Goal: Task Accomplishment & Management: Complete application form

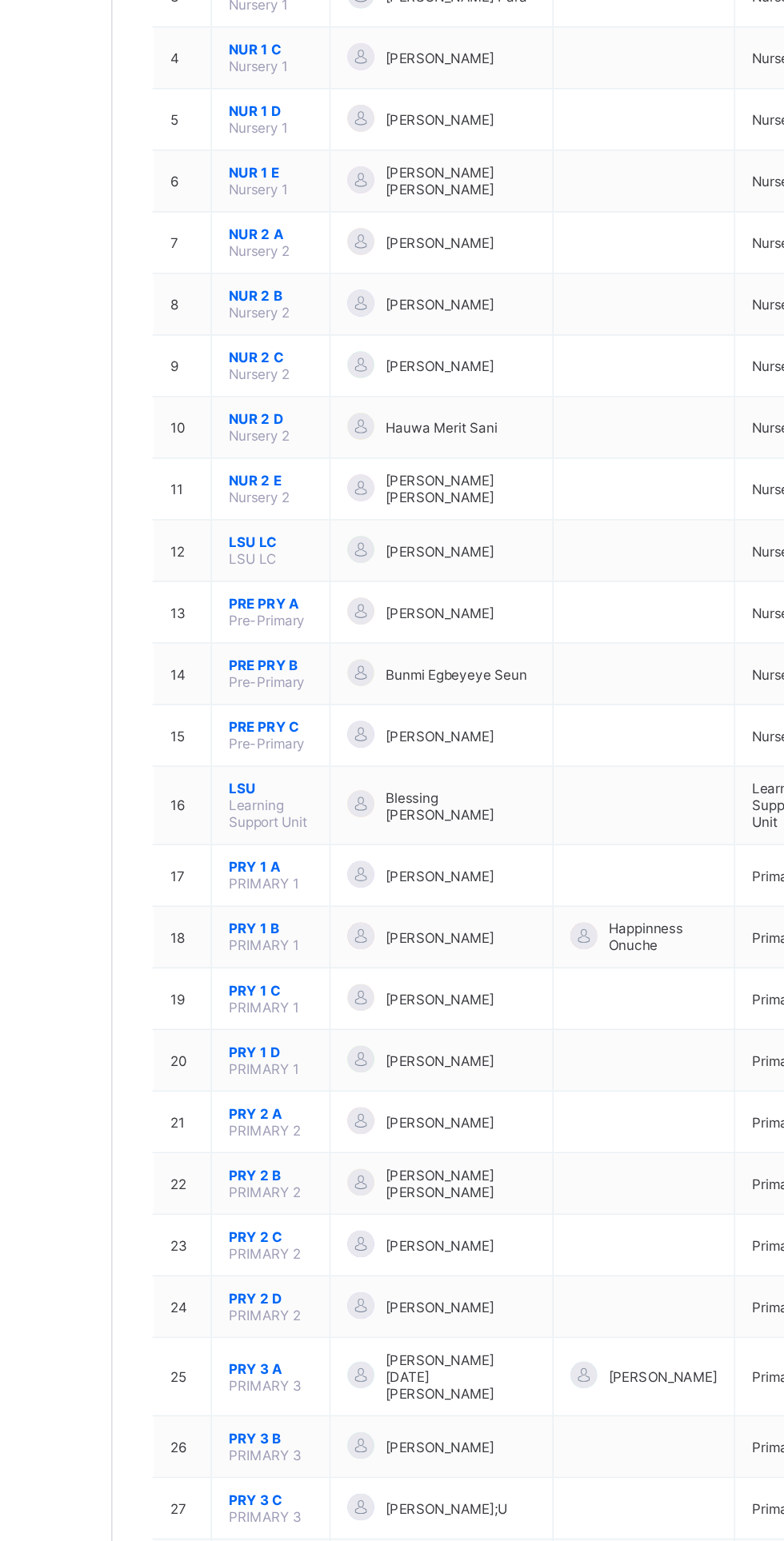
scroll to position [9, 0]
click at [119, 1250] on div "Student Classes Broadsheet CBT Lesson Plan Time Table Assessment Format Help" at bounding box center [96, 802] width 192 height 1477
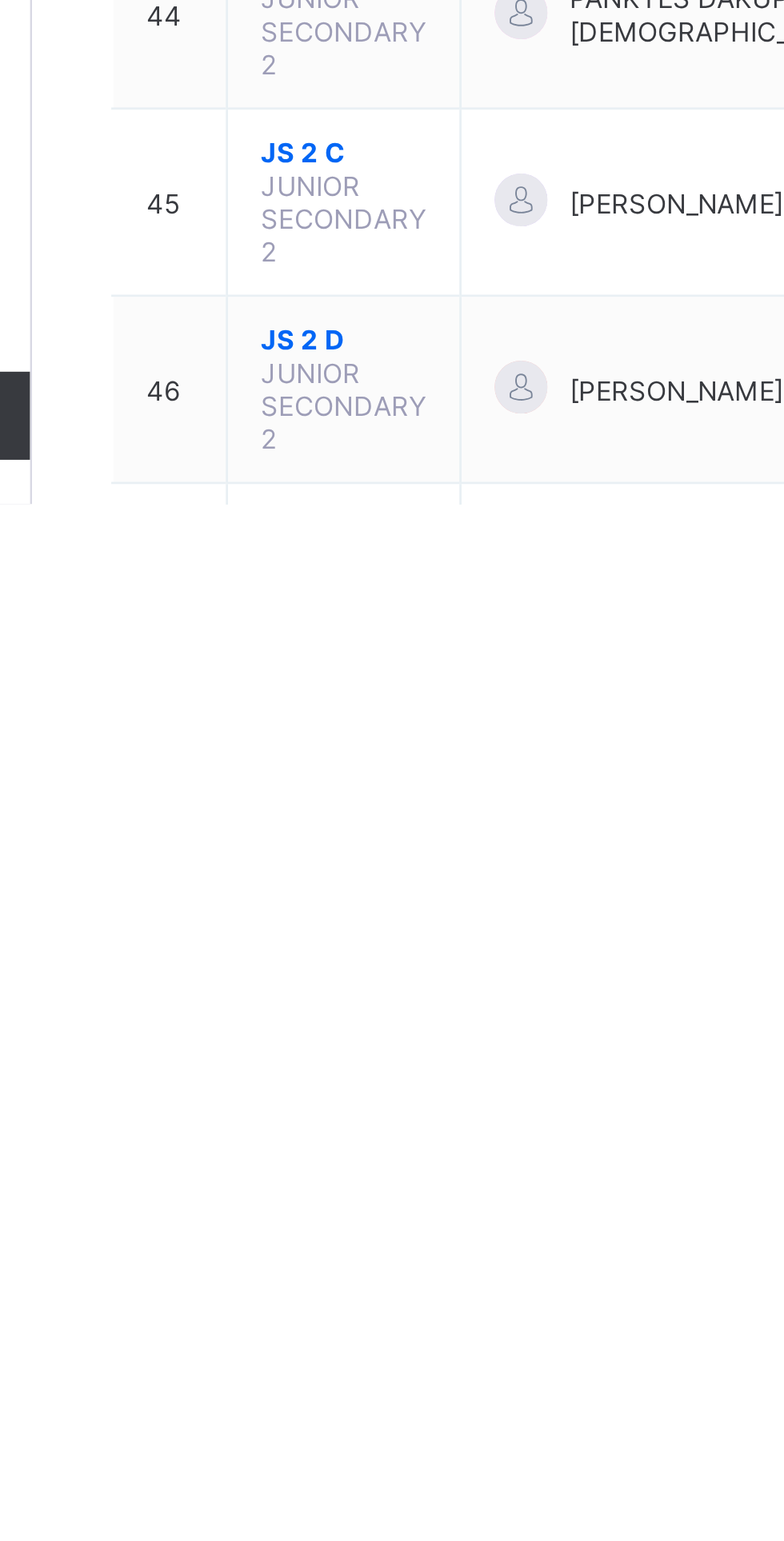
scroll to position [968, 0]
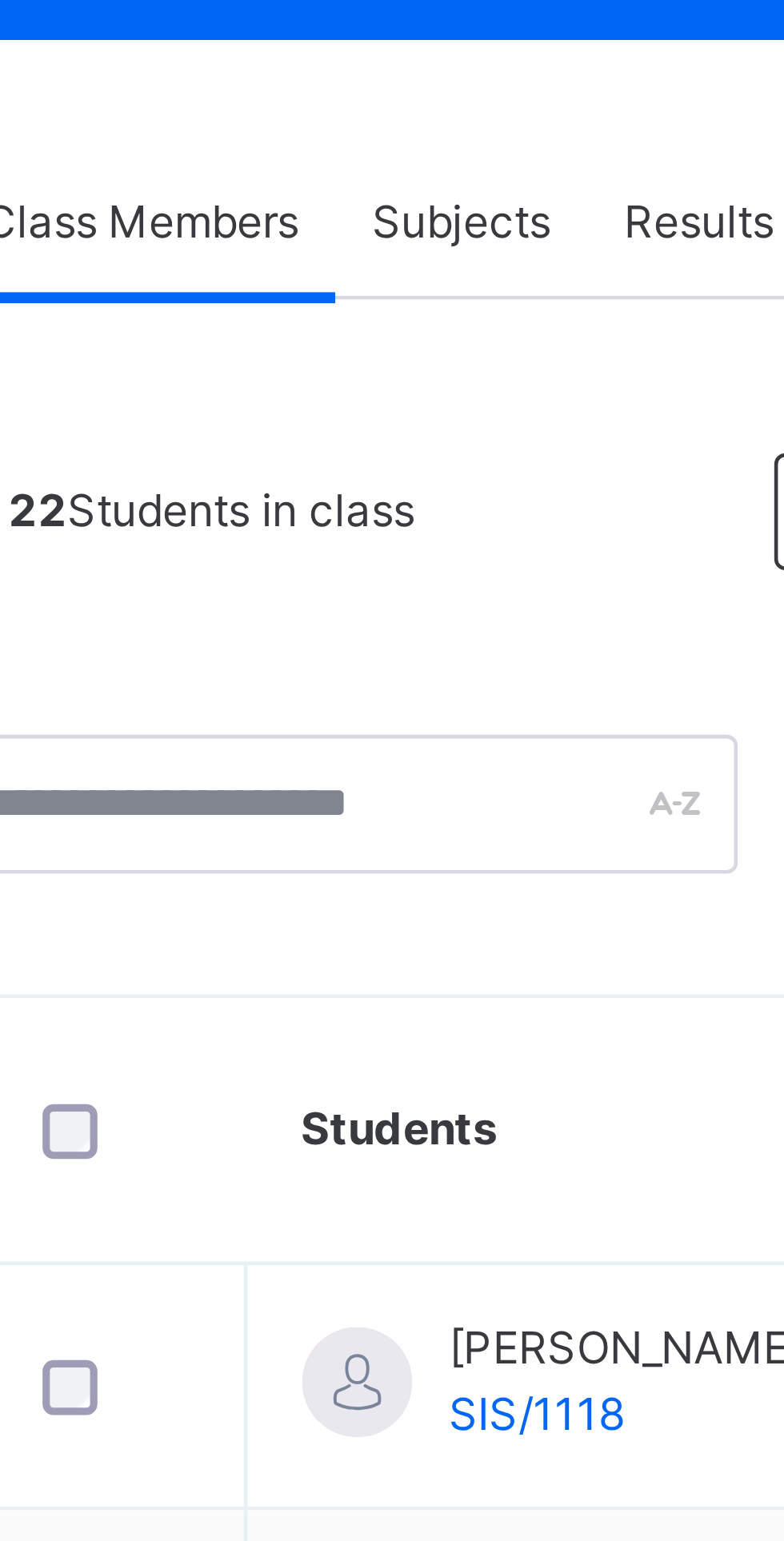
click at [336, 343] on span "Subjects" at bounding box center [333, 338] width 39 height 15
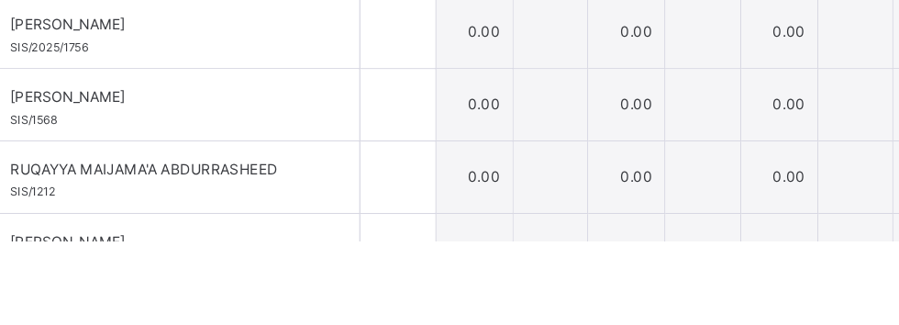
scroll to position [348, 0]
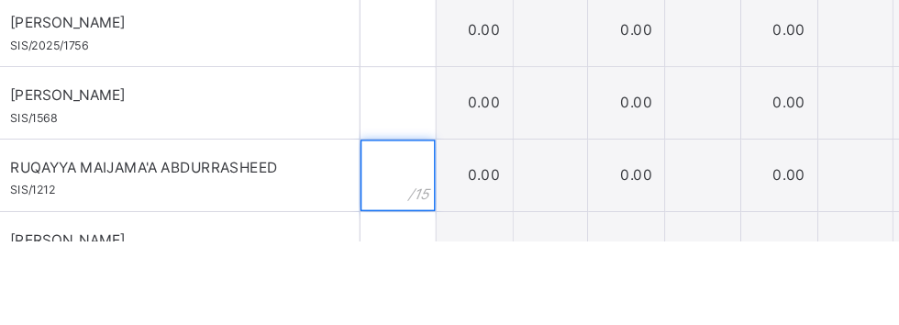
click at [398, 273] on input "text" at bounding box center [369, 274] width 58 height 55
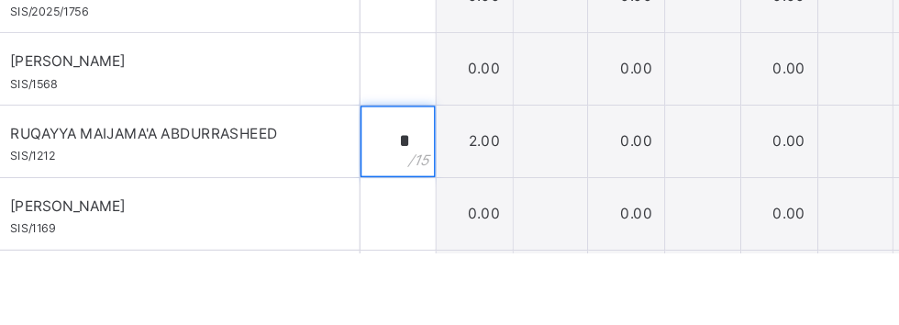
scroll to position [803, 0]
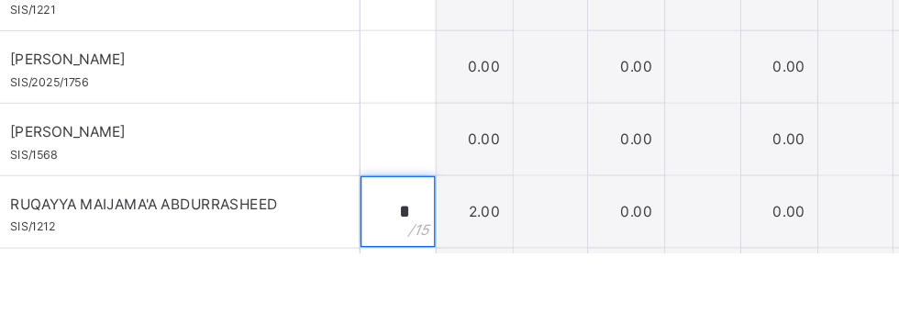
type input "*"
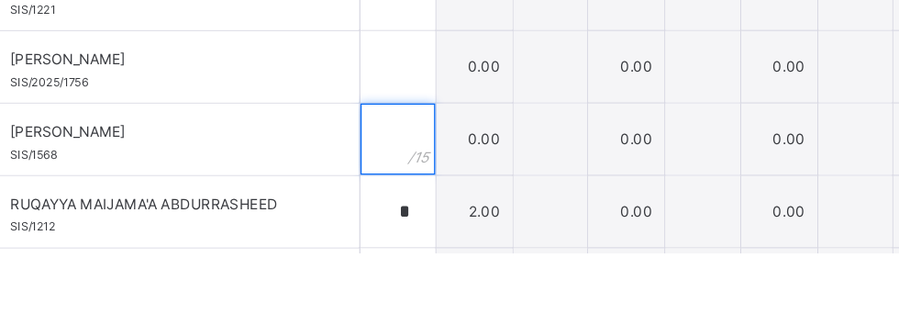
click at [398, 236] on input "text" at bounding box center [369, 236] width 58 height 55
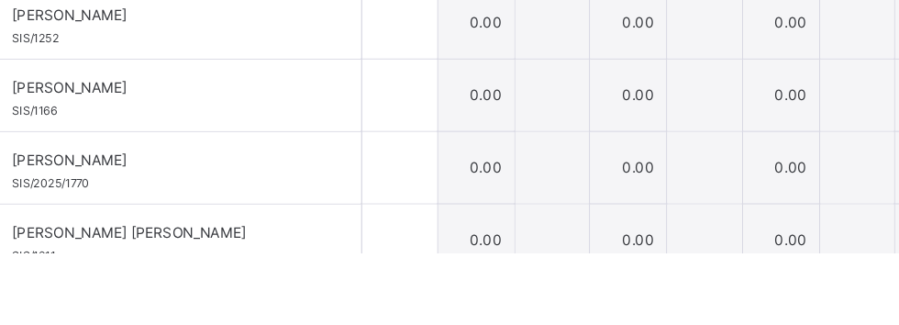
scroll to position [109, 0]
type input "*"
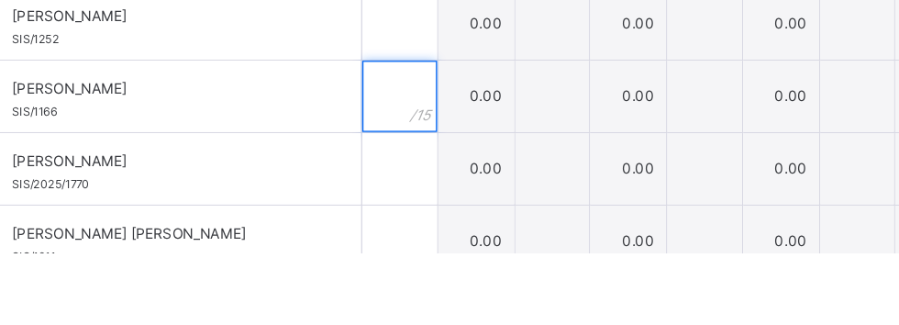
click at [398, 207] on div at bounding box center [369, 203] width 58 height 55
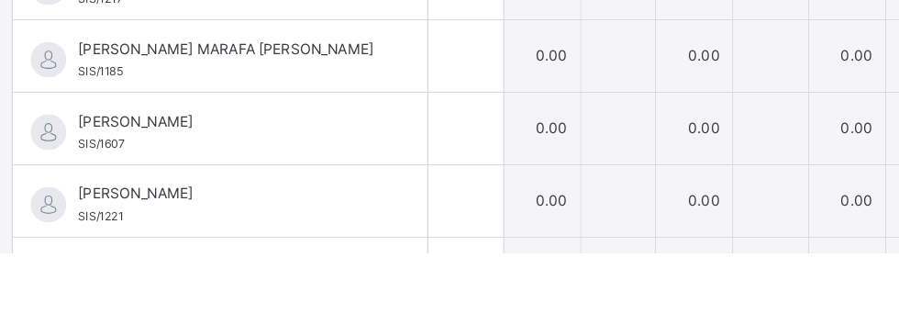
scroll to position [657, 0]
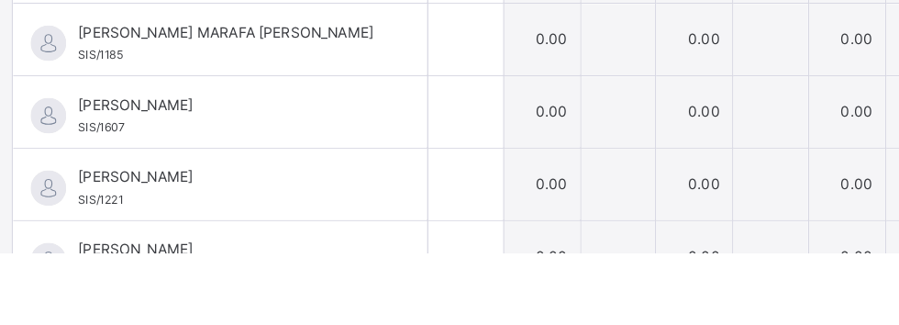
type input "*"
click at [398, 267] on input "text" at bounding box center [369, 271] width 58 height 55
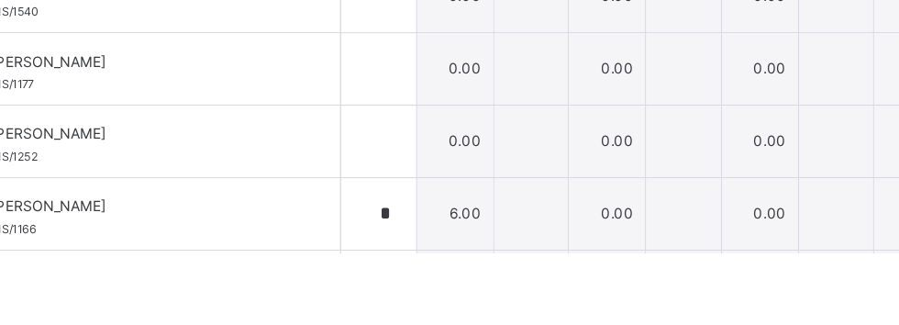
scroll to position [0, 0]
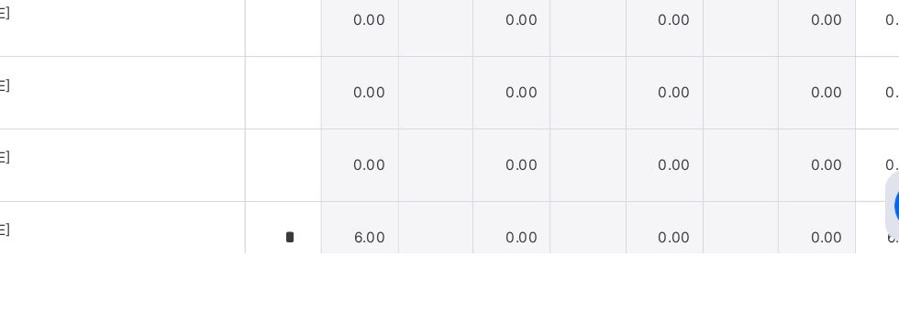
type input "*"
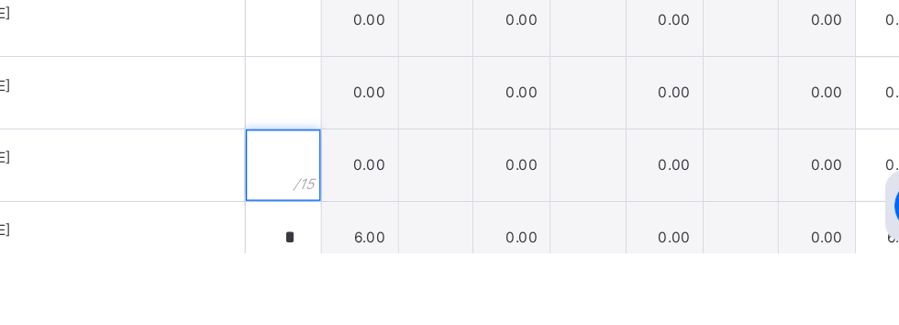
click at [398, 263] on div at bounding box center [369, 256] width 58 height 55
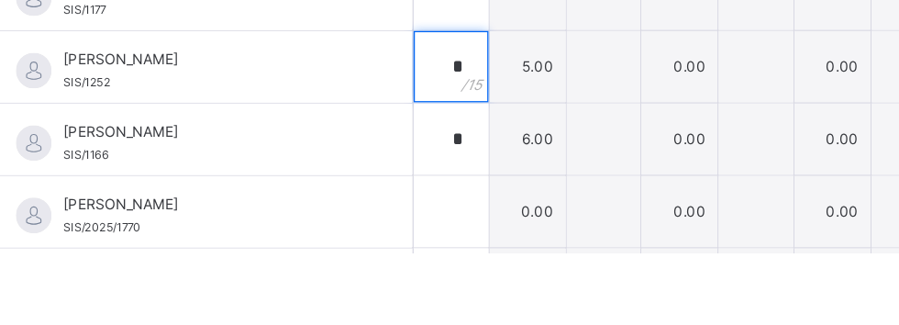
scroll to position [79, 0]
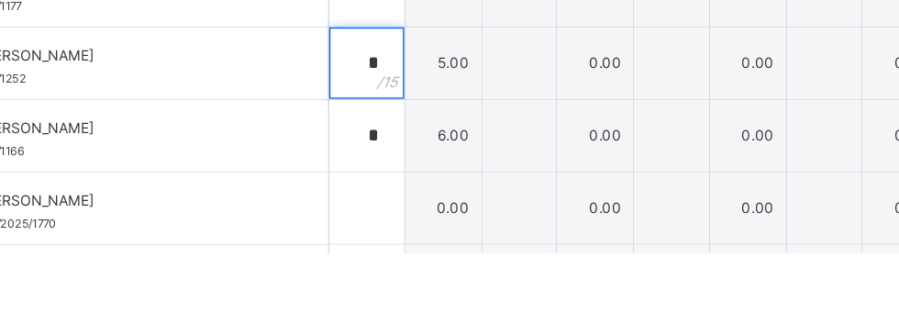
type input "*"
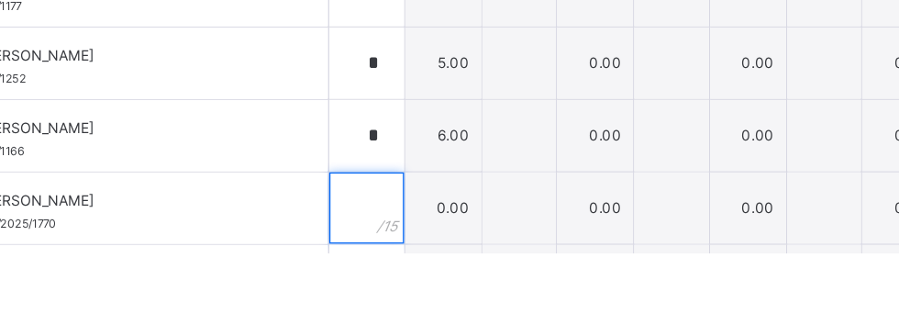
click at [398, 294] on div at bounding box center [369, 289] width 58 height 55
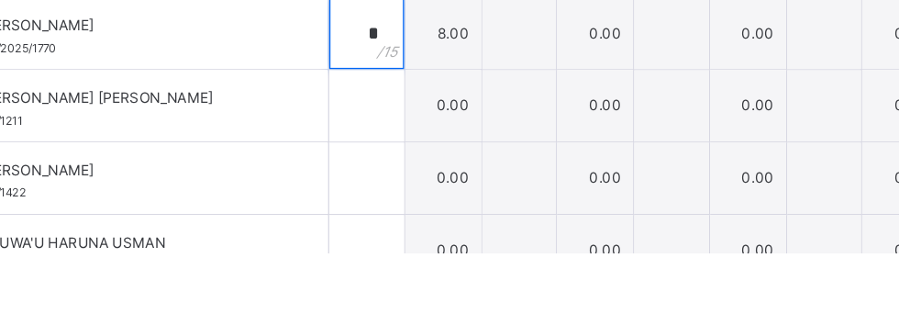
scroll to position [238, 0]
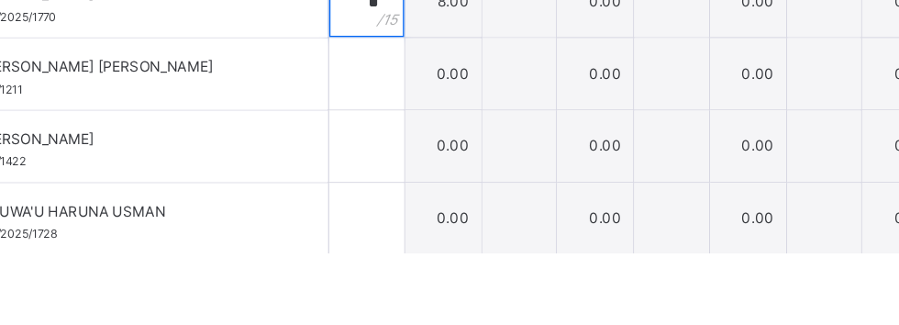
type input "*"
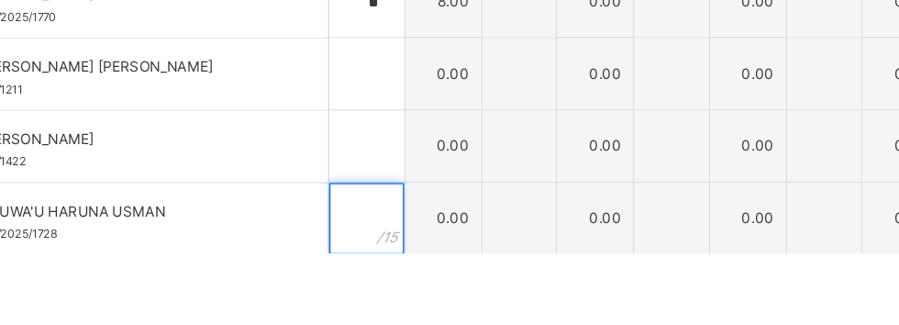
click at [398, 299] on input "text" at bounding box center [369, 298] width 58 height 55
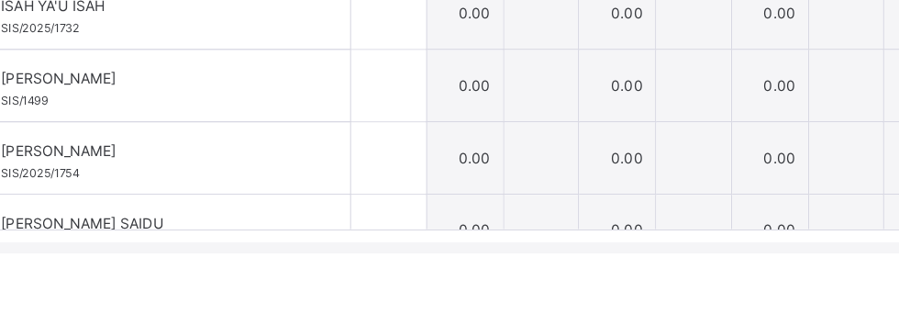
scroll to position [390, 0]
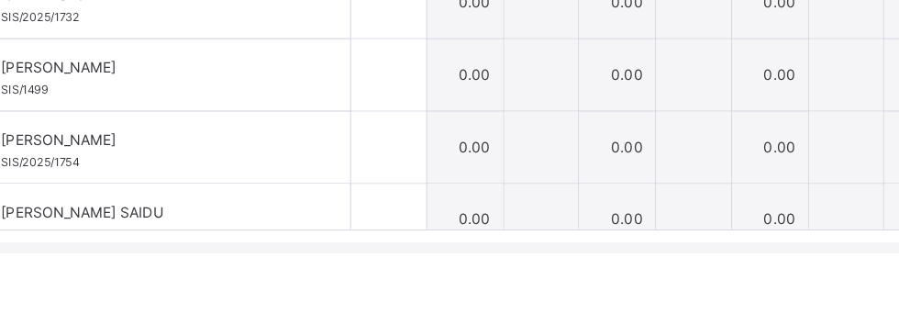
type input "*"
click at [398, 245] on input "text" at bounding box center [369, 243] width 58 height 55
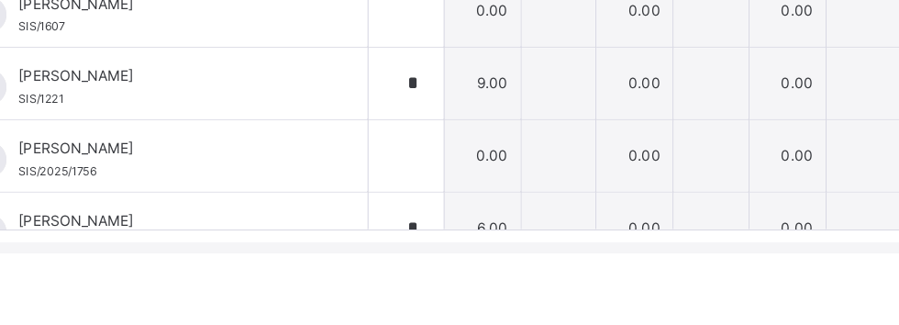
scroll to position [664, 0]
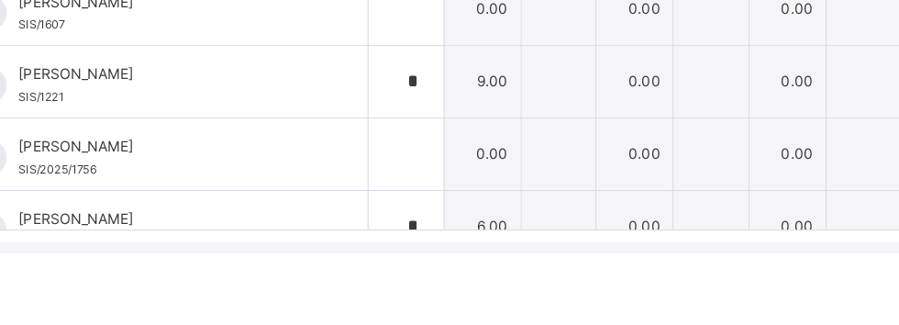
type input "*"
click at [398, 253] on input "text" at bounding box center [369, 248] width 58 height 55
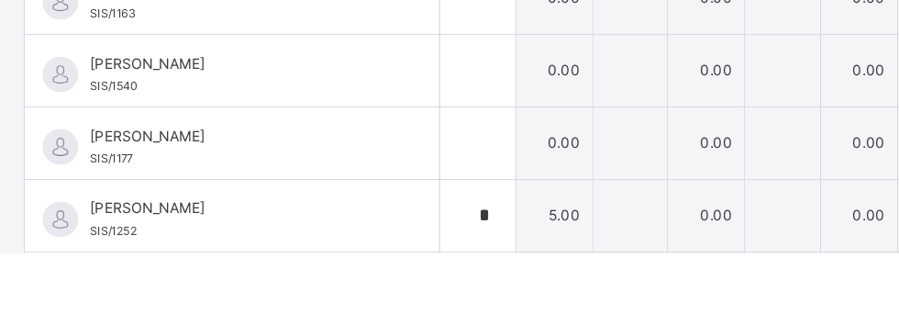
scroll to position [313, 0]
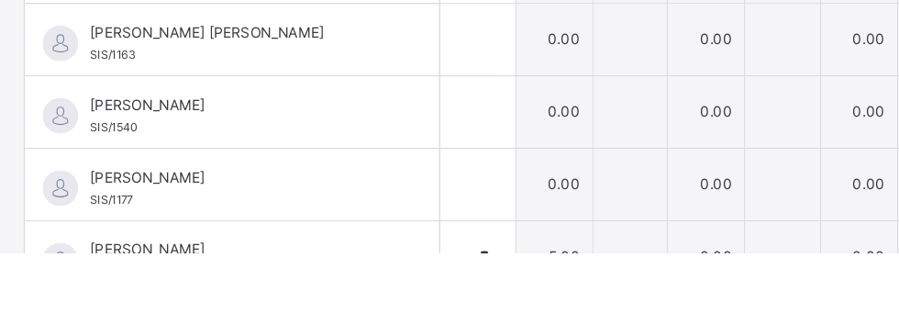
type input "*"
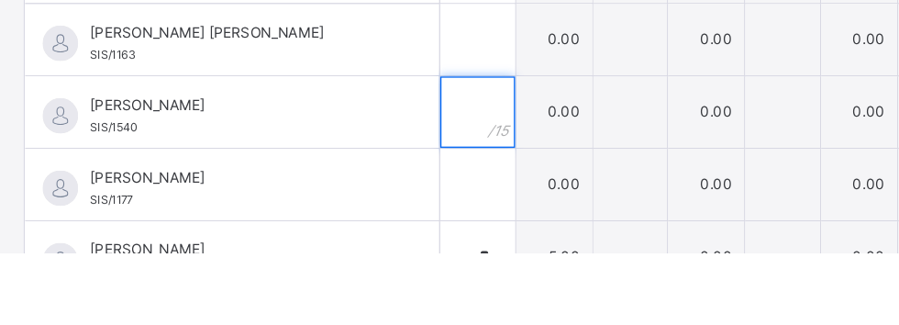
click at [398, 207] on input "text" at bounding box center [369, 215] width 58 height 55
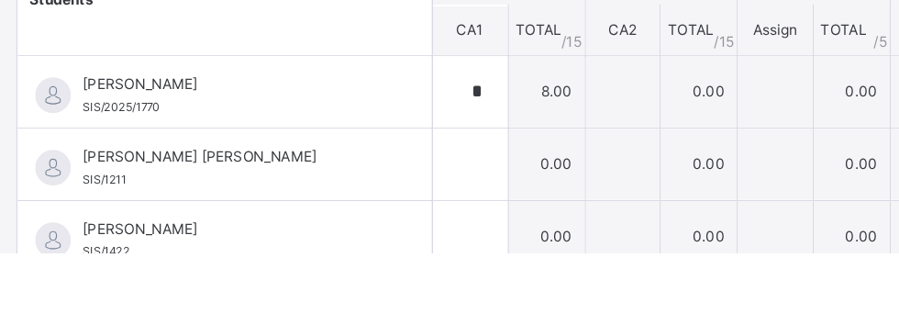
scroll to position [337, 0]
type input "*"
click at [398, 316] on input "text" at bounding box center [369, 310] width 58 height 55
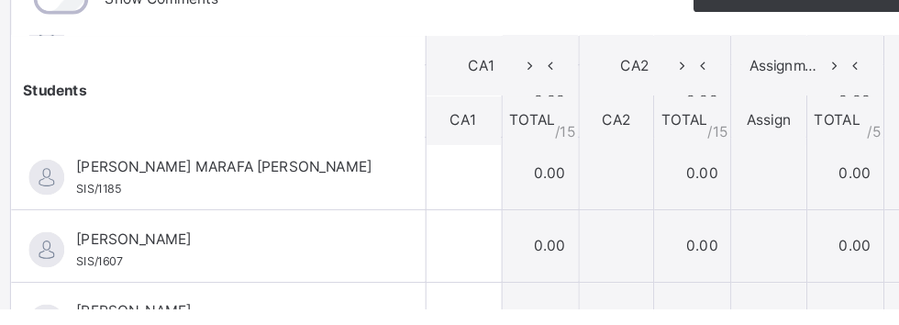
scroll to position [792, 0]
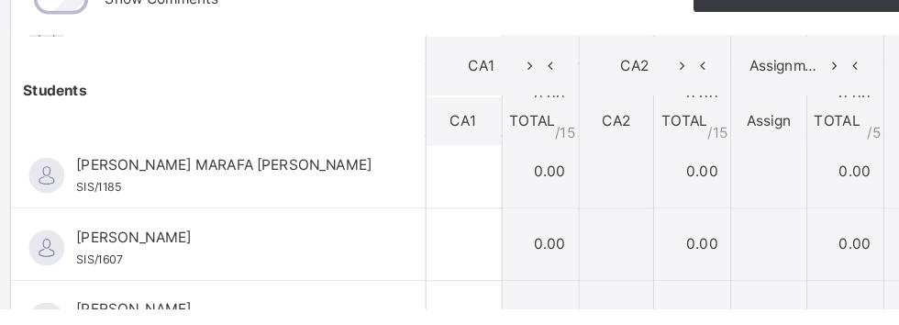
type input "*"
click at [398, 268] on input "text" at bounding box center [369, 275] width 58 height 55
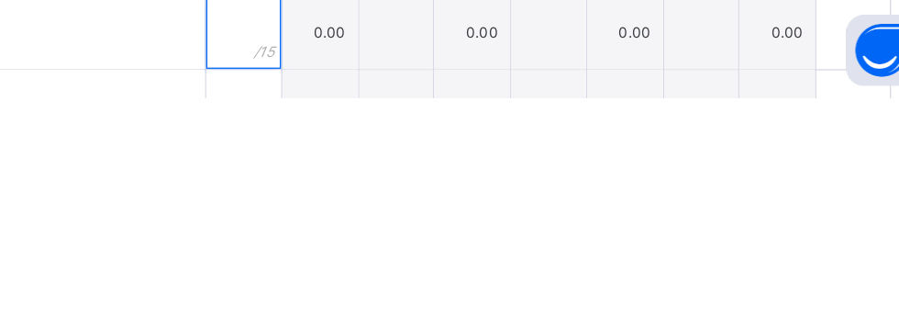
scroll to position [0, 0]
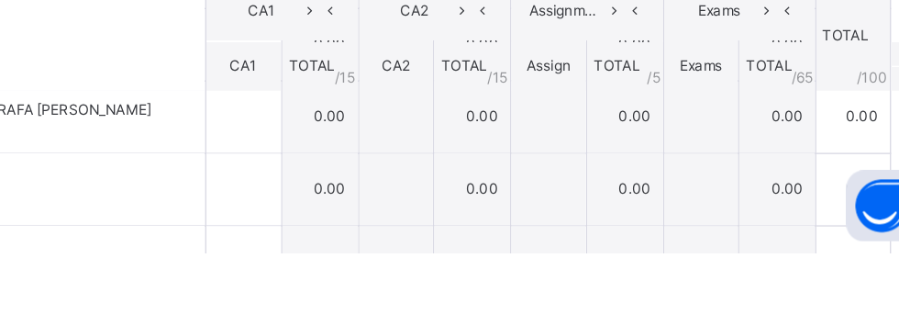
click at [398, 270] on div at bounding box center [369, 275] width 58 height 55
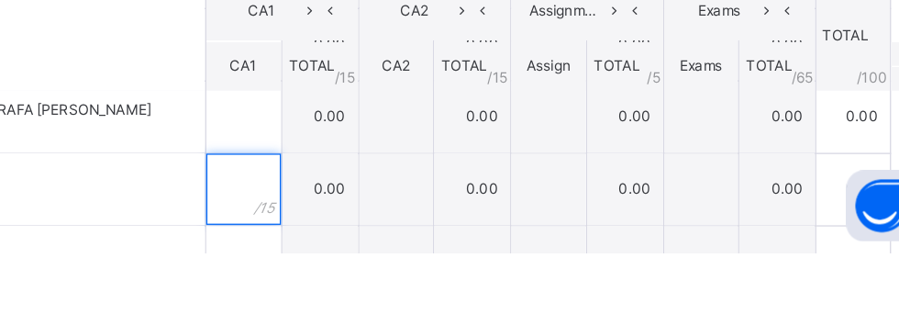
click at [398, 279] on input "text" at bounding box center [369, 275] width 58 height 55
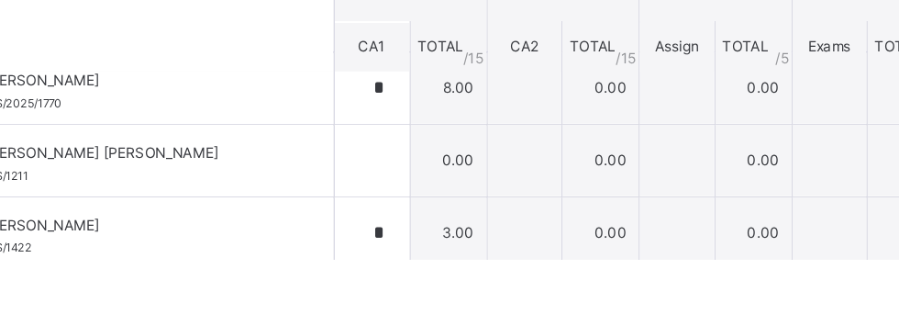
scroll to position [350, 0]
type input "*"
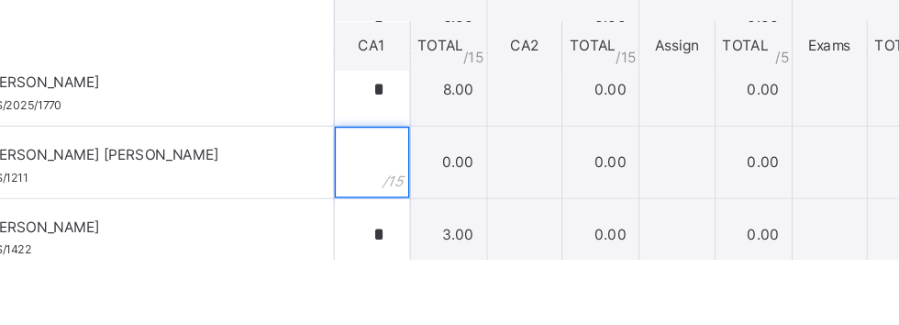
click at [398, 244] on input "text" at bounding box center [369, 249] width 58 height 55
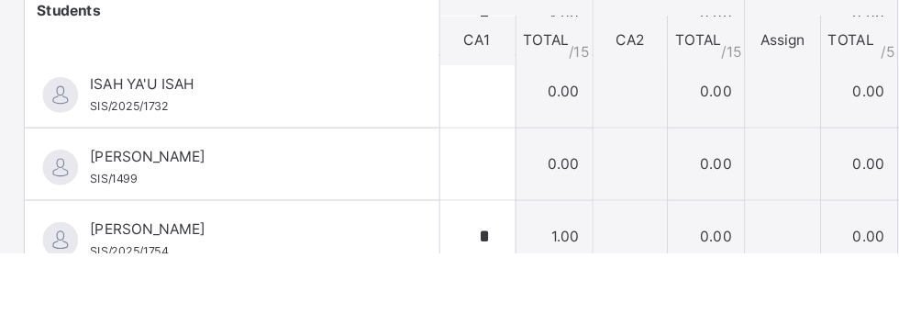
scroll to position [570, 0]
type input "*"
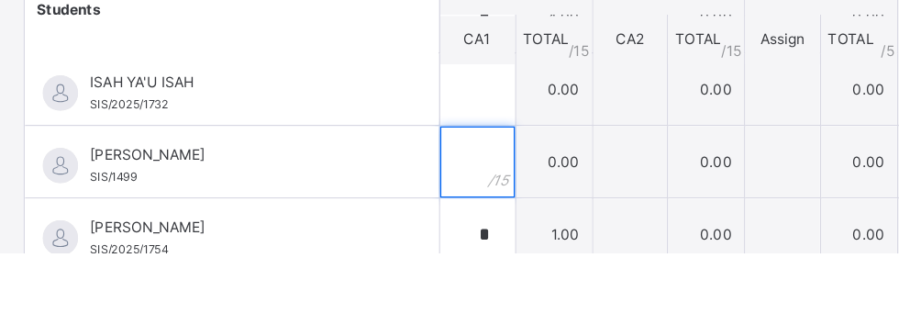
click at [398, 249] on input "text" at bounding box center [369, 254] width 58 height 55
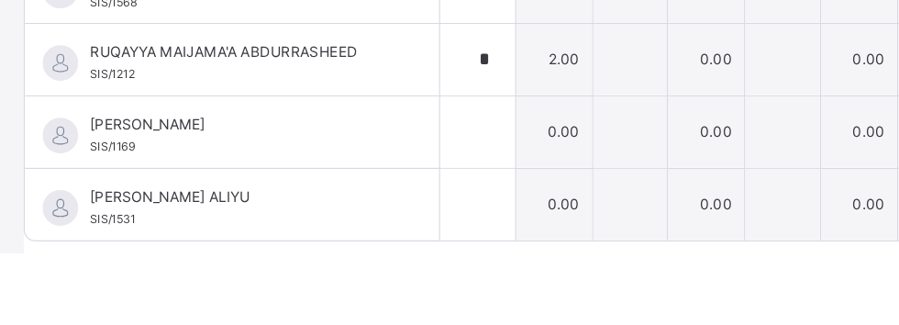
scroll to position [449, 0]
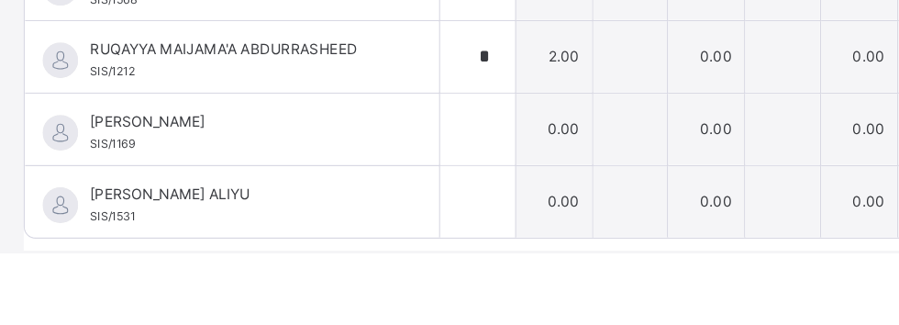
type input "*"
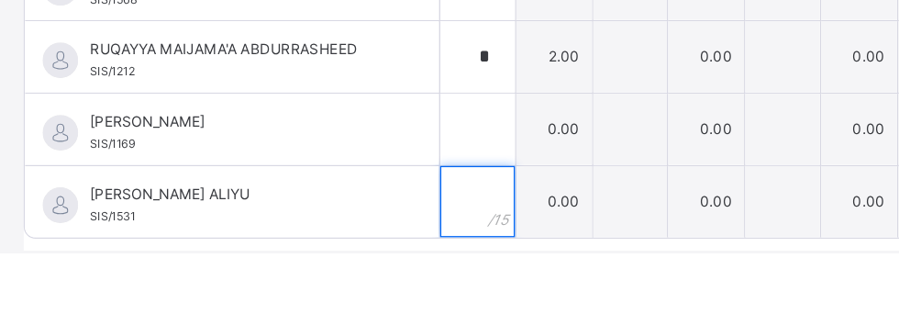
click at [398, 282] on input "text" at bounding box center [369, 285] width 58 height 55
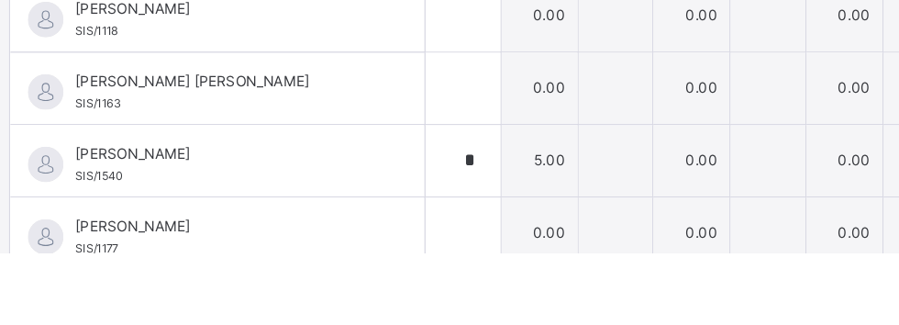
scroll to position [250, 0]
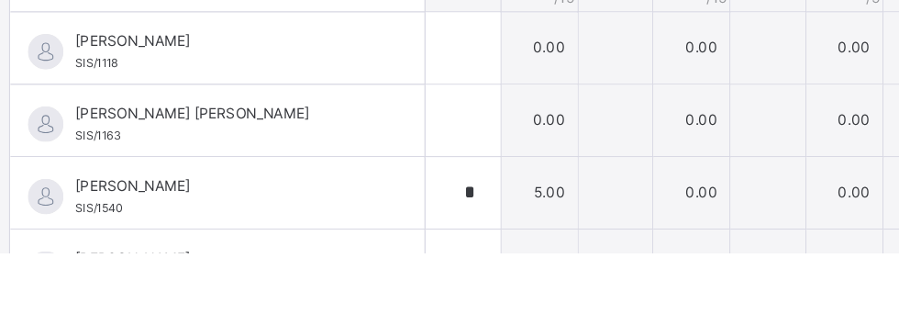
type input "*"
click at [398, 222] on input "text" at bounding box center [369, 221] width 58 height 55
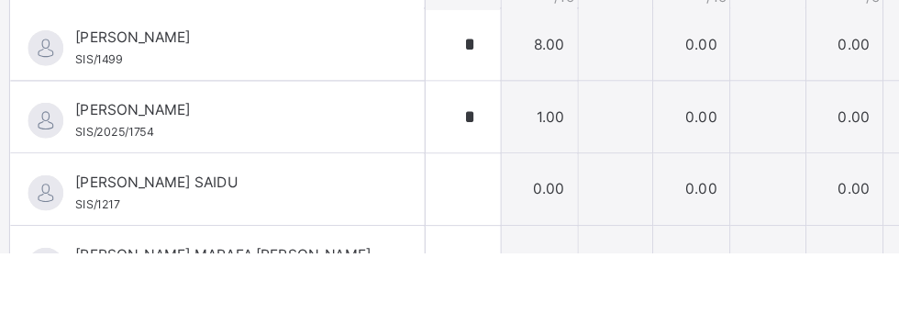
scroll to position [619, 0]
type input "*"
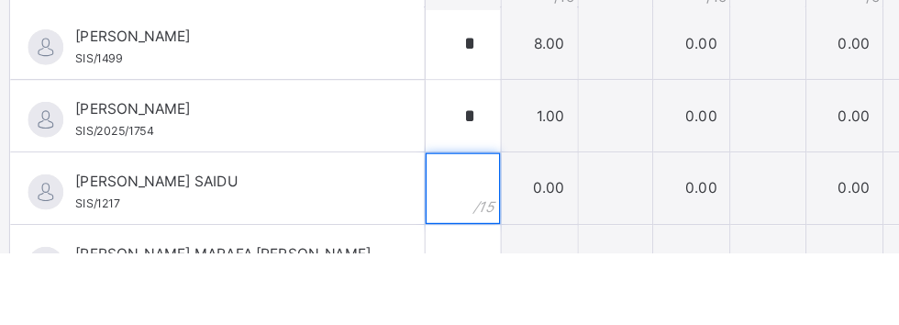
click at [398, 276] on input "text" at bounding box center [369, 274] width 58 height 55
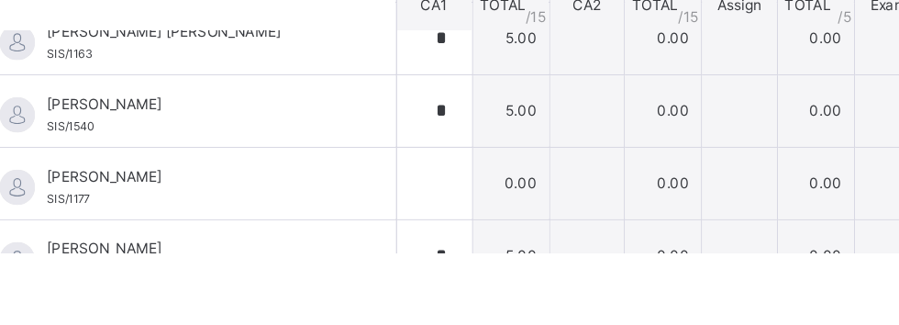
scroll to position [83, 0]
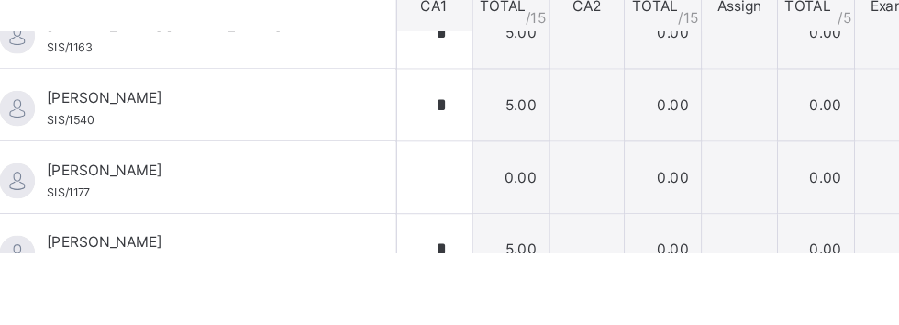
type input "**"
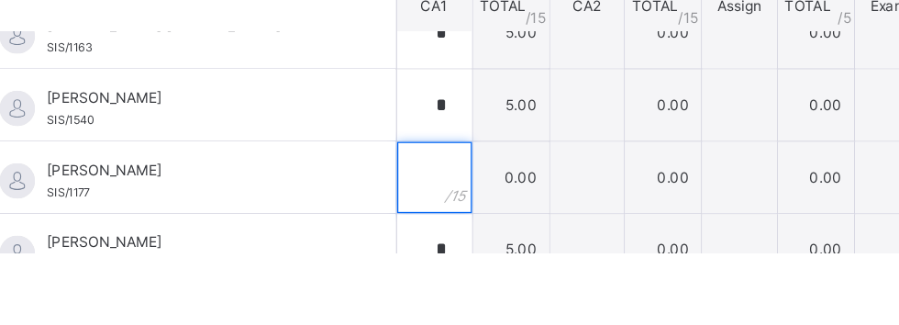
click at [398, 263] on input "text" at bounding box center [369, 265] width 58 height 55
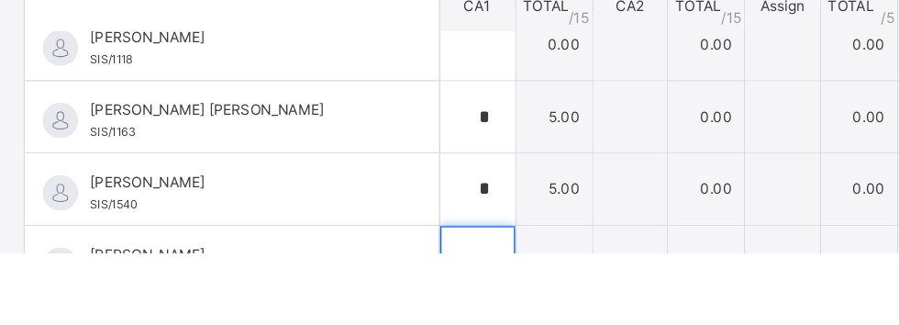
scroll to position [0, 0]
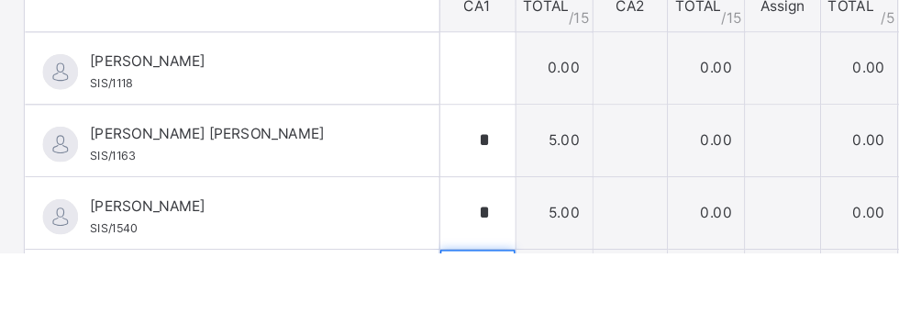
type input "*"
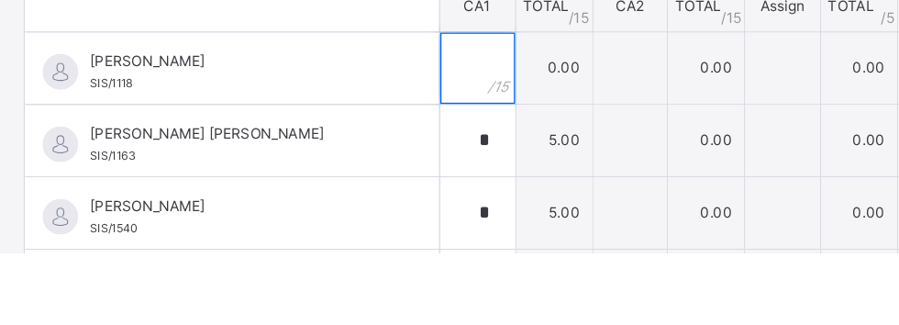
click at [398, 179] on input "text" at bounding box center [369, 181] width 58 height 55
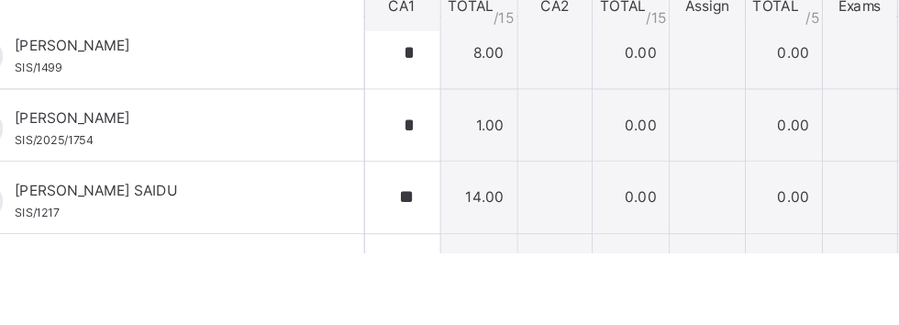
scroll to position [631, 0]
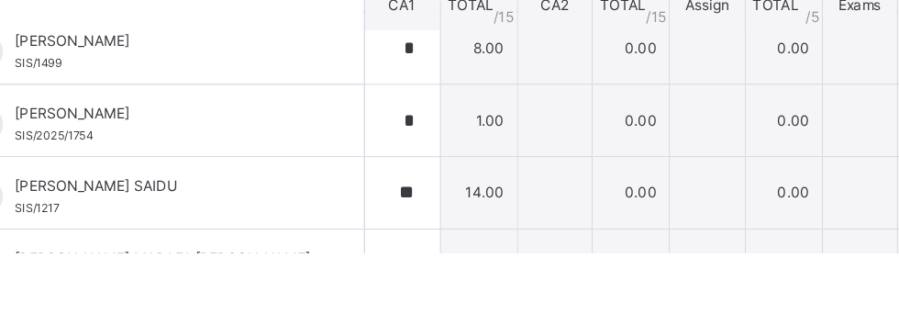
type input "**"
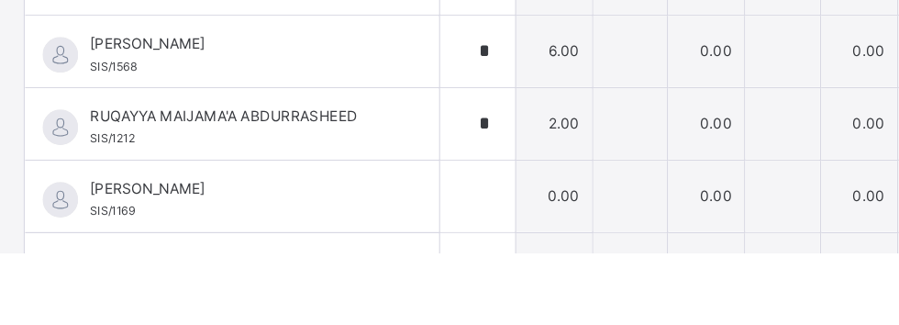
scroll to position [455, 0]
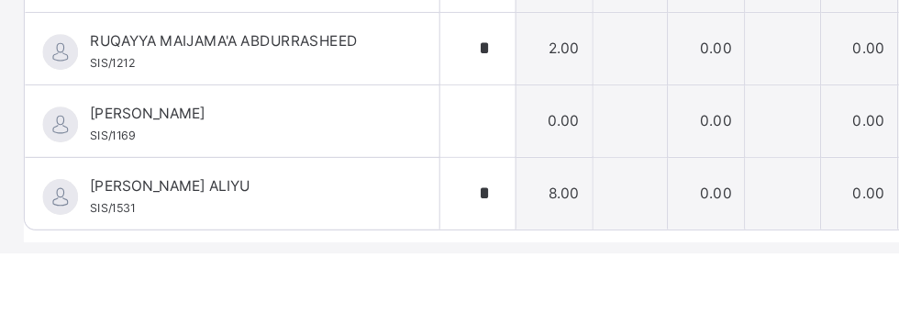
type input "**"
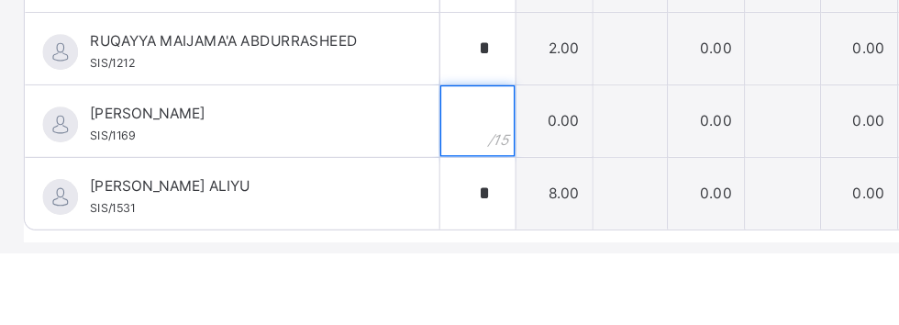
click at [398, 222] on input "text" at bounding box center [369, 222] width 58 height 55
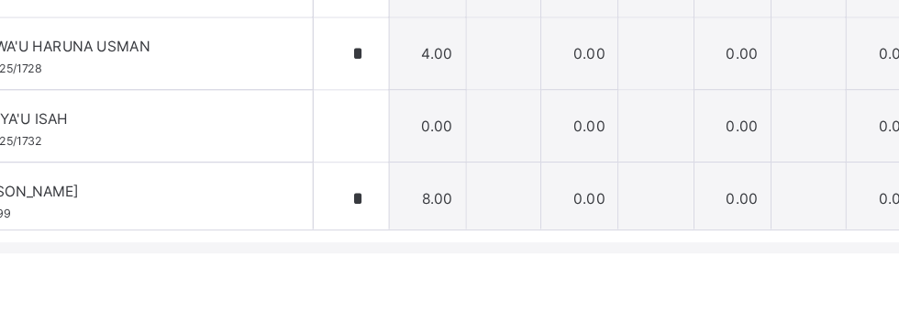
scroll to position [286, 0]
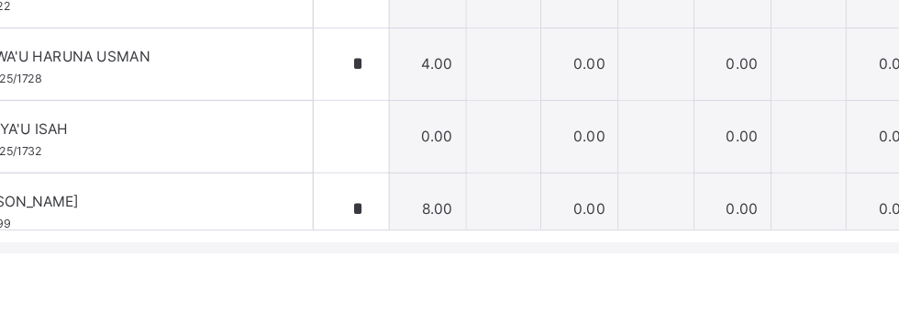
type input "**"
click at [398, 242] on div at bounding box center [369, 234] width 58 height 55
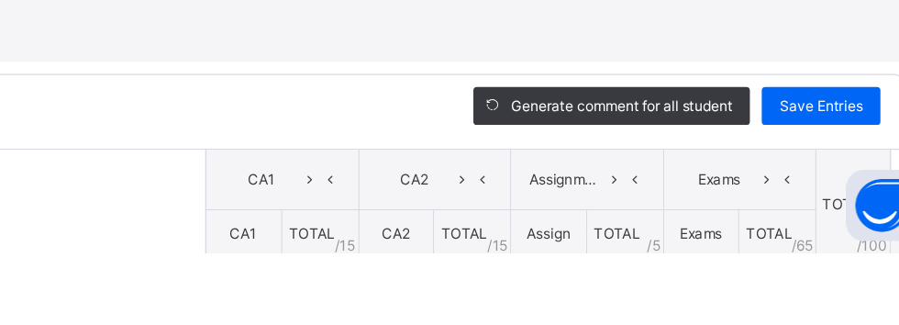
scroll to position [46, 0]
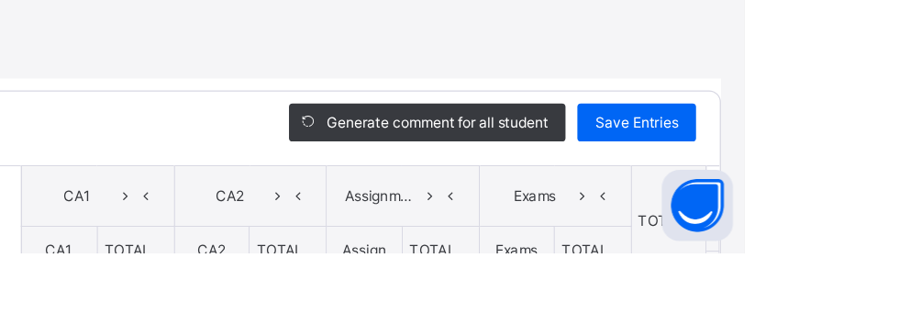
type input "**"
click at [847, 221] on span "Save Entries" at bounding box center [815, 224] width 64 height 17
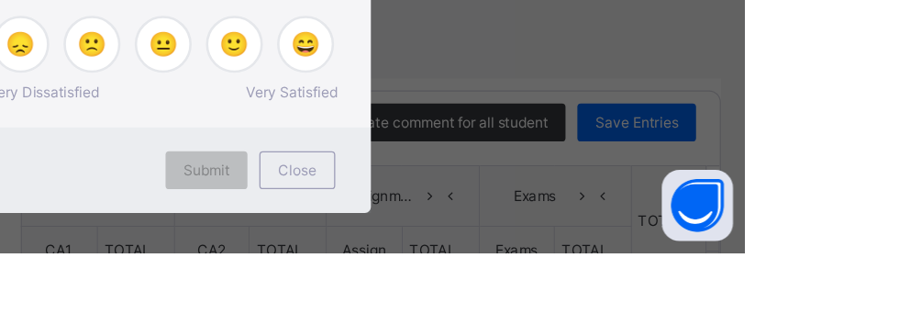
type input "**"
type input "*"
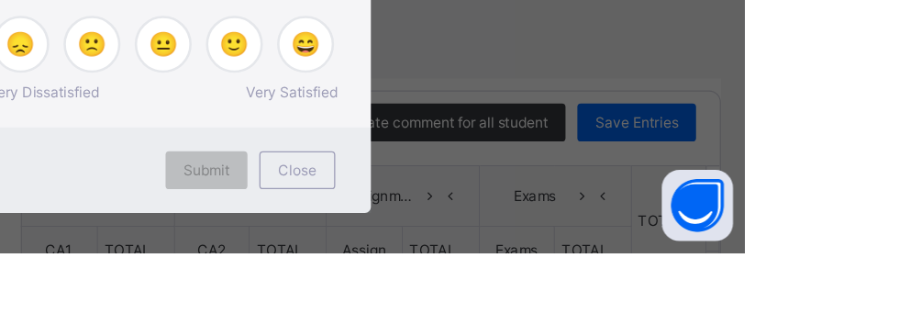
type input "*"
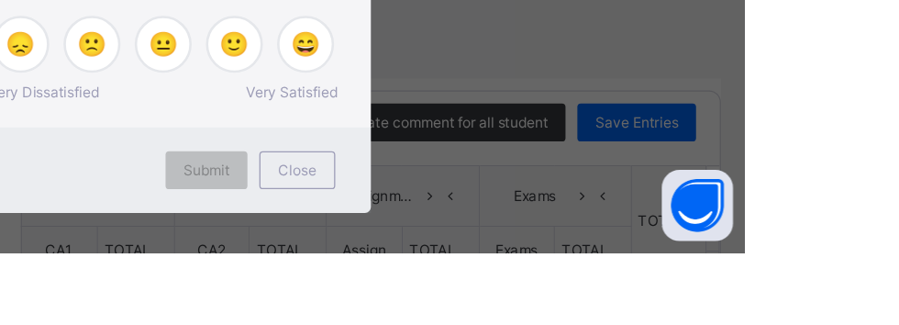
type input "**"
type input "*"
type input "**"
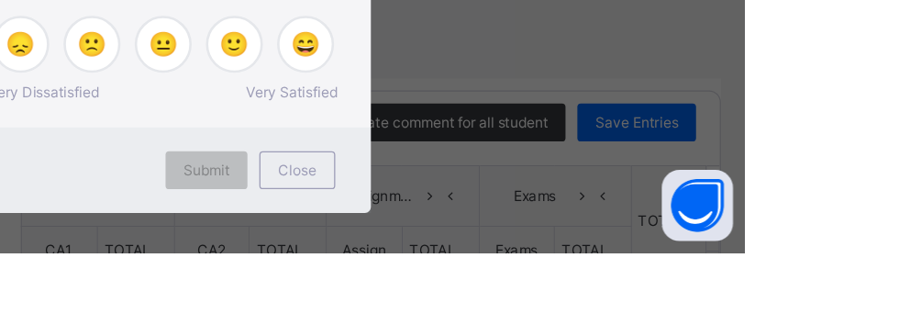
type input "*"
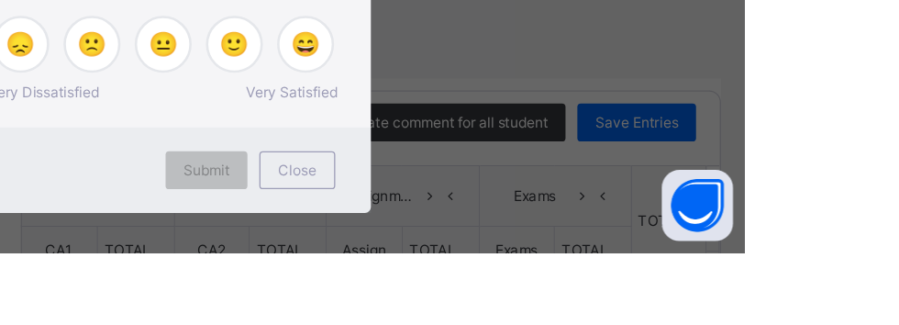
type input "**"
type input "*"
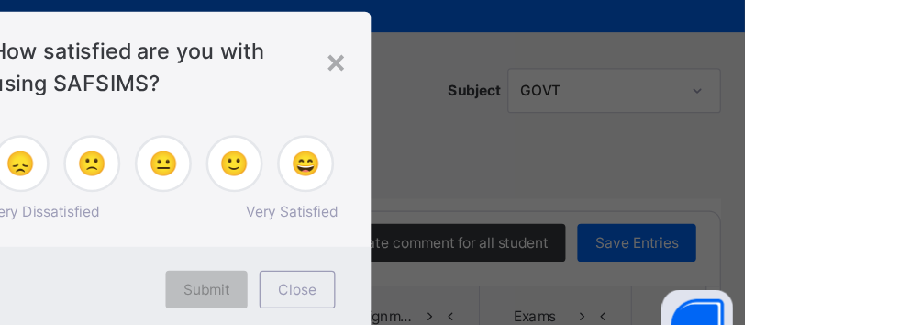
scroll to position [217, 0]
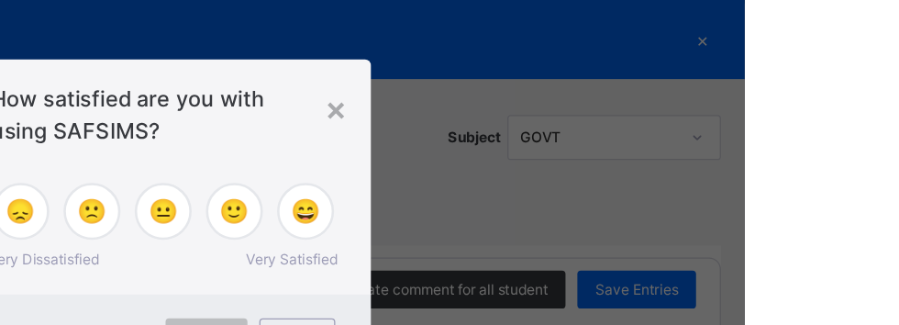
click at [592, 103] on div "×" at bounding box center [582, 83] width 17 height 39
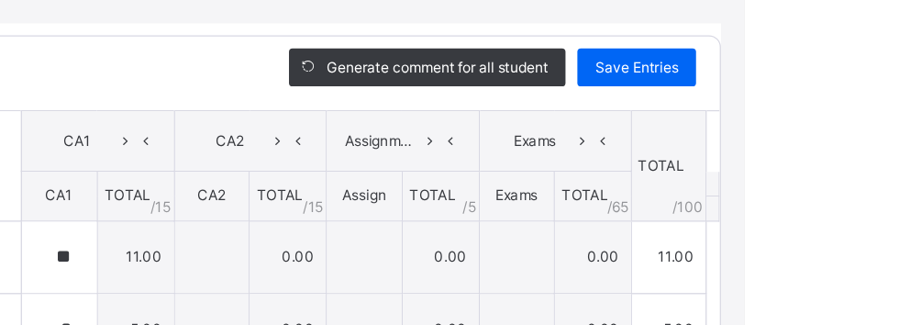
click at [847, 49] on span "Save Entries" at bounding box center [815, 52] width 64 height 17
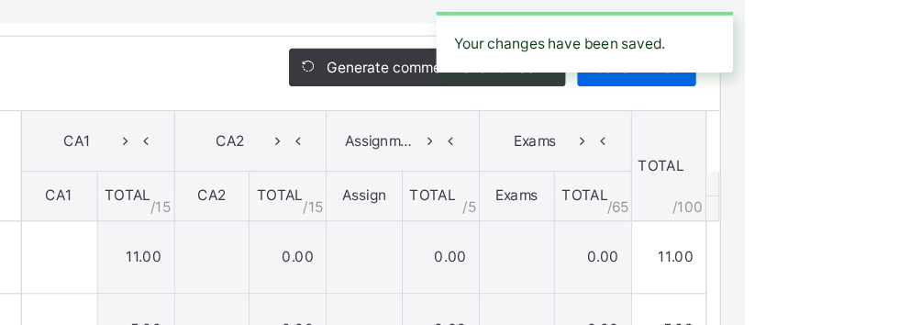
type input "**"
type input "*"
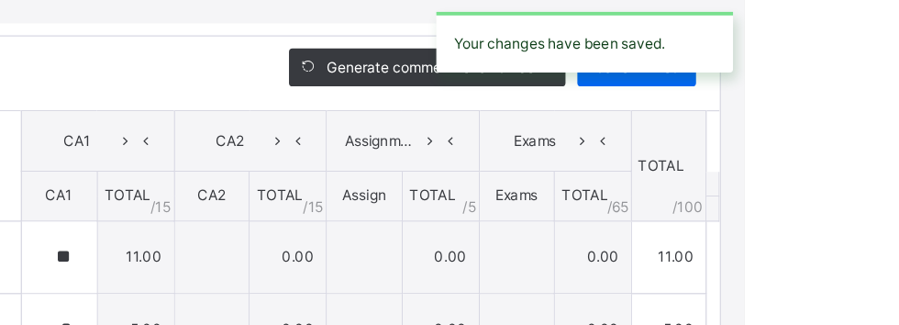
type input "*"
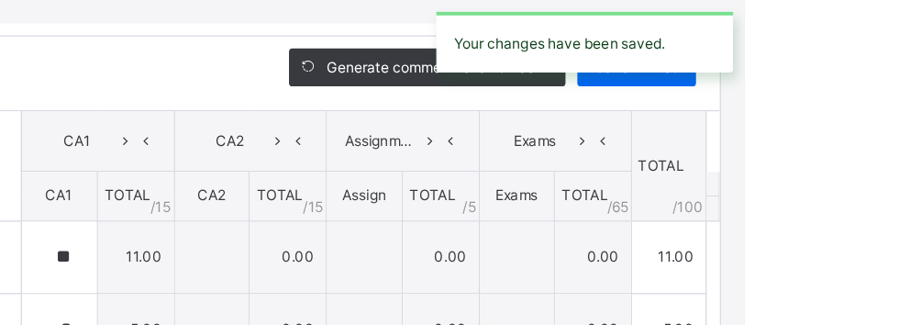
type input "**"
type input "*"
type input "**"
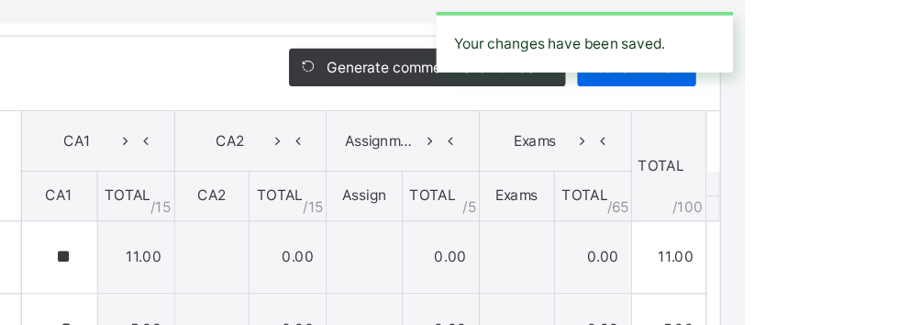
type input "*"
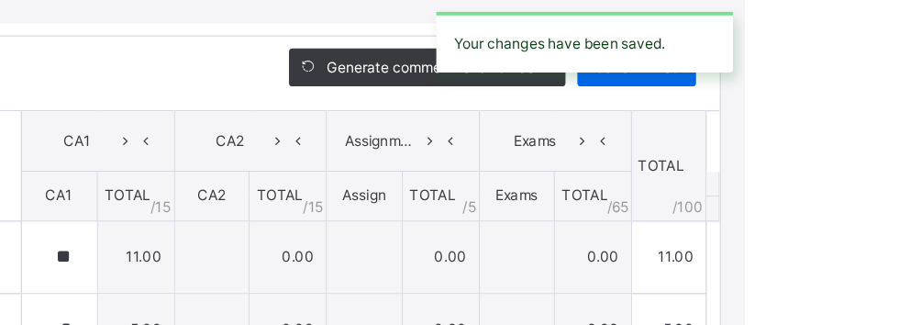
type input "**"
type input "*"
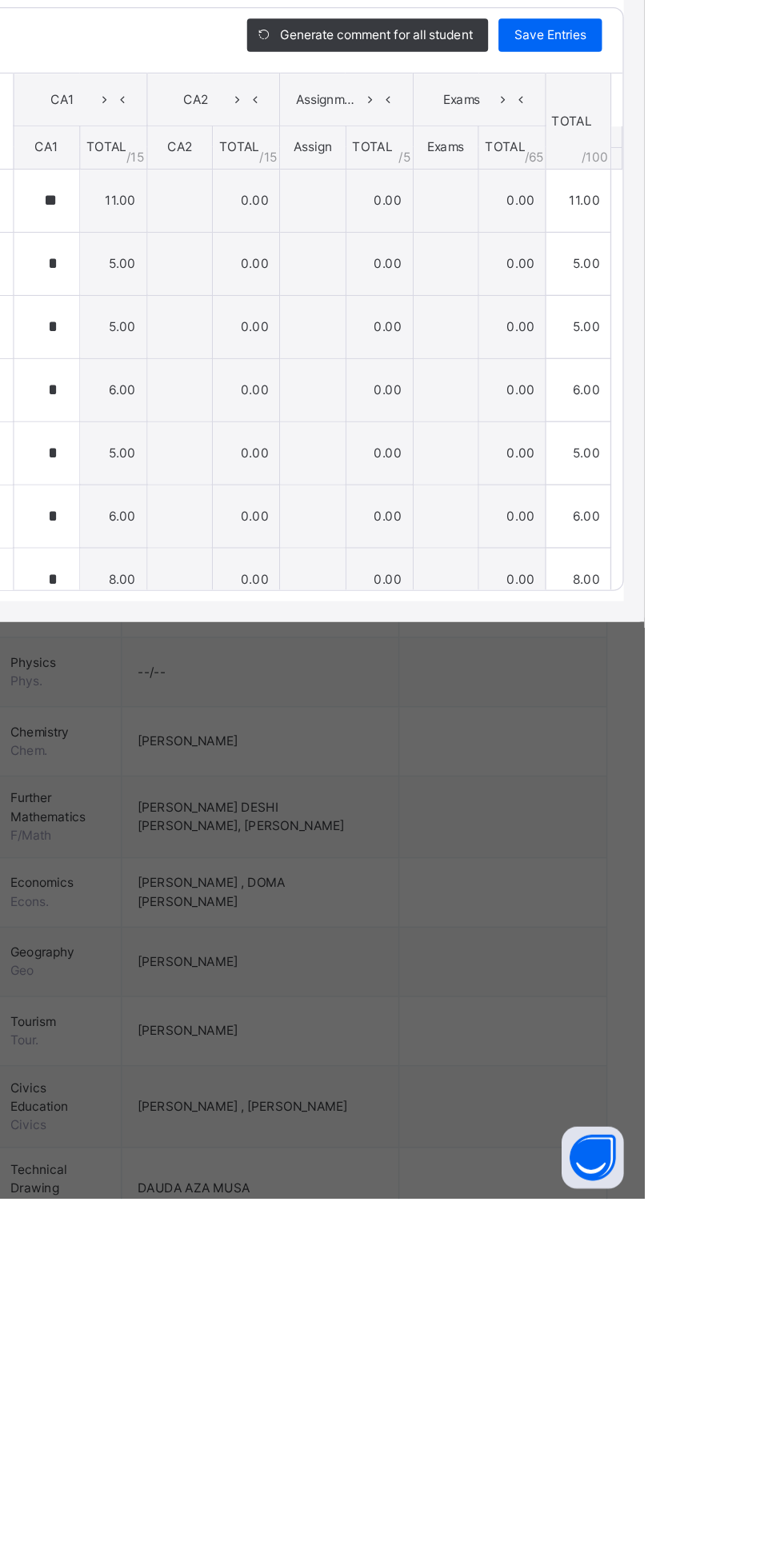
scroll to position [0, 0]
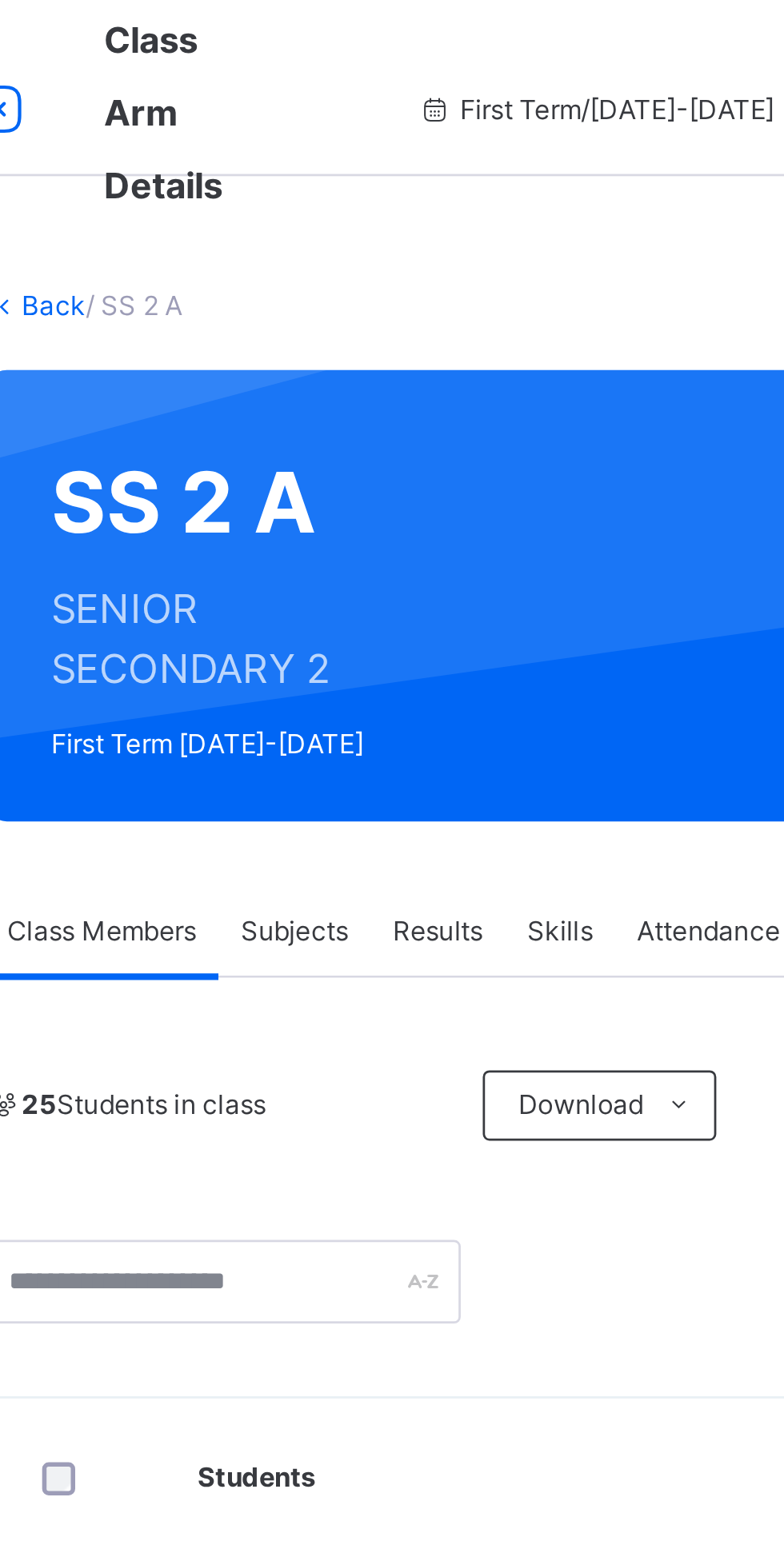
click at [328, 326] on div "Subjects" at bounding box center [332, 338] width 55 height 32
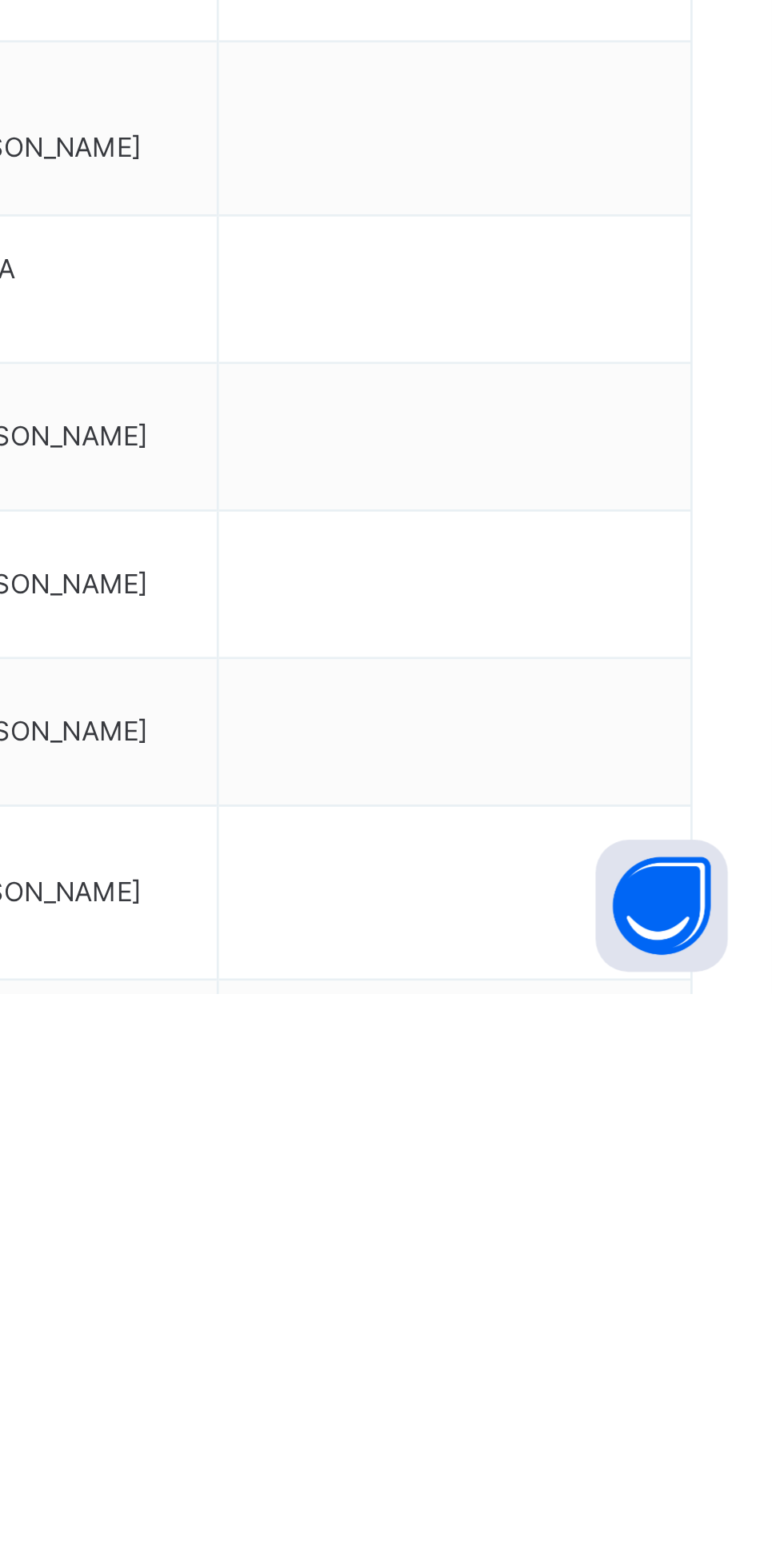
click at [672, 1541] on span "Assess Students" at bounding box center [693, 1560] width 73 height 15
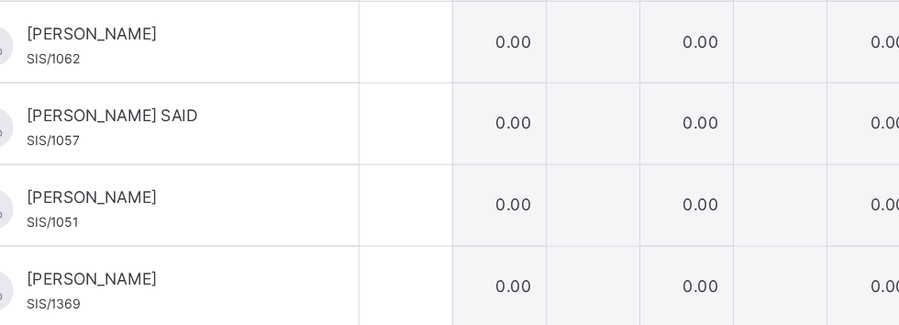
scroll to position [449, 0]
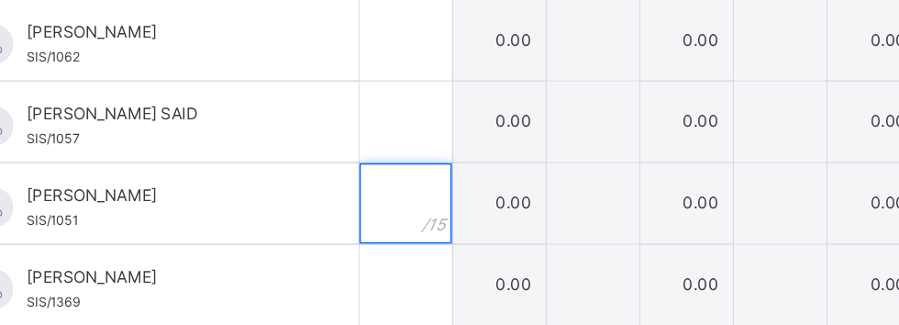
click at [361, 174] on input "text" at bounding box center [329, 173] width 63 height 55
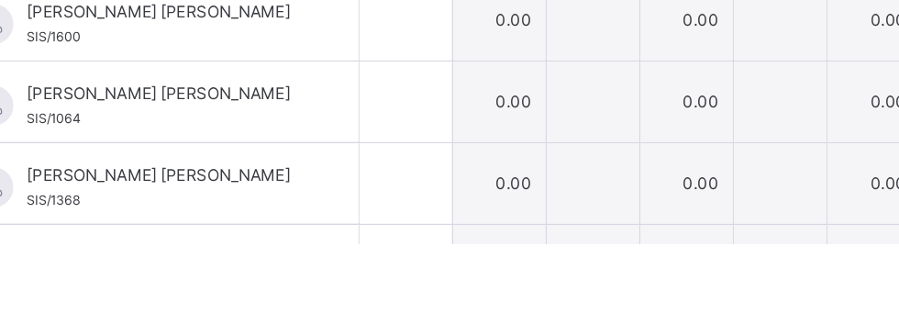
scroll to position [233, 0]
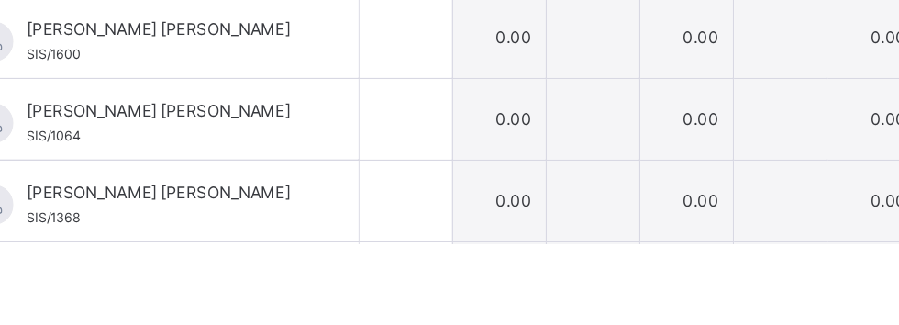
type input "**"
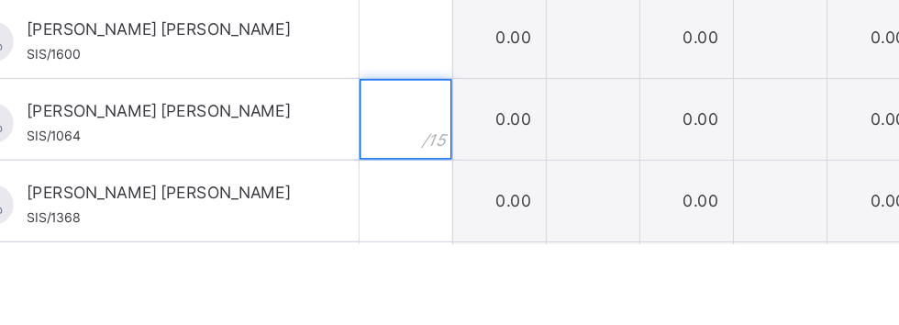
click at [361, 235] on input "text" at bounding box center [329, 239] width 63 height 55
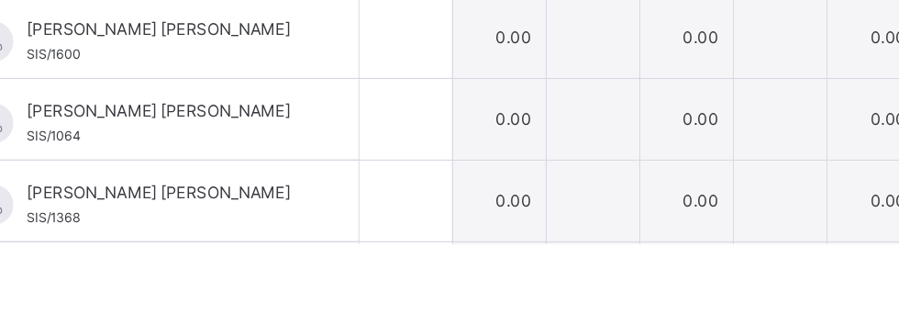
click at [361, 230] on div at bounding box center [329, 239] width 63 height 55
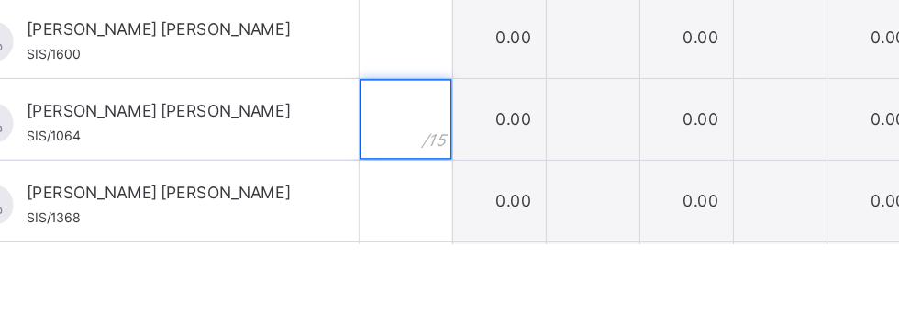
click at [361, 238] on input "text" at bounding box center [329, 239] width 63 height 55
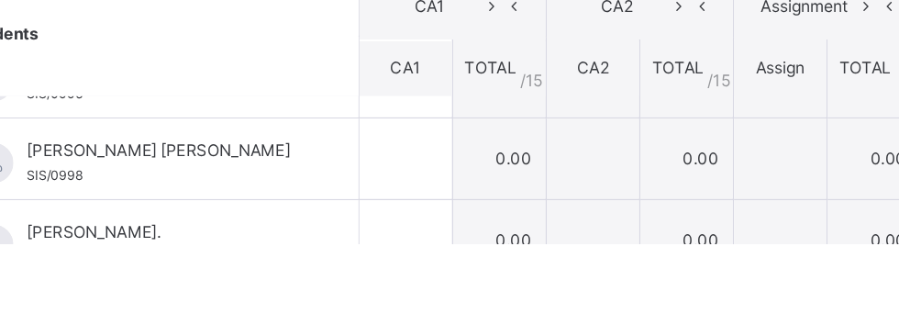
scroll to position [659, 0]
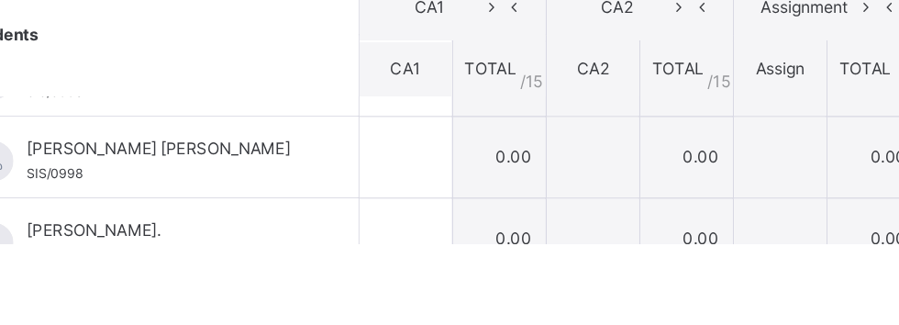
type input "**"
click at [361, 323] on input "text" at bounding box center [329, 321] width 63 height 55
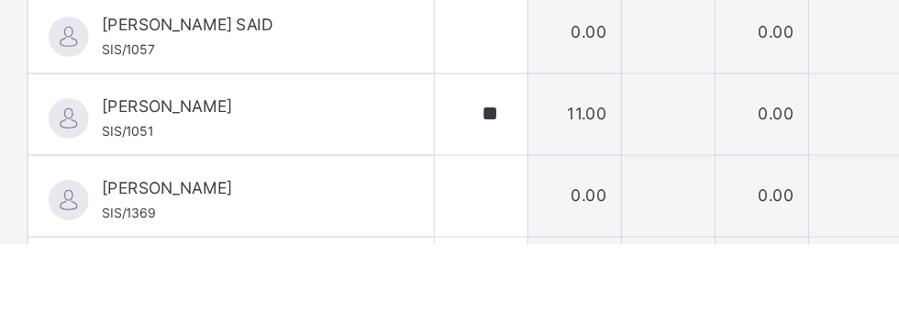
scroll to position [455, 0]
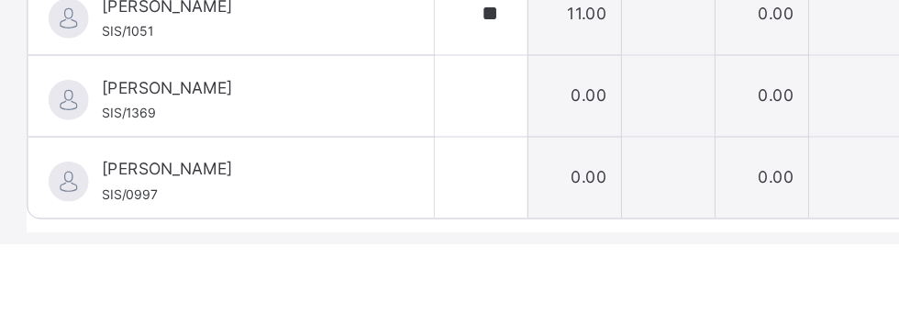
type input "*"
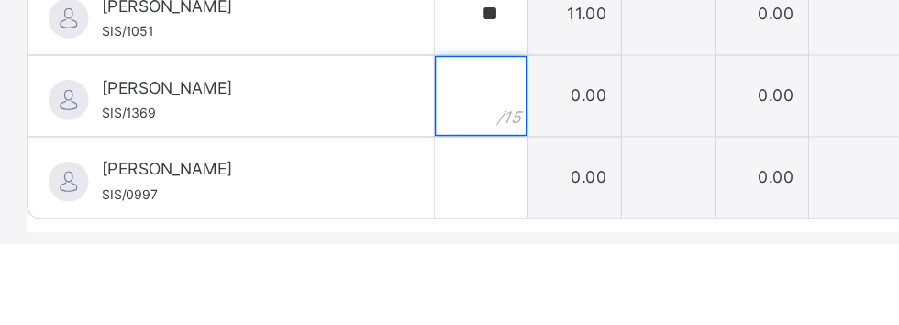
click at [361, 222] on input "text" at bounding box center [329, 222] width 63 height 55
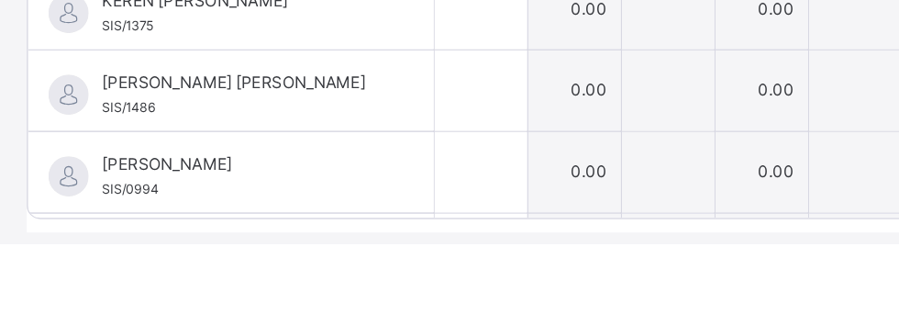
scroll to position [748, 0]
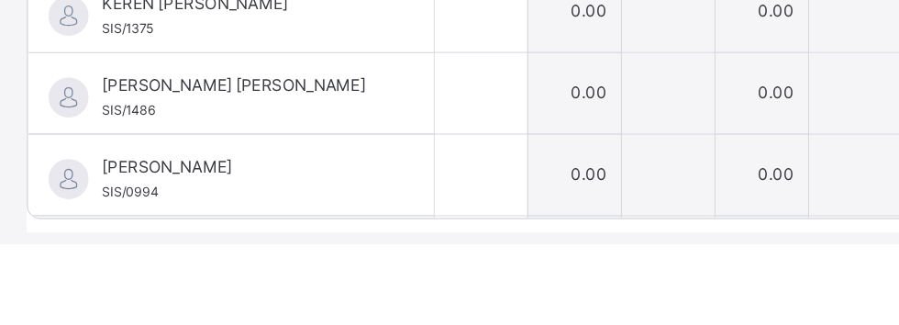
type input "**"
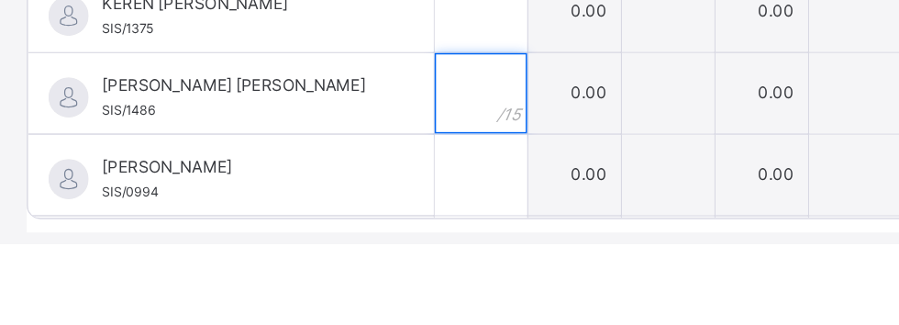
click at [361, 226] on input "text" at bounding box center [329, 221] width 63 height 55
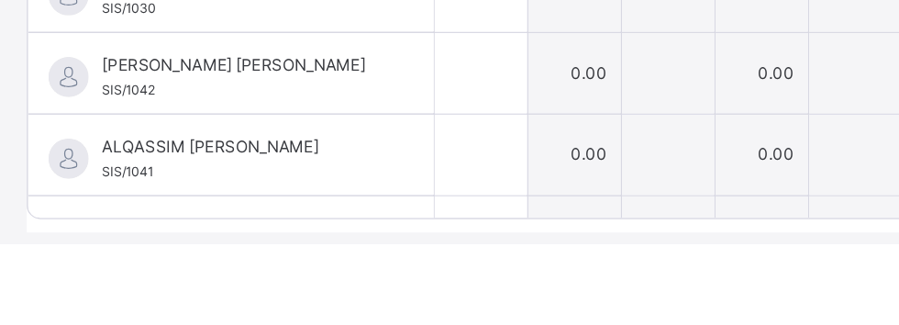
scroll to position [33, 0]
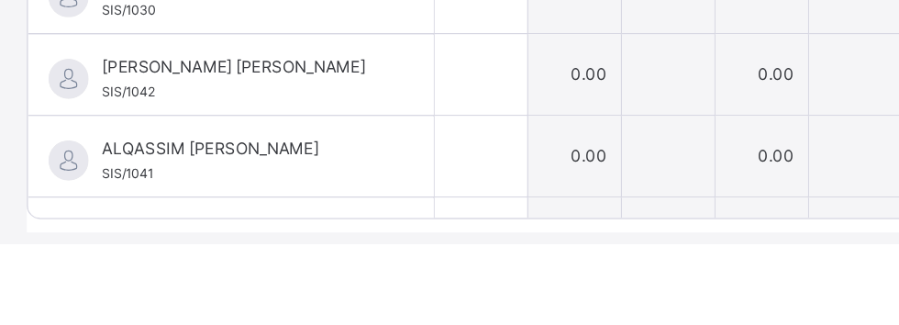
type input "*"
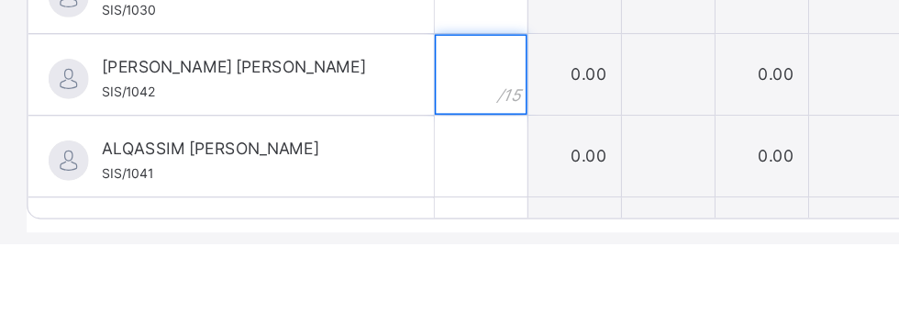
click at [361, 207] on input "text" at bounding box center [329, 208] width 63 height 55
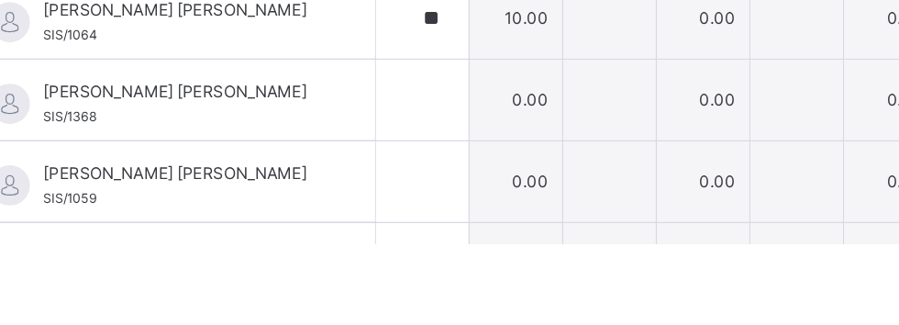
scroll to position [301, 0]
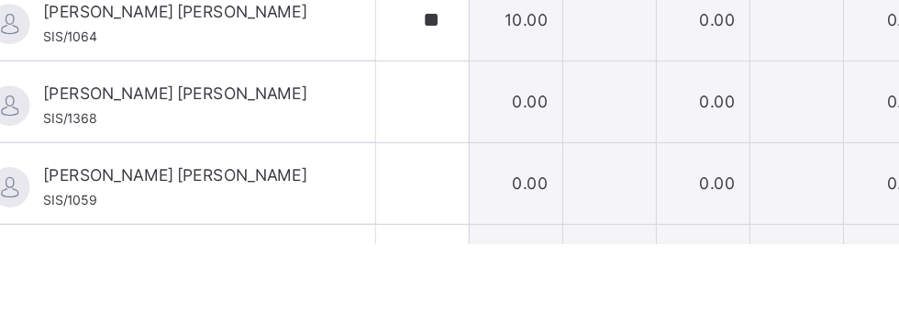
type input "*"
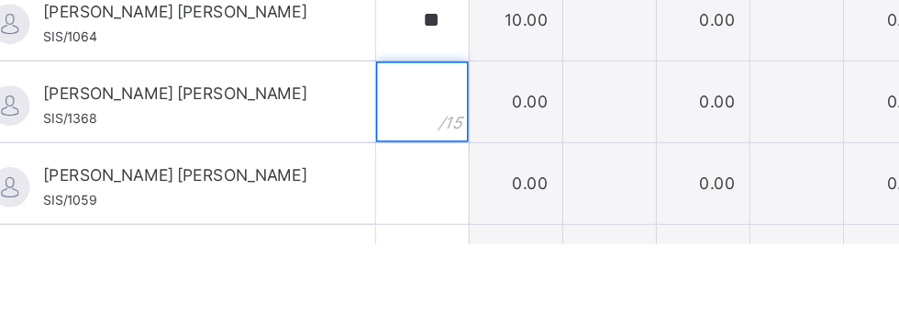
click at [361, 219] on div at bounding box center [329, 227] width 63 height 55
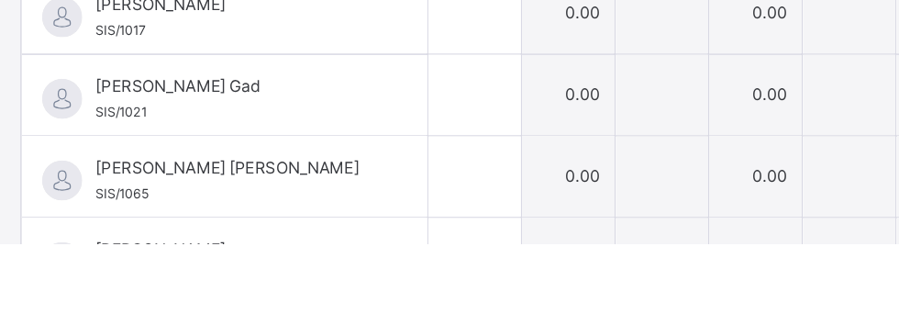
scroll to position [400, 0]
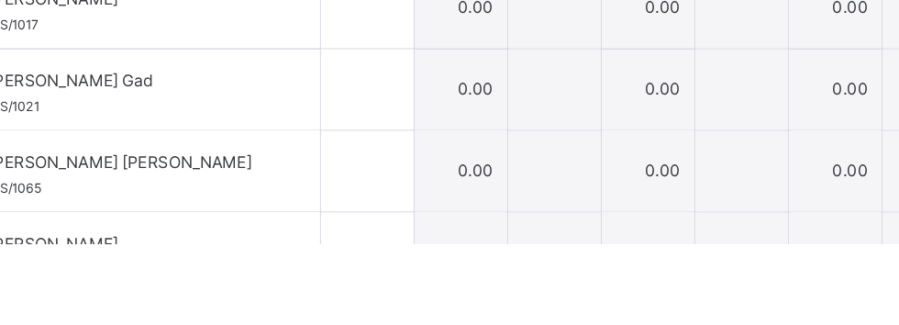
type input "*"
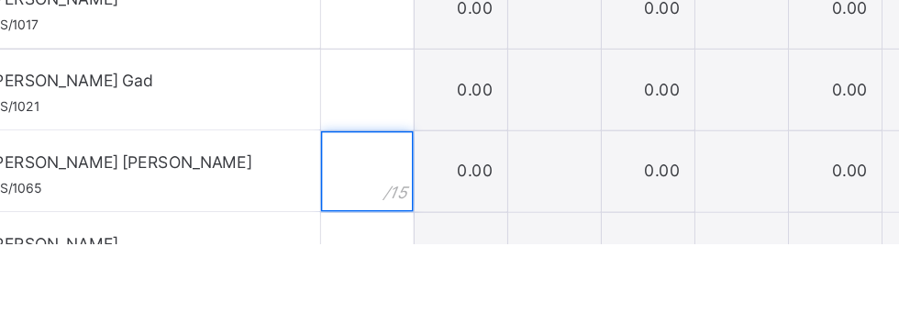
click at [361, 276] on input "text" at bounding box center [329, 275] width 63 height 55
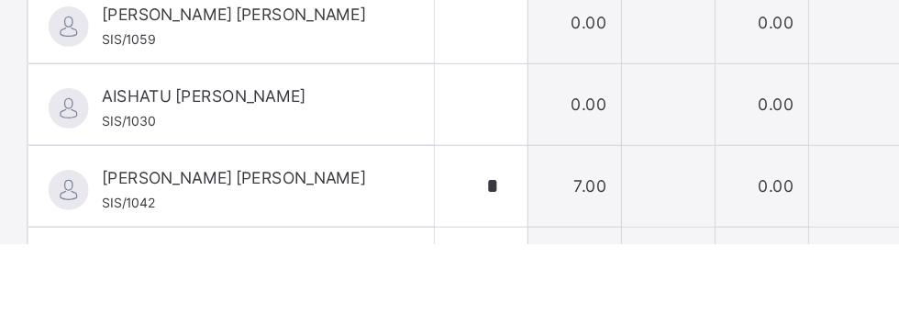
scroll to position [107, 0]
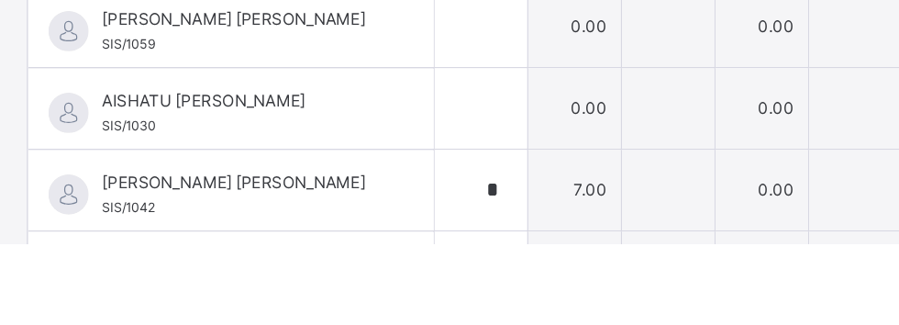
type input "*"
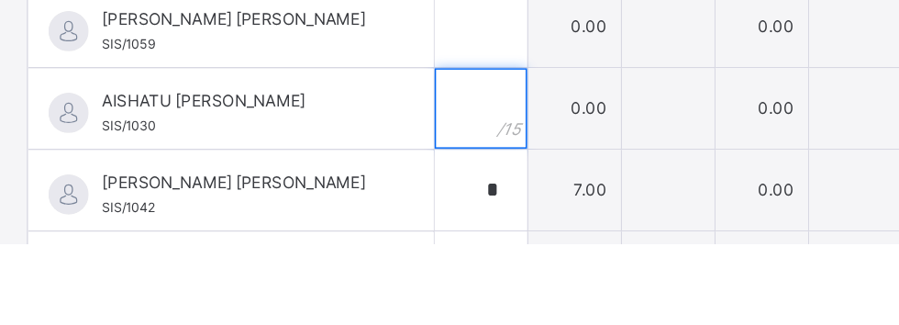
click at [361, 226] on input "text" at bounding box center [329, 232] width 63 height 55
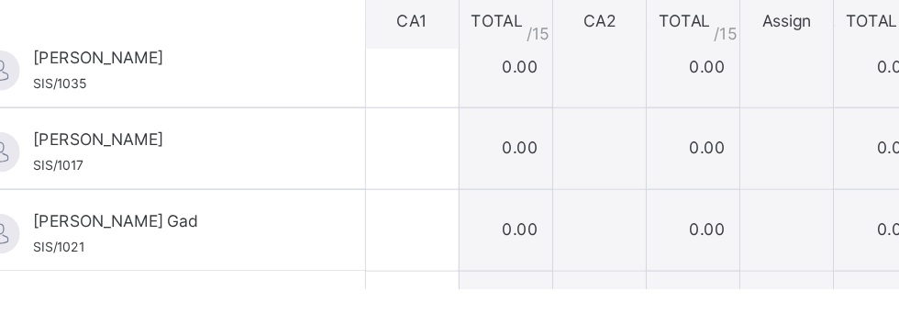
scroll to position [419, 0]
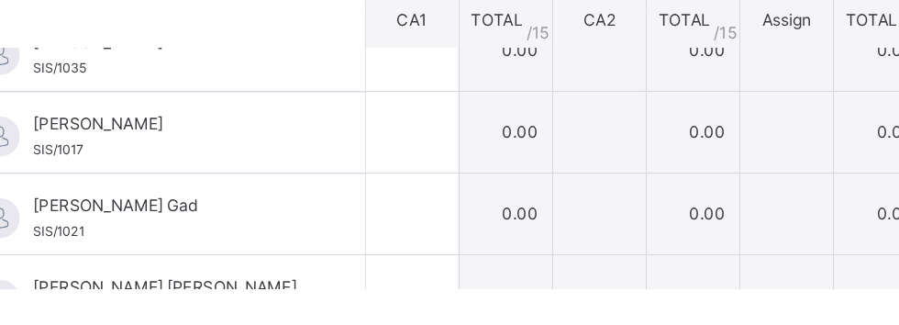
type input "**"
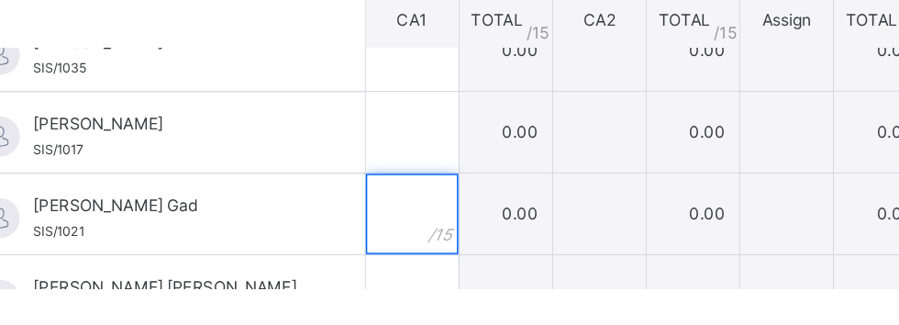
click at [361, 272] on input "text" at bounding box center [329, 273] width 63 height 55
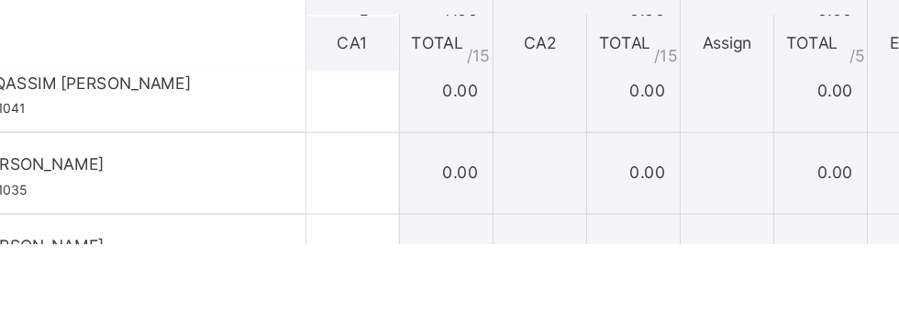
scroll to position [176, 0]
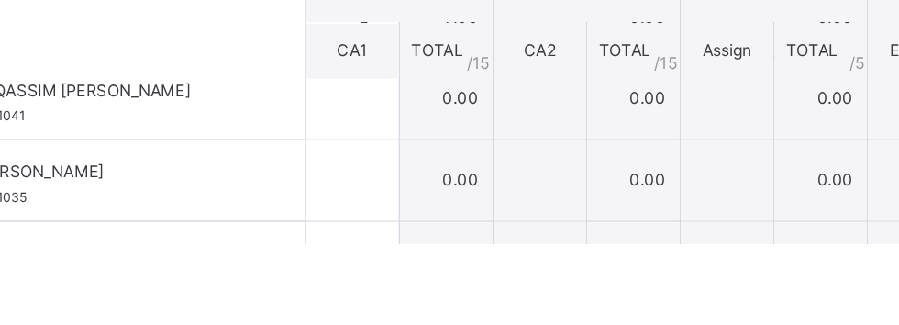
type input "*"
click at [361, 231] on input "text" at bounding box center [329, 225] width 63 height 55
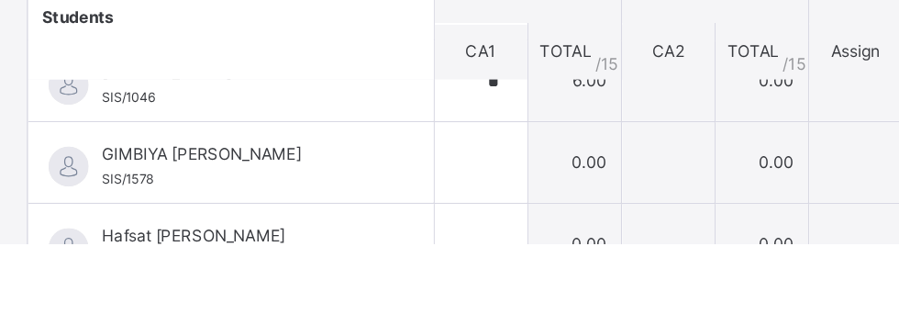
scroll to position [757, 0]
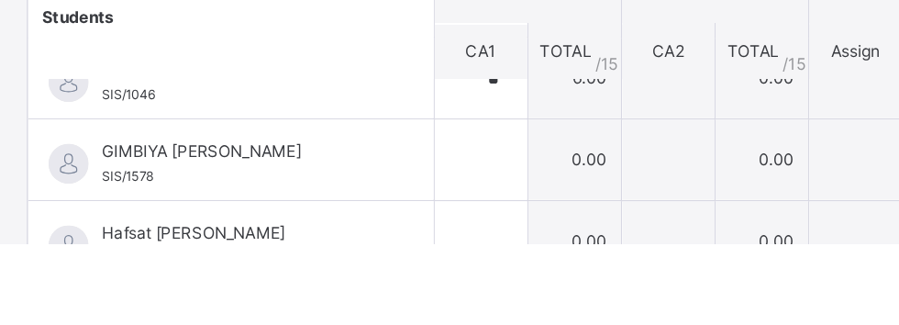
type input "*"
click at [361, 313] on input "text" at bounding box center [329, 322] width 63 height 55
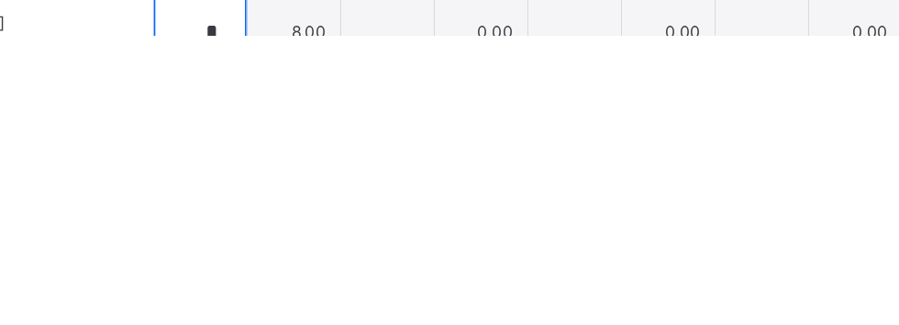
scroll to position [83, 0]
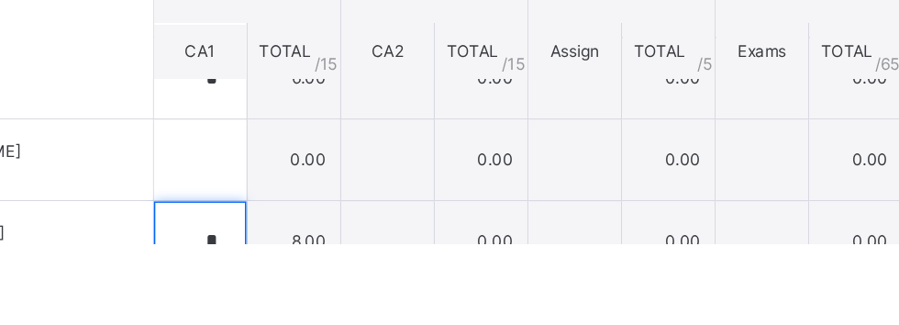
type input "*"
click at [361, 318] on div "*" at bounding box center [329, 322] width 63 height 55
click at [361, 321] on div "*" at bounding box center [329, 322] width 63 height 55
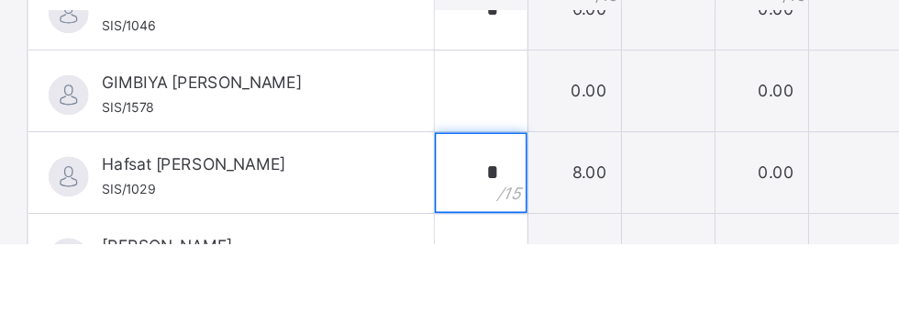
scroll to position [228, 0]
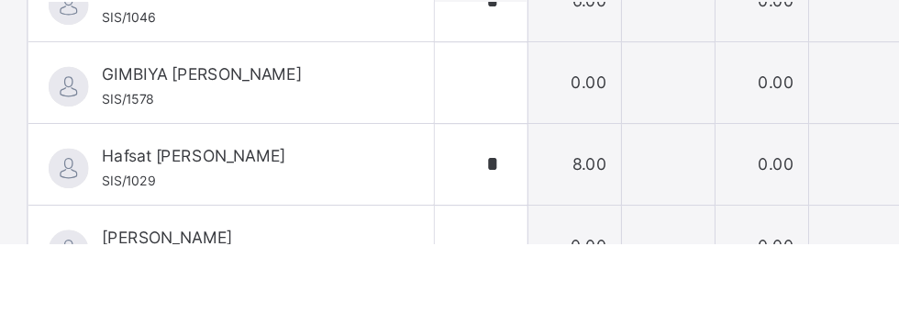
click at [361, 265] on div "*" at bounding box center [329, 270] width 63 height 55
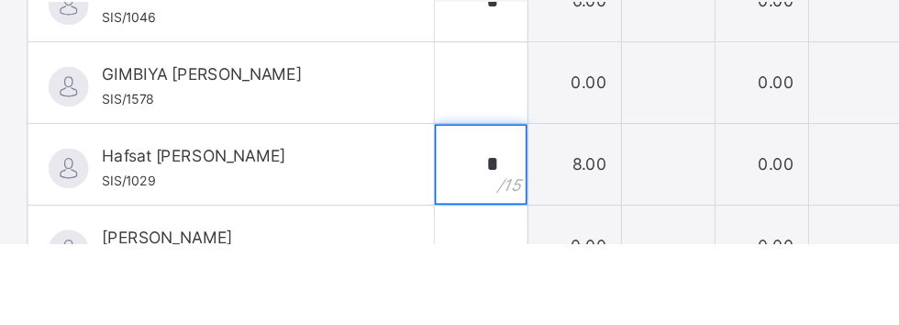
click at [361, 260] on div "*" at bounding box center [329, 270] width 63 height 55
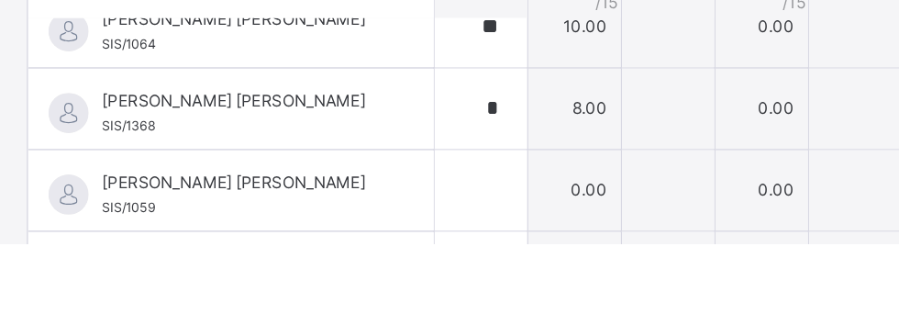
scroll to position [79, 0]
type input "*"
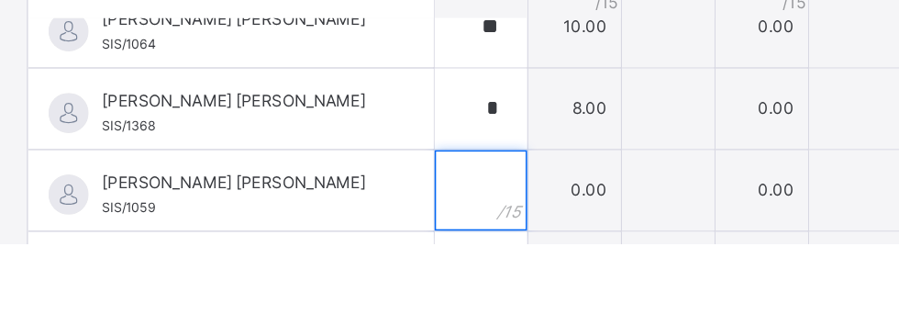
click at [361, 286] on input "text" at bounding box center [329, 287] width 63 height 55
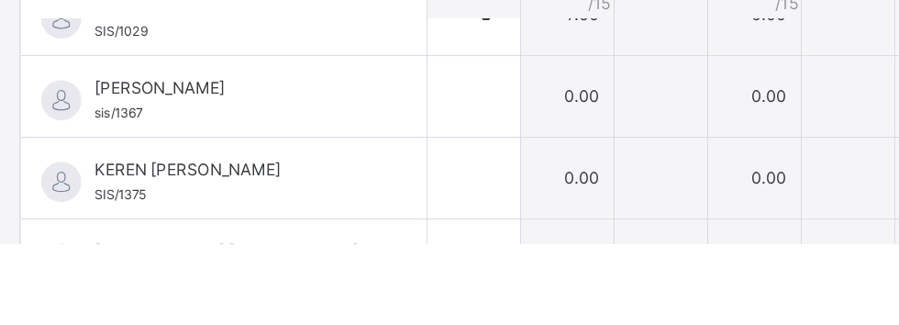
scroll to position [876, 0]
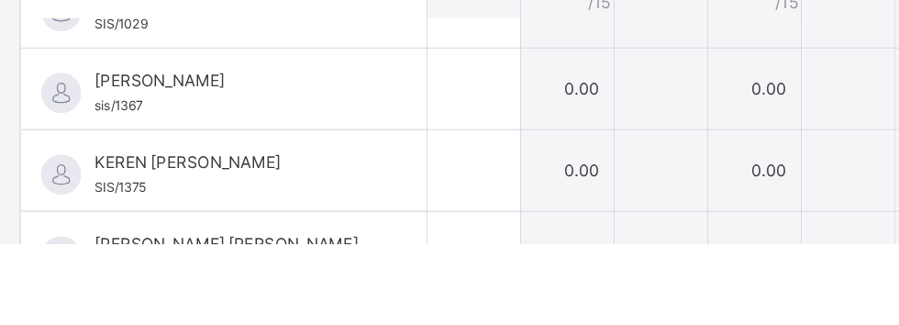
type input "*"
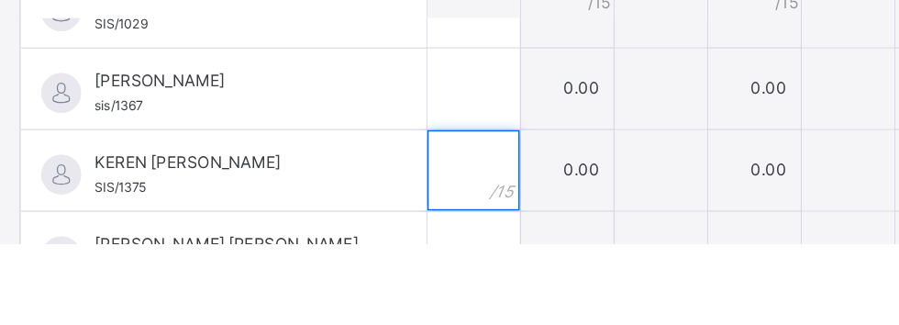
click at [361, 276] on input "text" at bounding box center [329, 274] width 63 height 55
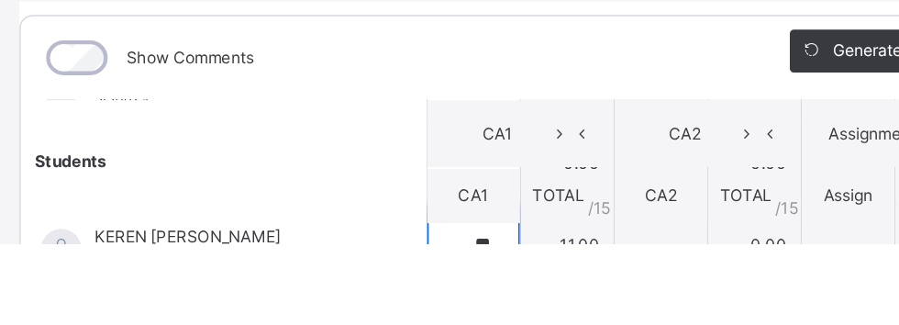
scroll to position [73, 0]
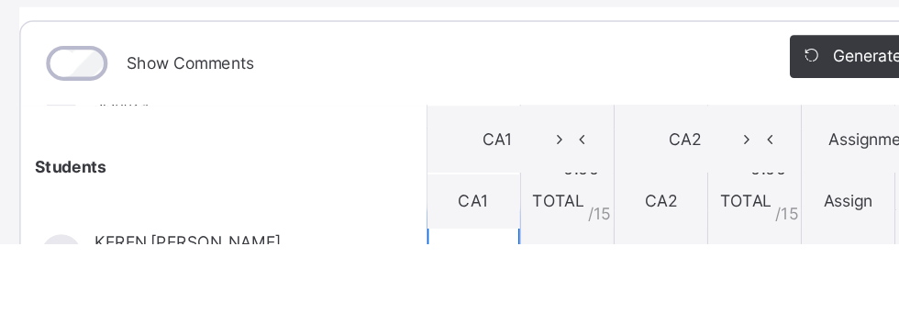
type input "**"
click at [171, 316] on span "KEREN [PERSON_NAME]" at bounding box center [163, 324] width 186 height 17
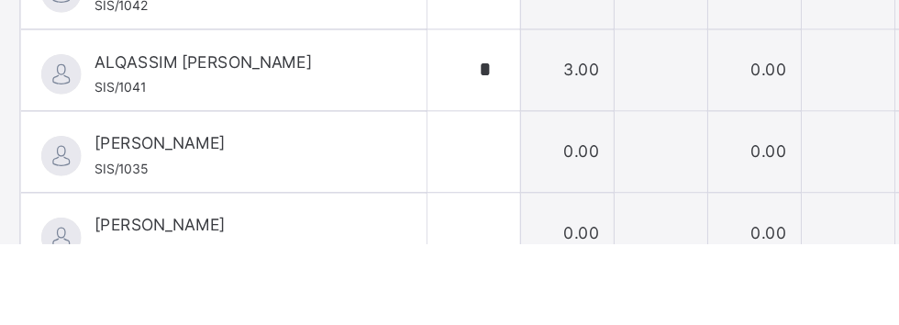
scroll to position [291, 0]
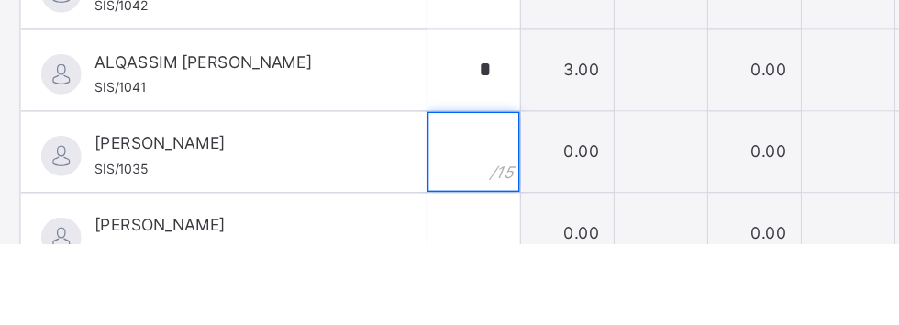
click at [361, 263] on input "text" at bounding box center [329, 261] width 63 height 55
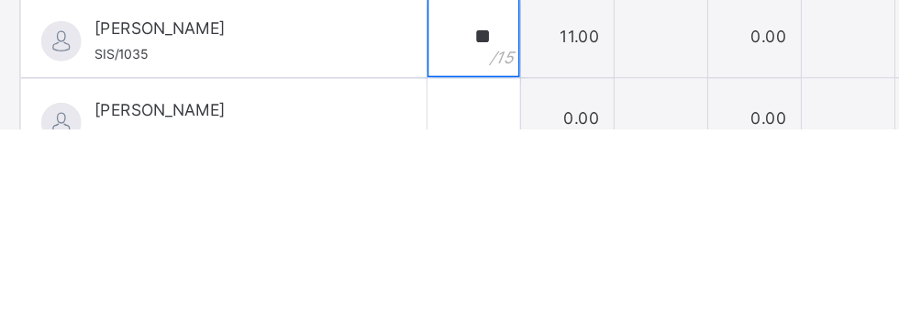
scroll to position [83, 0]
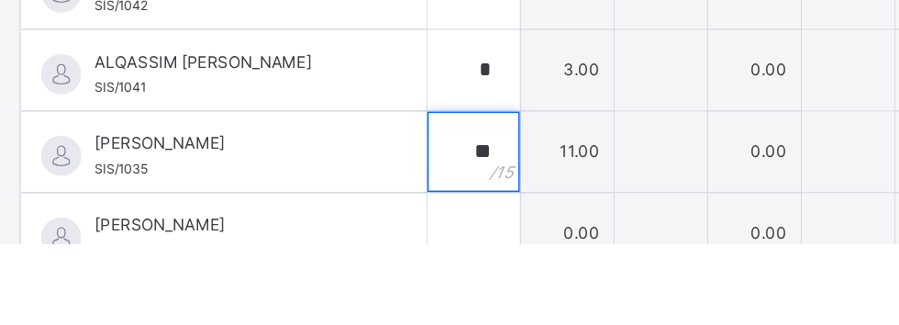
type input "**"
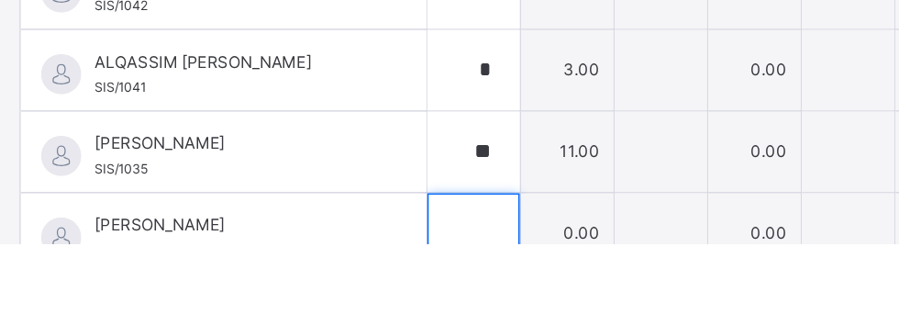
click at [361, 316] on input "text" at bounding box center [329, 317] width 63 height 55
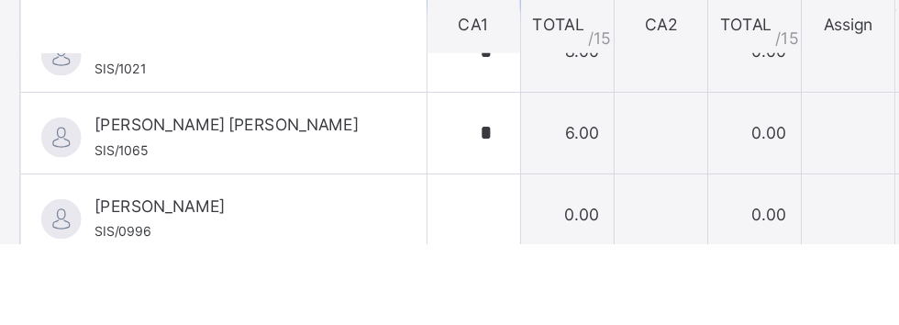
scroll to position [545, 0]
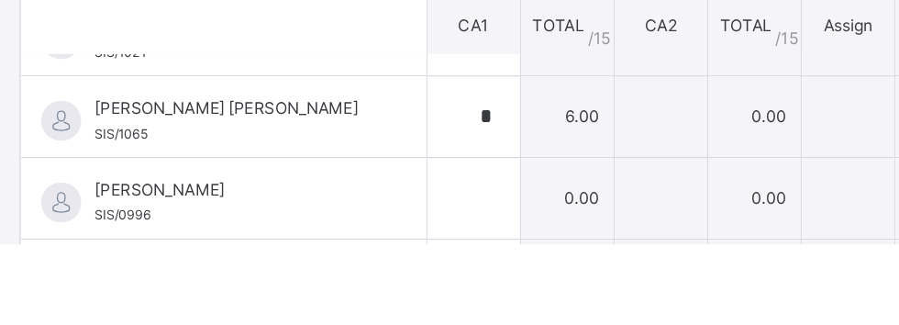
type input "*"
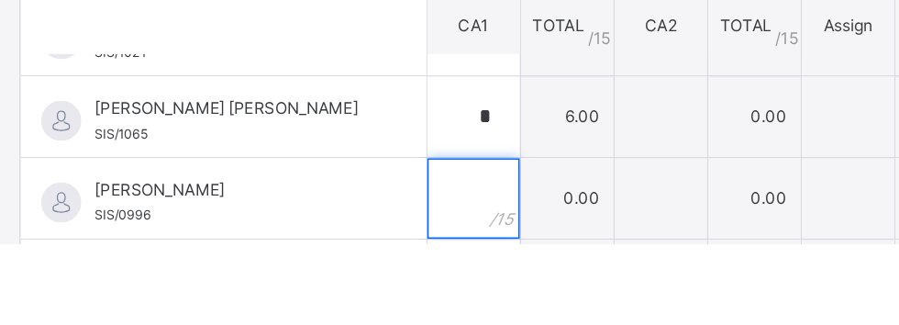
click at [361, 294] on input "text" at bounding box center [329, 293] width 63 height 55
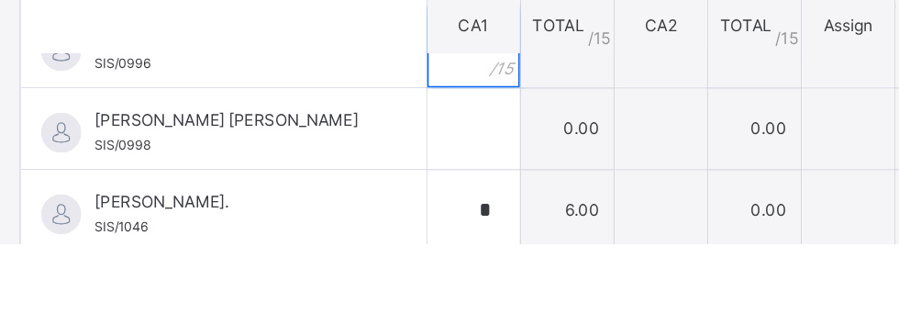
scroll to position [669, 0]
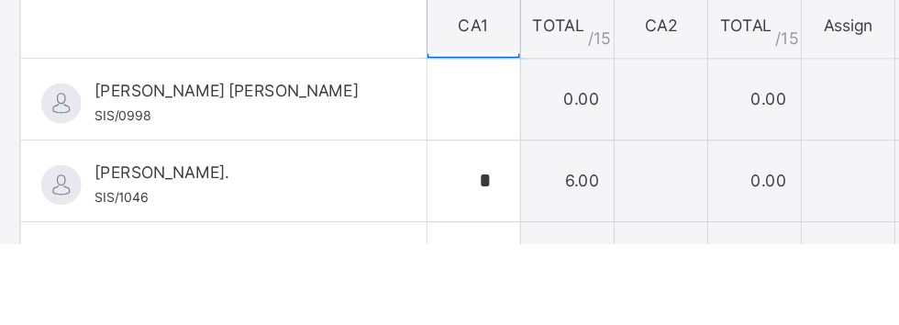
type input "*"
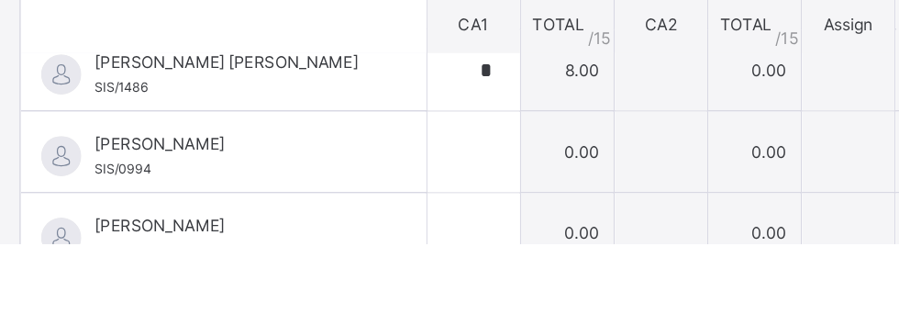
scroll to position [1025, 0]
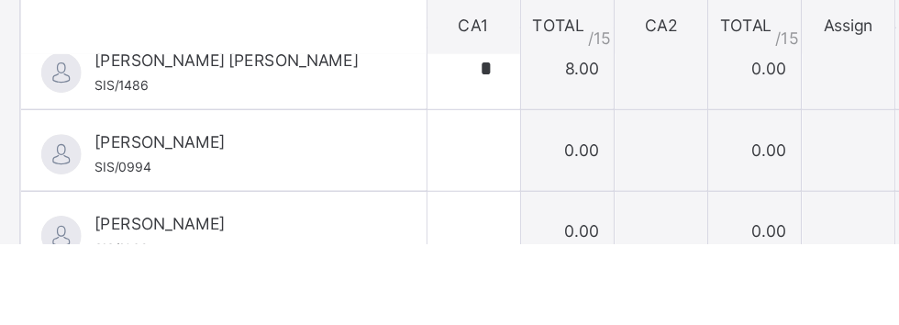
type input "**"
click at [361, 313] on input "text" at bounding box center [329, 316] width 63 height 55
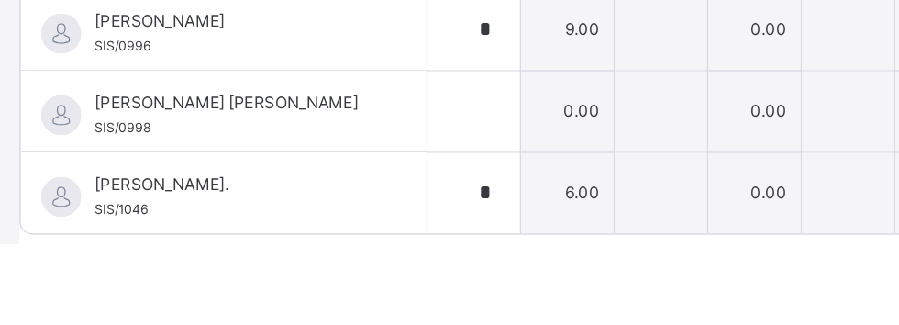
scroll to position [409, 0]
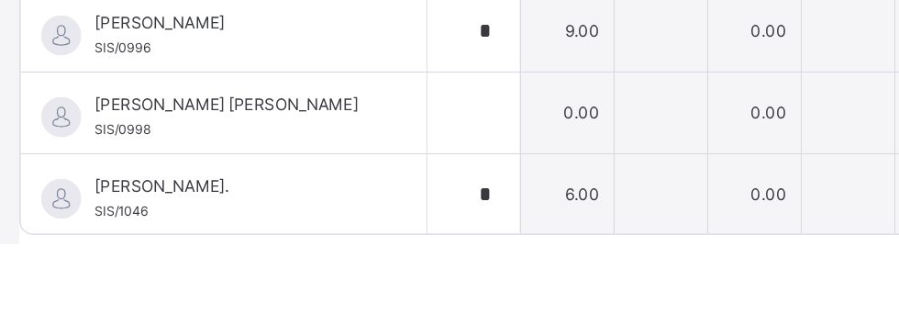
type input "**"
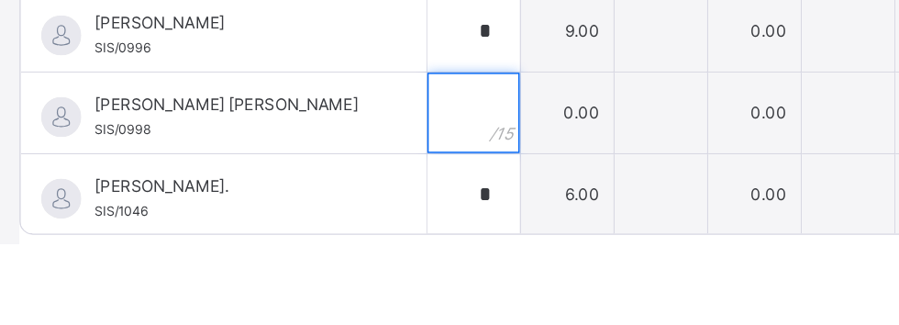
click at [361, 237] on input "text" at bounding box center [329, 234] width 63 height 55
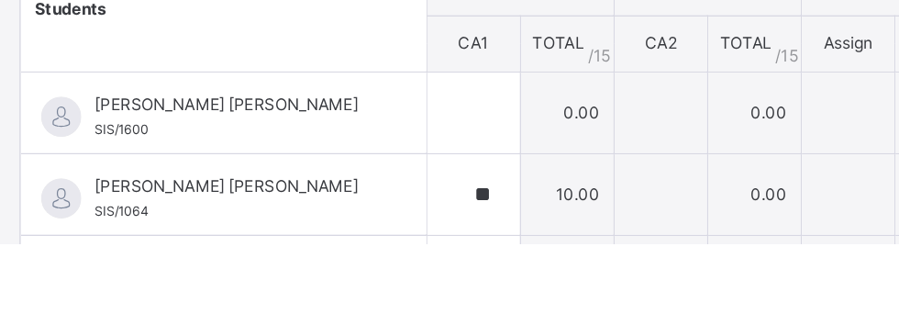
scroll to position [185, 0]
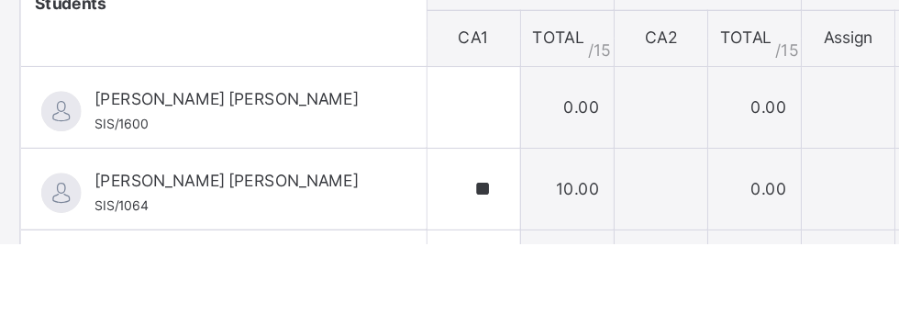
type input "**"
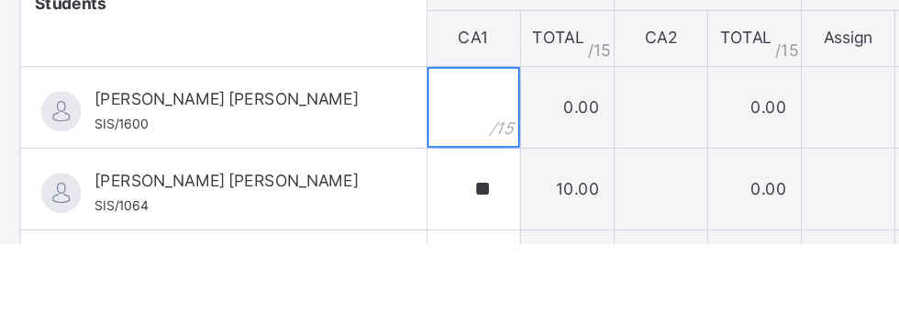
click at [361, 238] on input "text" at bounding box center [329, 231] width 63 height 55
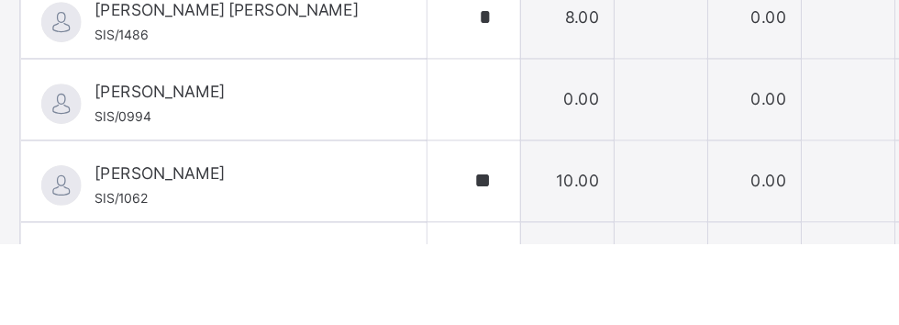
scroll to position [1025, 0]
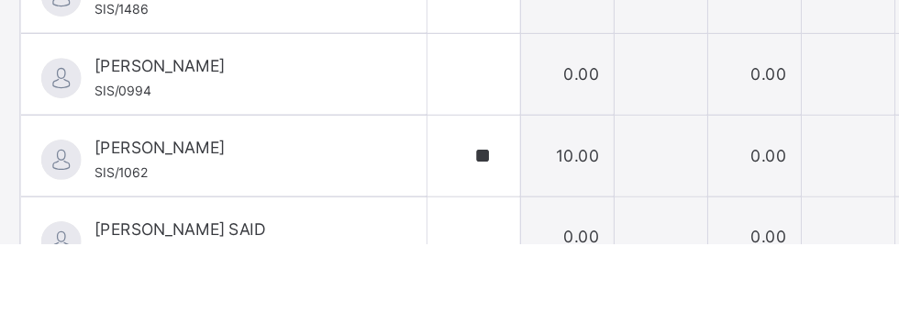
type input "*"
click at [361, 321] on input "text" at bounding box center [329, 320] width 63 height 55
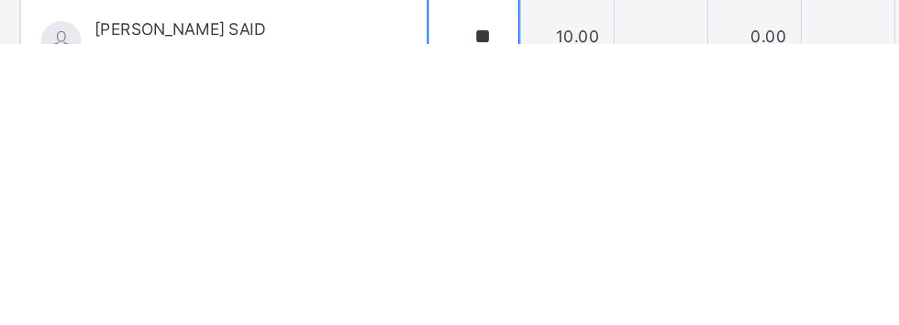
scroll to position [85, 0]
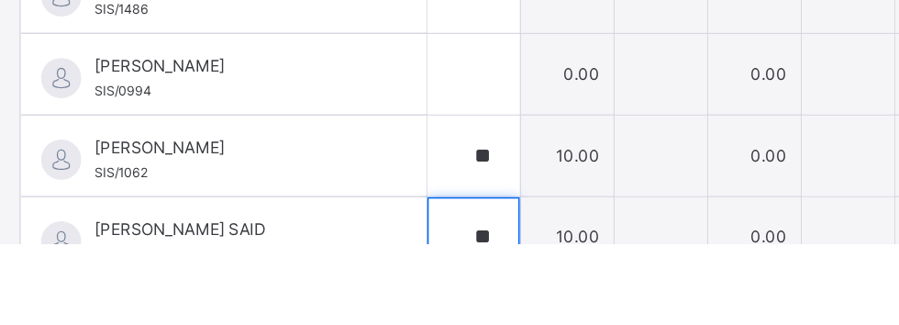
type input "**"
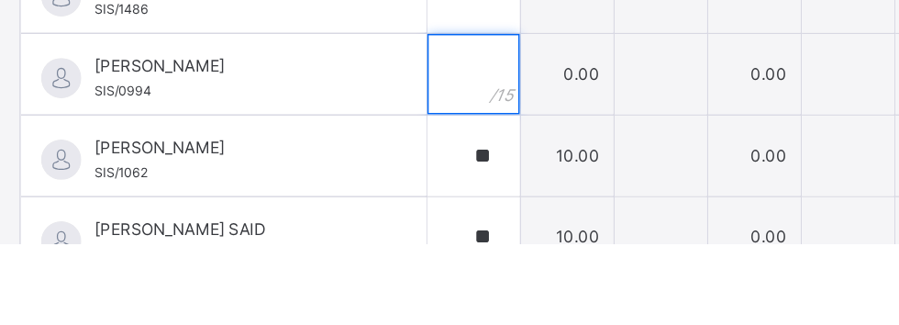
click at [361, 205] on input "text" at bounding box center [329, 208] width 63 height 55
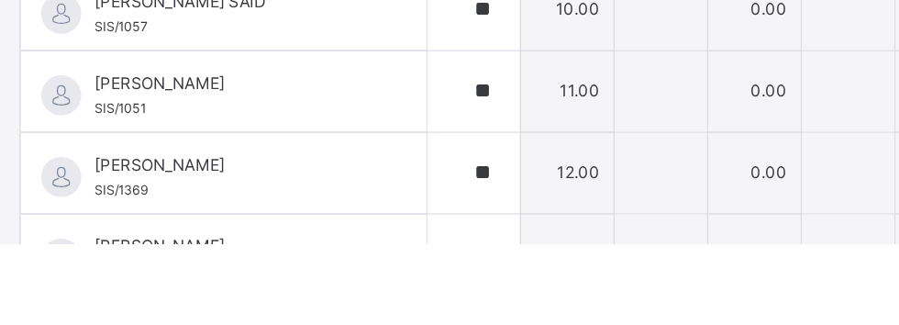
scroll to position [404, 0]
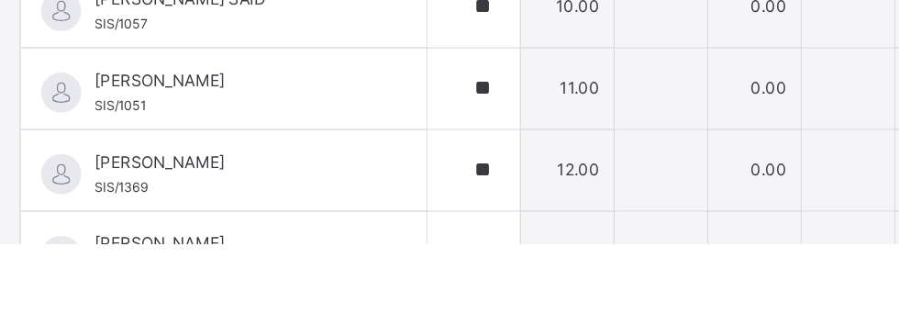
type input "*"
click at [361, 319] on input "text" at bounding box center [329, 330] width 63 height 55
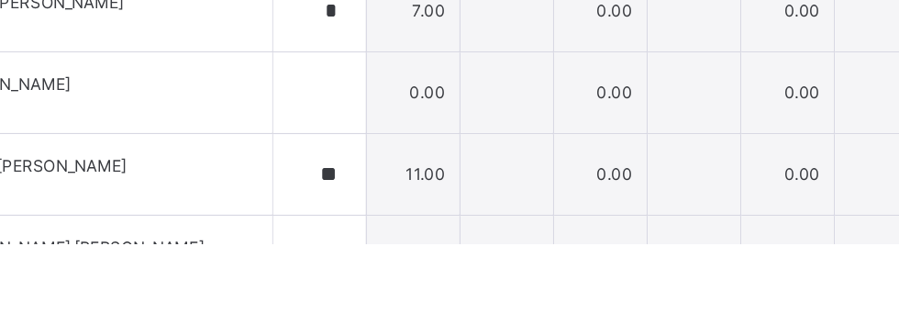
scroll to position [828, 0]
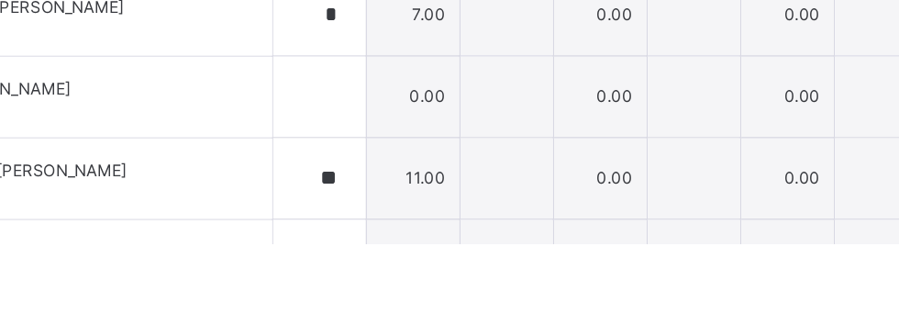
type input "**"
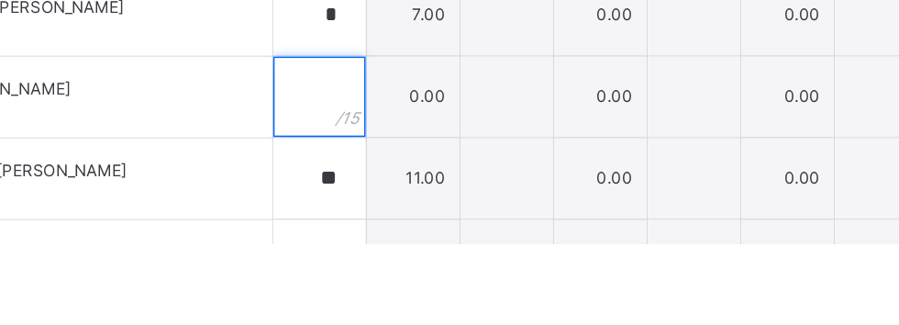
click at [361, 227] on input "text" at bounding box center [329, 223] width 63 height 55
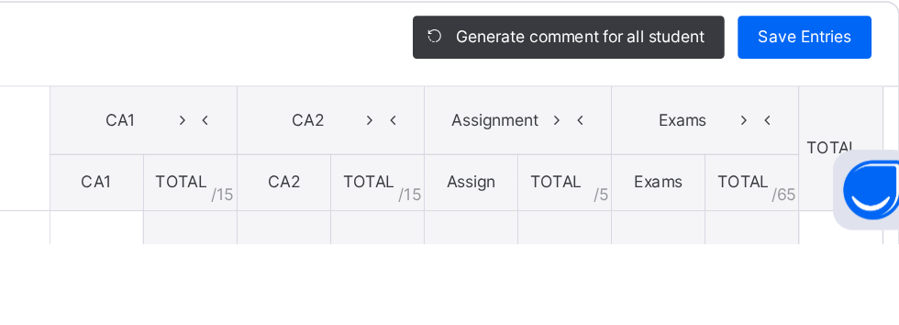
scroll to position [0, 0]
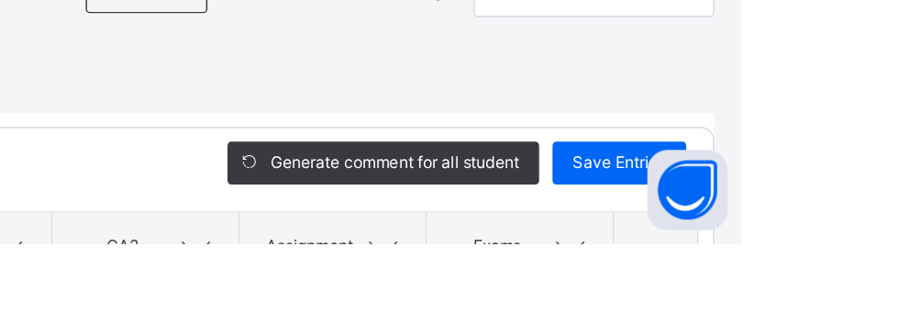
type input "*"
click at [847, 266] on span "Save Entries" at bounding box center [815, 269] width 64 height 17
type input "*"
type input "**"
type input "*"
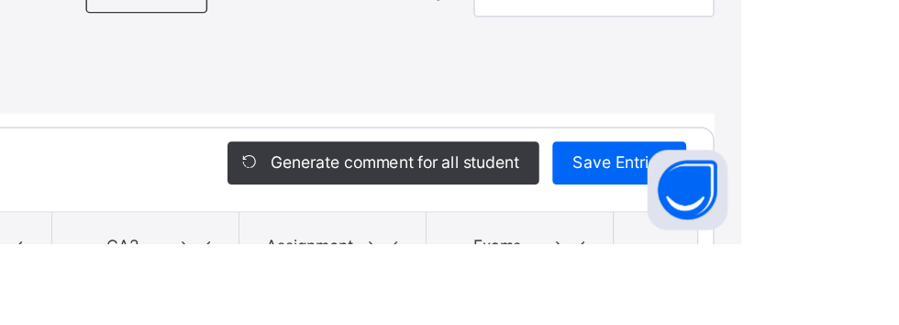
type input "*"
type input "**"
type input "*"
type input "**"
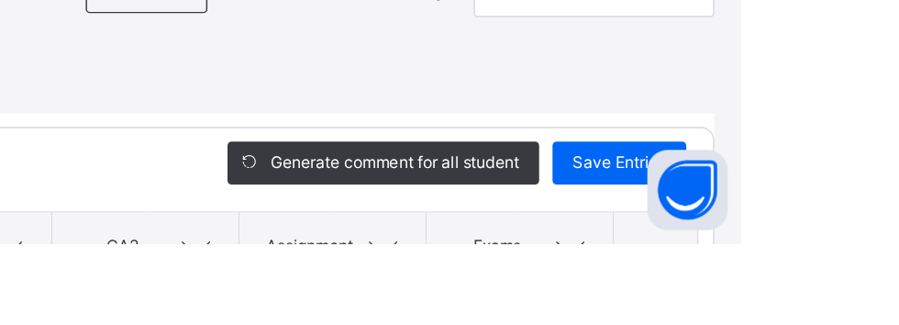
type input "*"
type input "**"
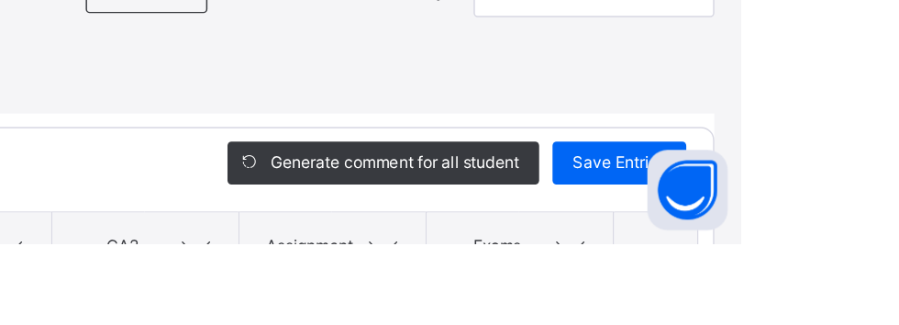
type input "*"
type input "**"
type input "*"
type input "**"
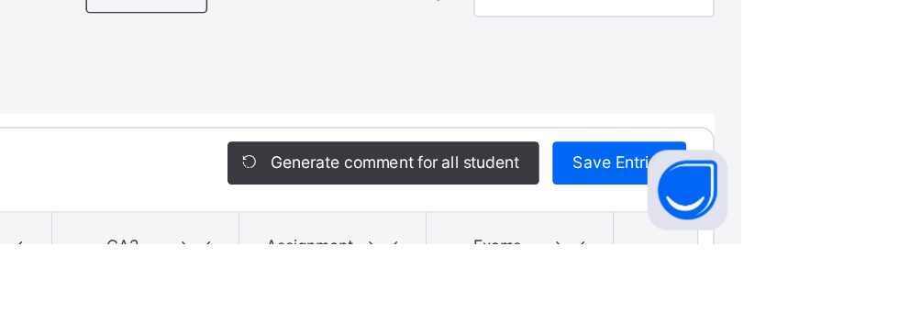
type input "*"
type input "**"
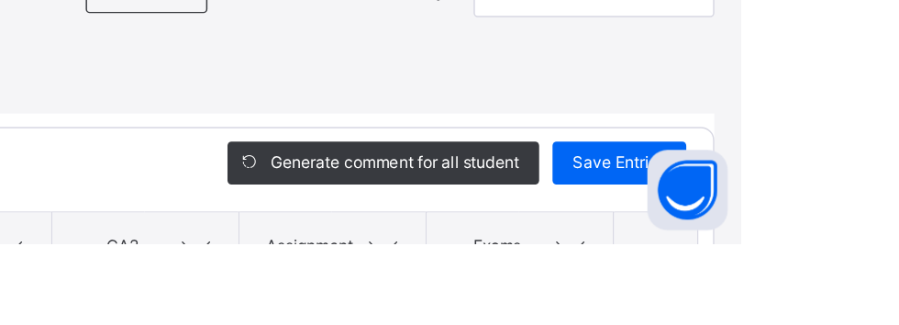
type input "**"
click at [847, 265] on span "Save Entries" at bounding box center [815, 269] width 64 height 17
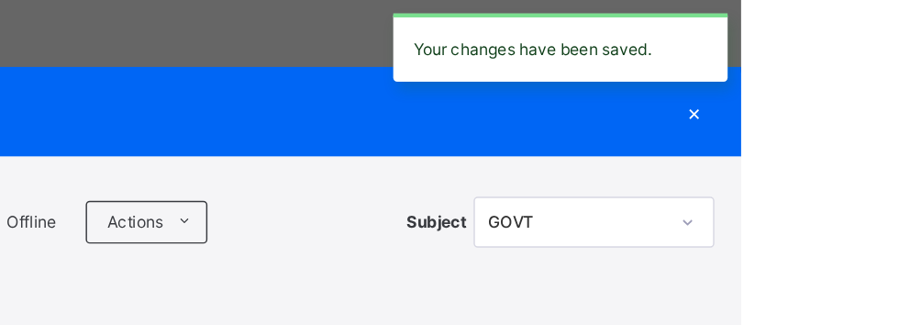
scroll to position [72, 0]
type input "*"
type input "**"
type input "*"
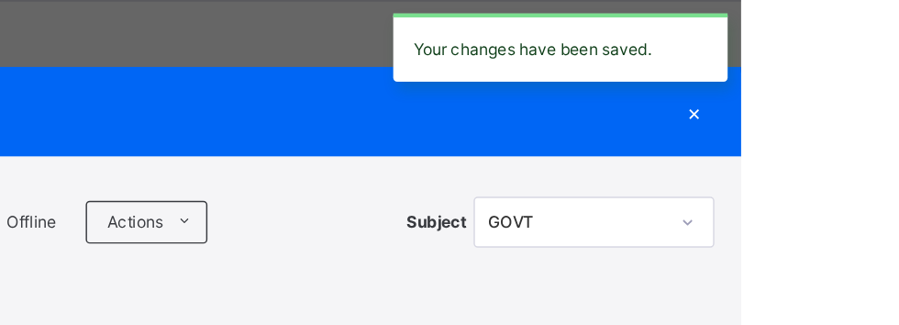
type input "**"
type input "*"
type input "**"
type input "*"
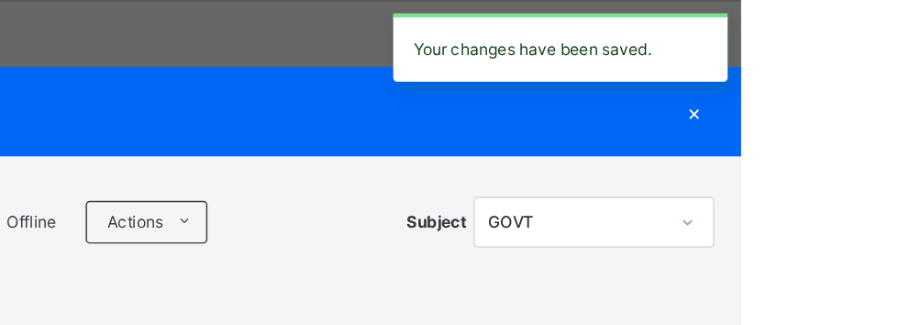
type input "*"
type input "**"
type input "*"
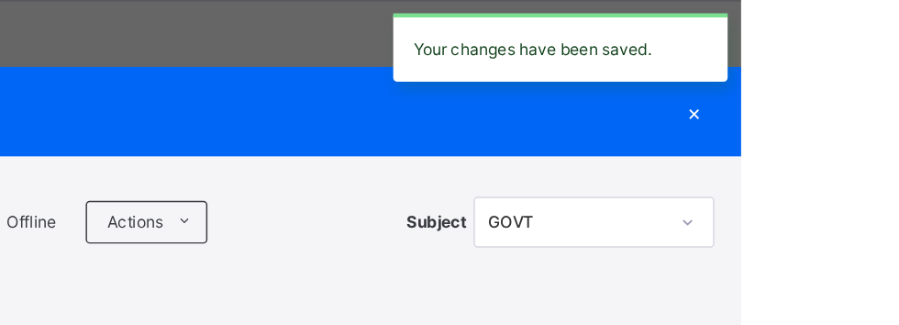
type input "**"
type input "*"
type input "**"
type input "*"
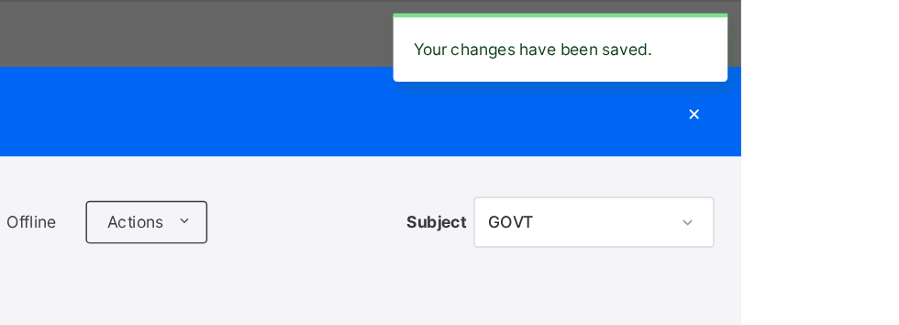
type input "*"
type input "**"
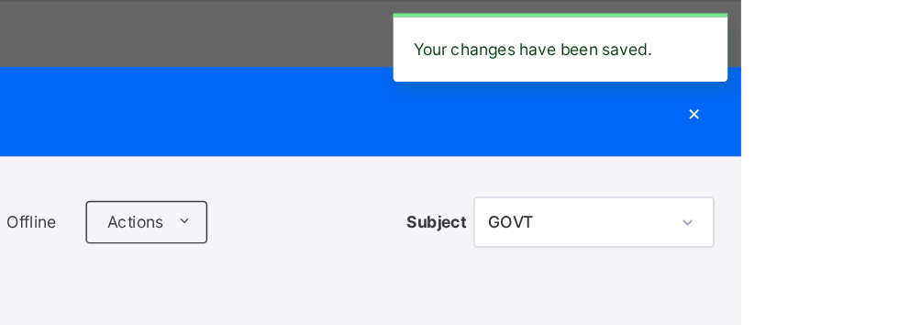
type input "**"
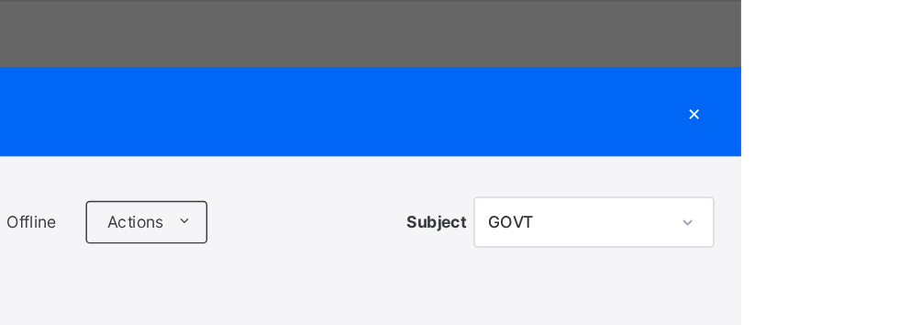
click at [881, 72] on div "×" at bounding box center [867, 76] width 28 height 25
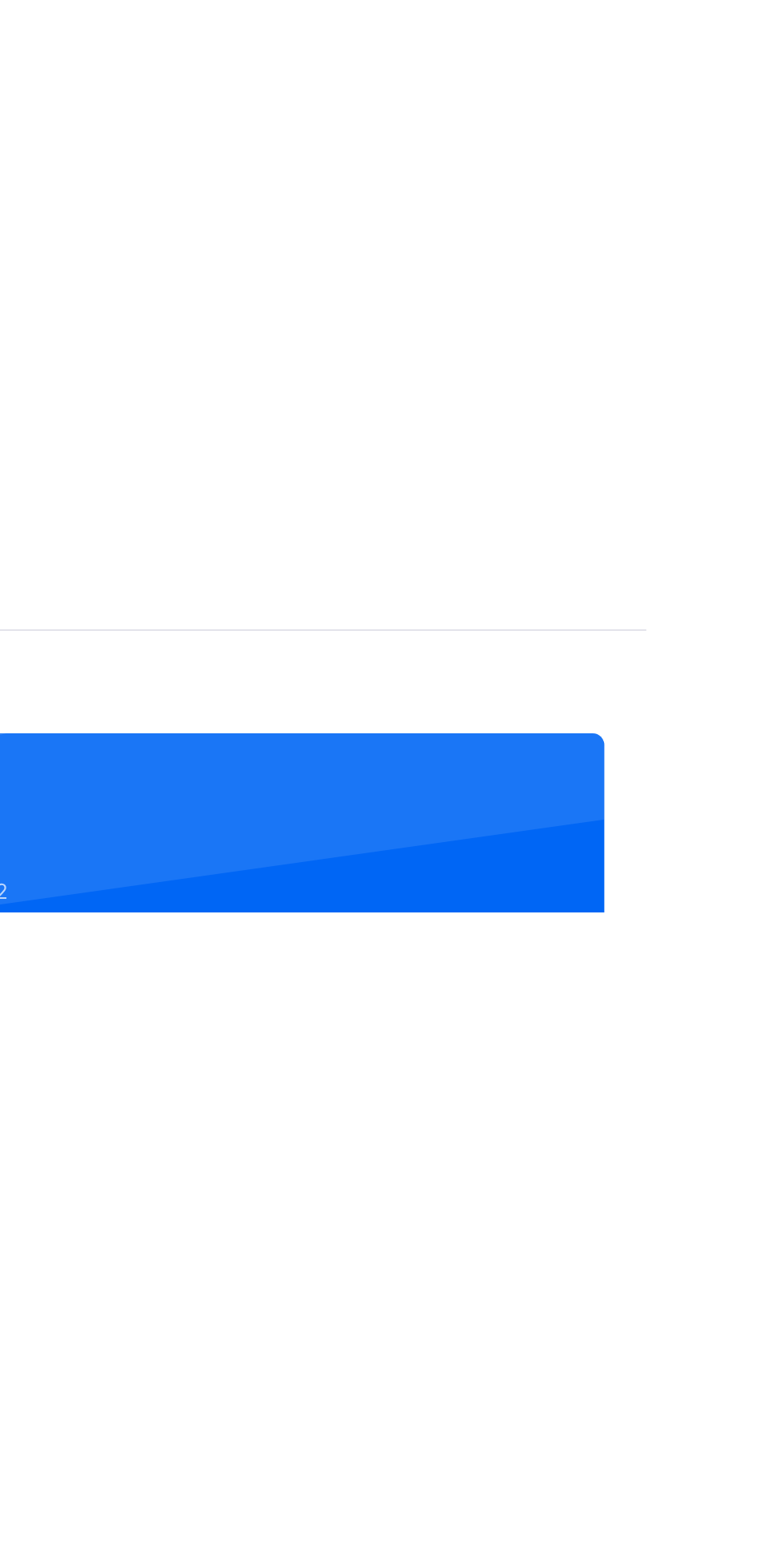
scroll to position [0, 0]
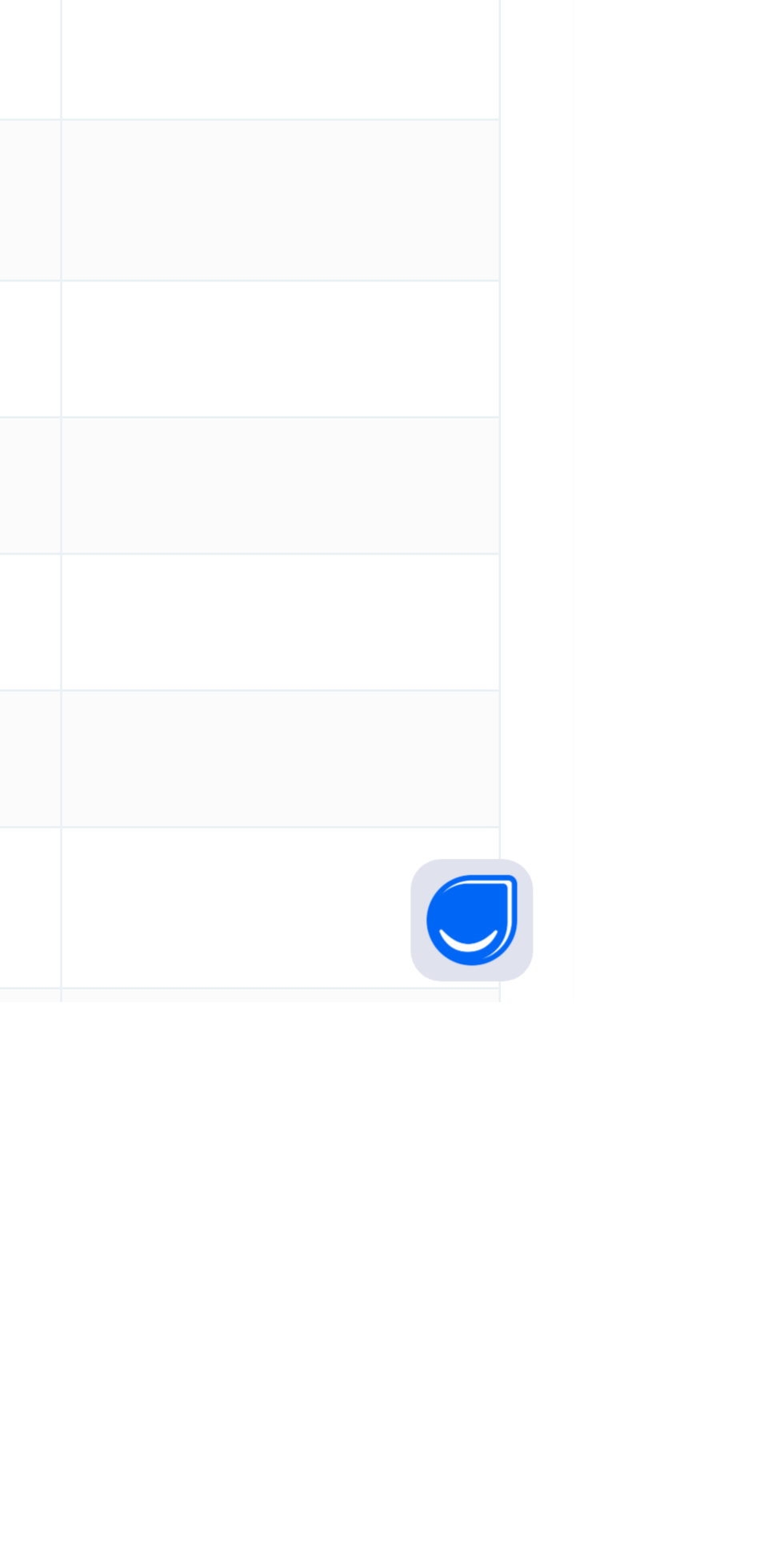
click at [705, 1541] on span "Assess Students" at bounding box center [693, 1560] width 73 height 15
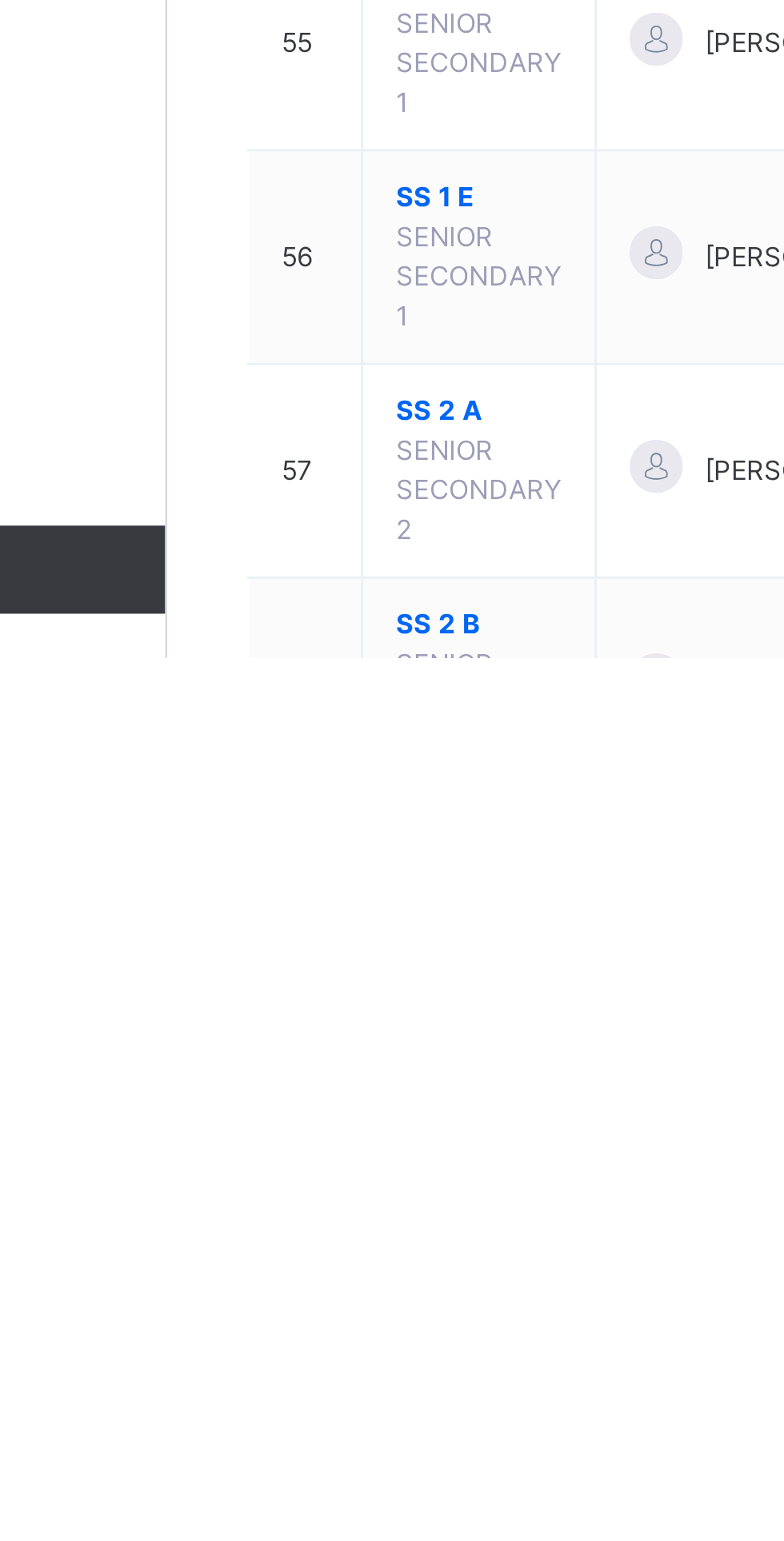
scroll to position [2178, 0]
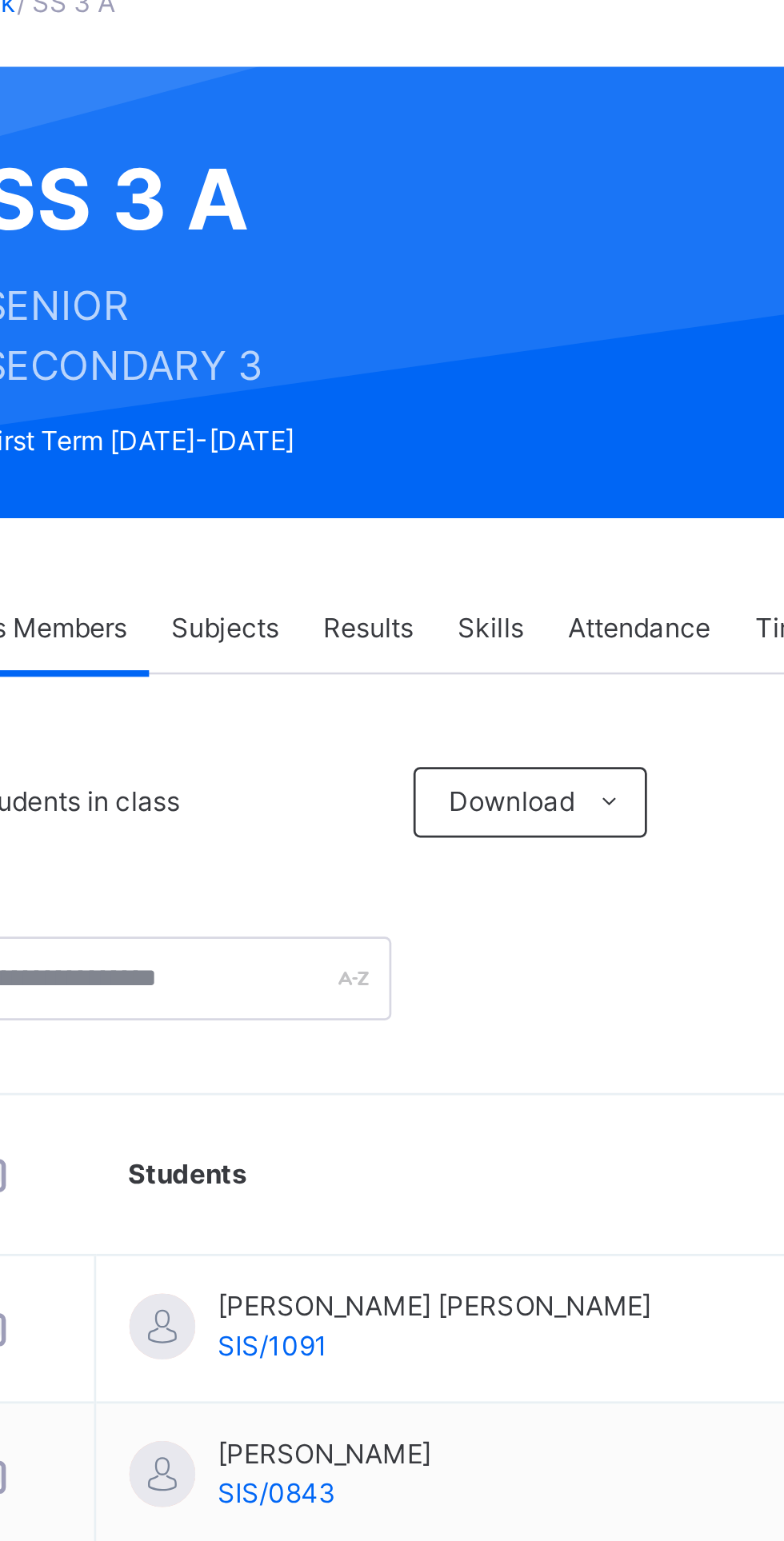
click at [343, 331] on span "Subjects" at bounding box center [333, 338] width 39 height 15
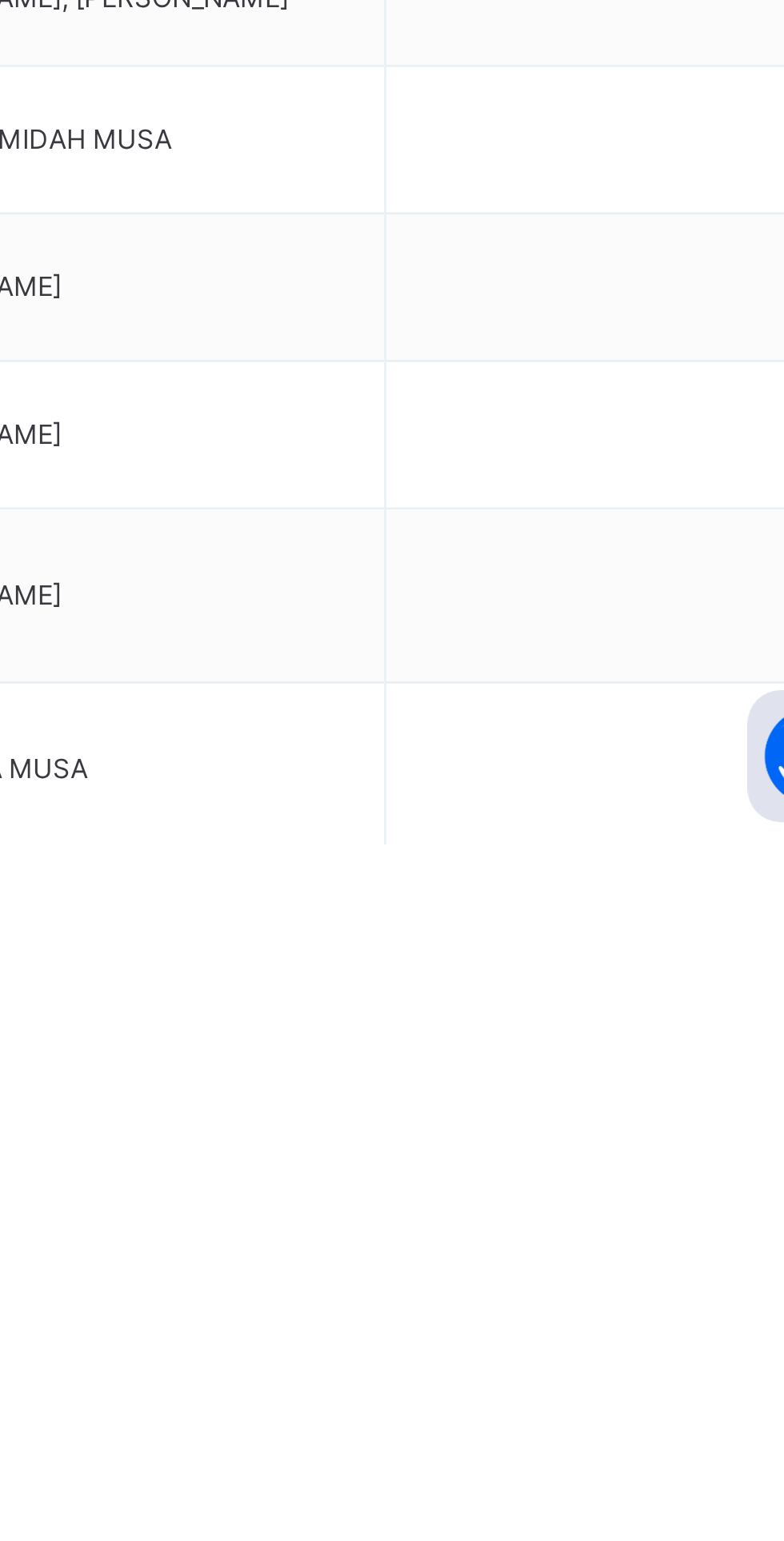
click at [660, 1541] on span "Assess Students" at bounding box center [693, 1570] width 73 height 15
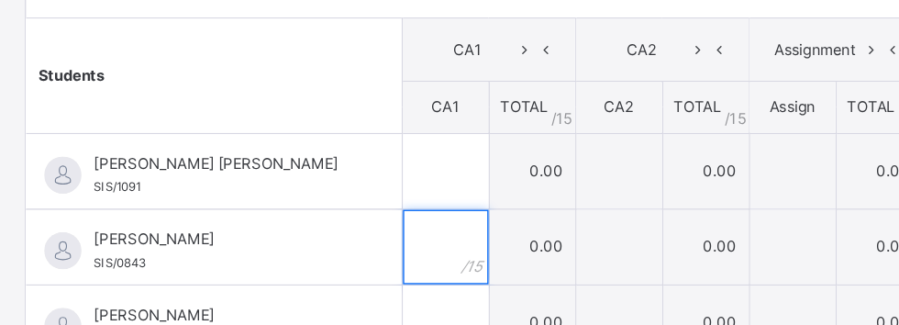
click at [361, 179] on input "text" at bounding box center [329, 182] width 63 height 55
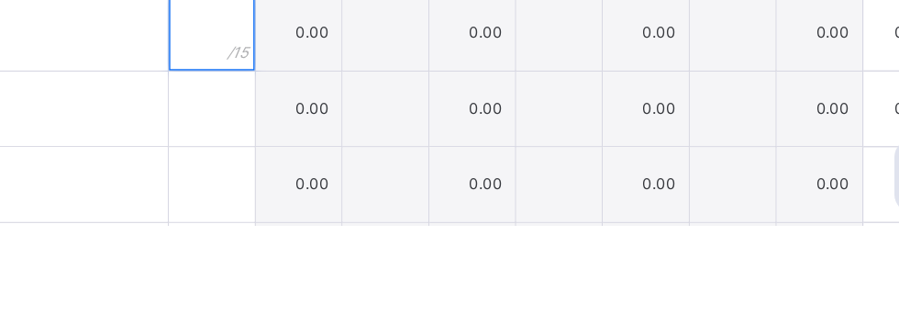
type input "*"
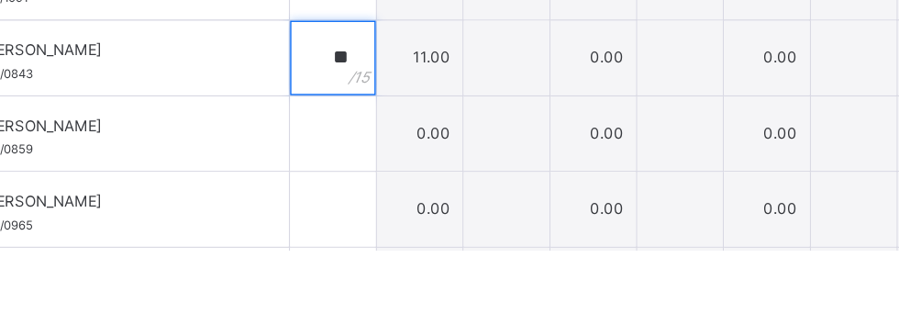
type input "**"
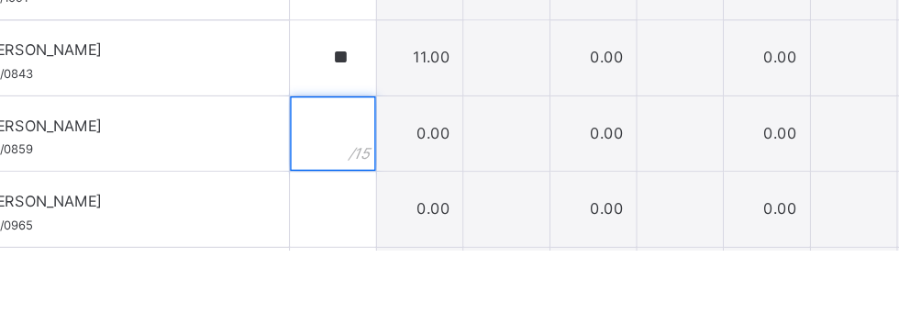
click at [361, 239] on input "text" at bounding box center [329, 238] width 63 height 55
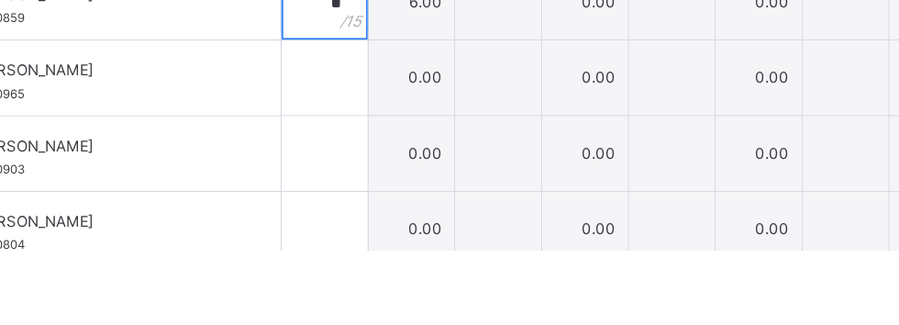
scroll to position [97, 0]
type input "*"
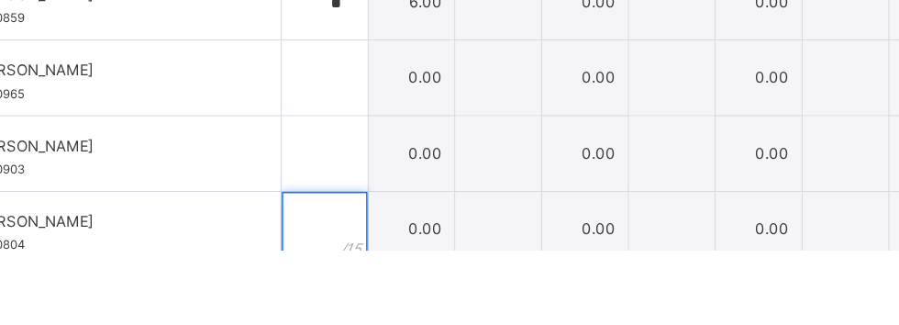
click at [361, 305] on input "text" at bounding box center [329, 309] width 63 height 55
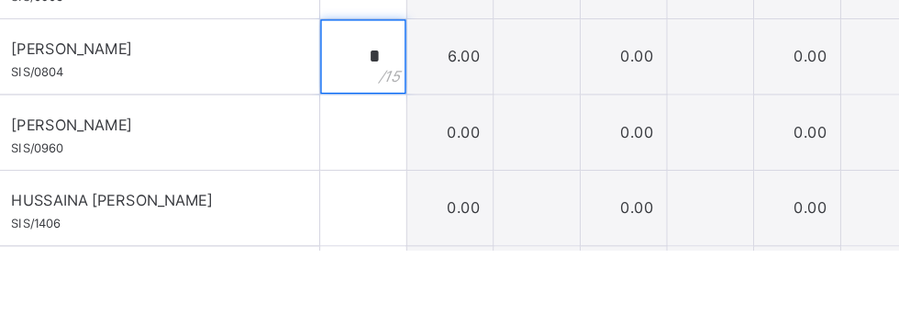
scroll to position [242, 0]
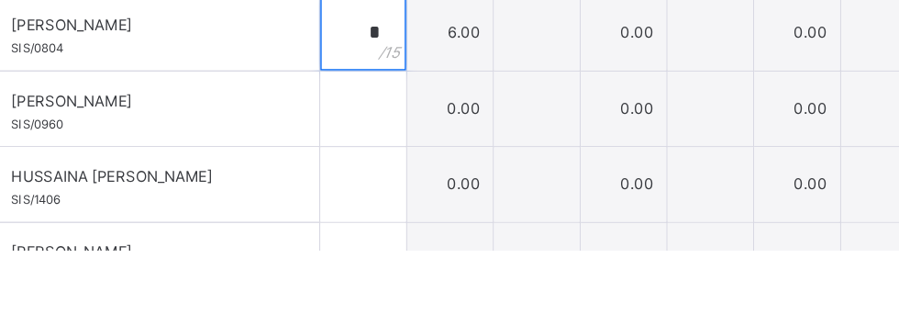
type input "*"
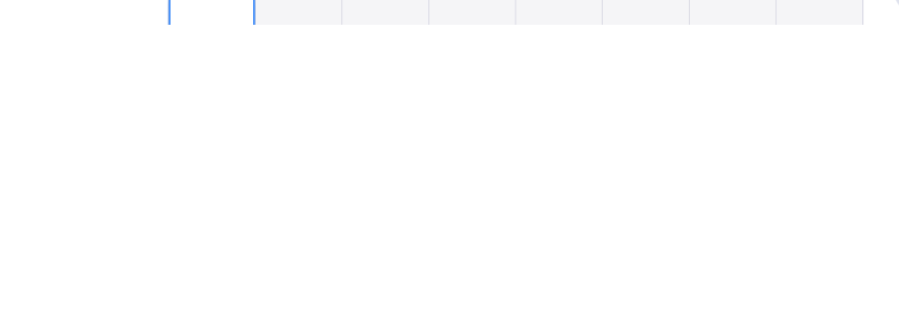
scroll to position [1, 0]
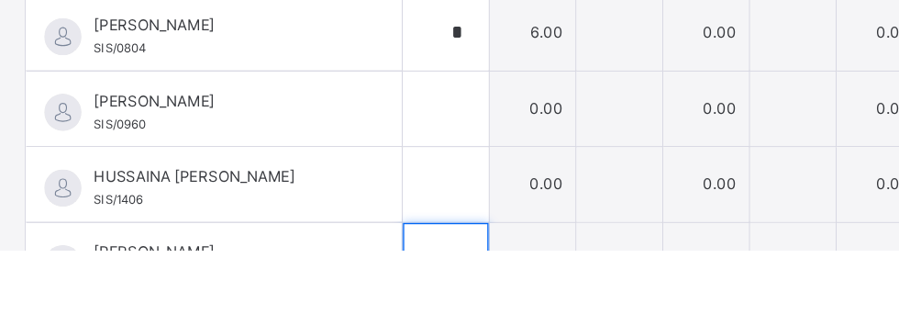
type input "*"
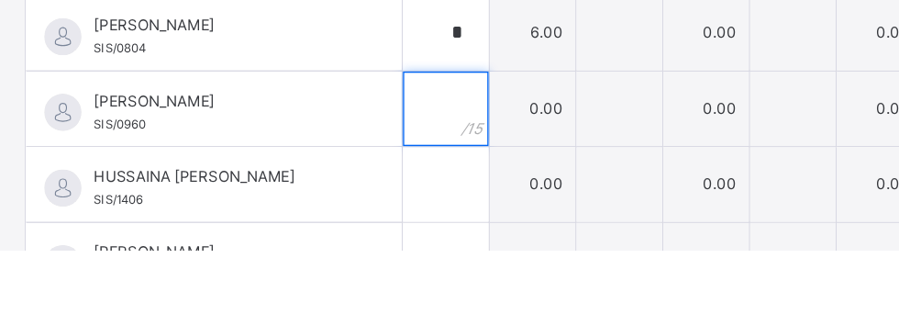
click at [361, 213] on input "text" at bounding box center [329, 220] width 63 height 55
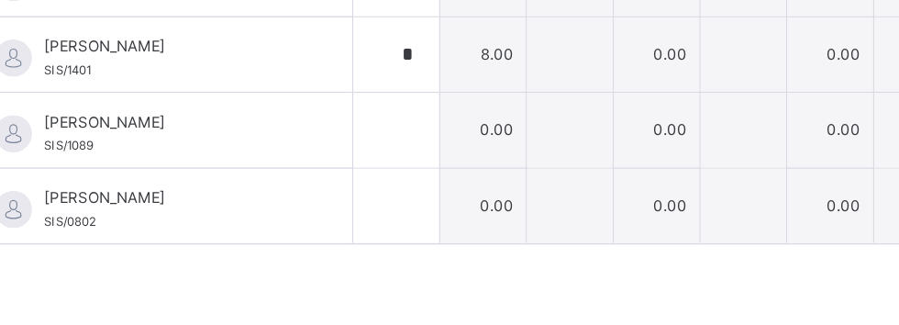
scroll to position [455, 0]
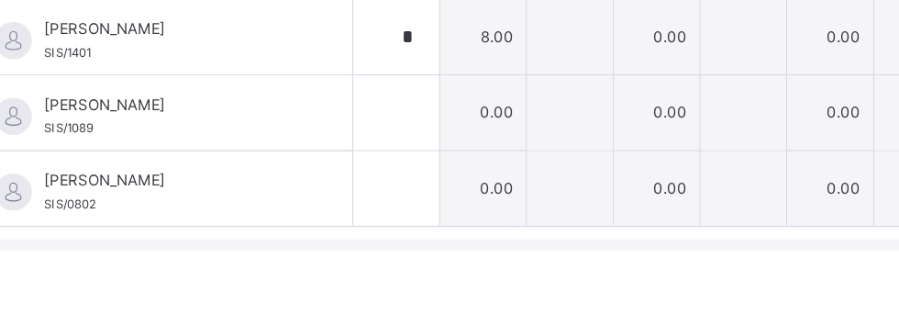
type input "*"
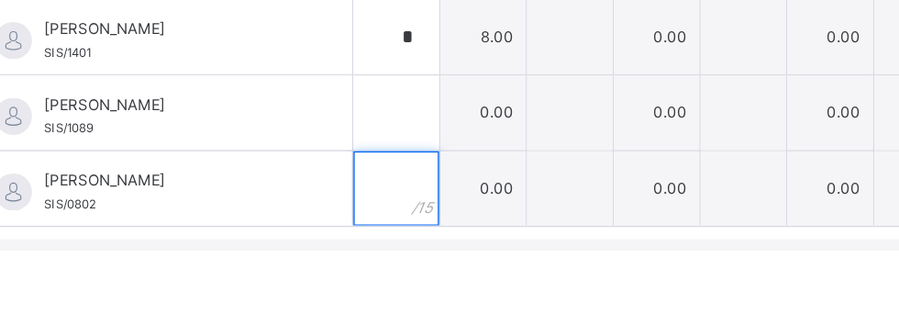
click at [361, 273] on input "text" at bounding box center [329, 278] width 63 height 55
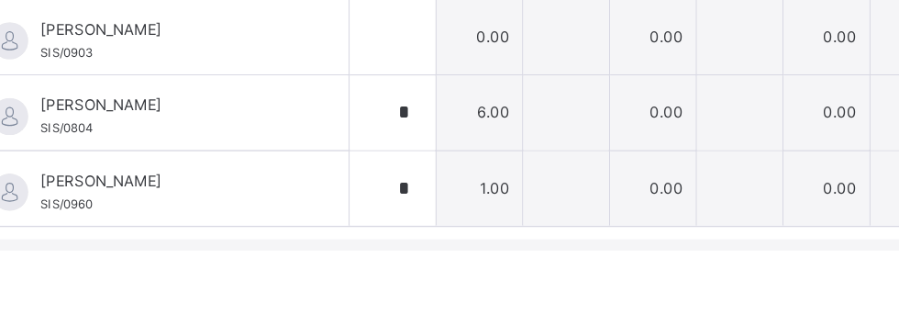
scroll to position [0, 0]
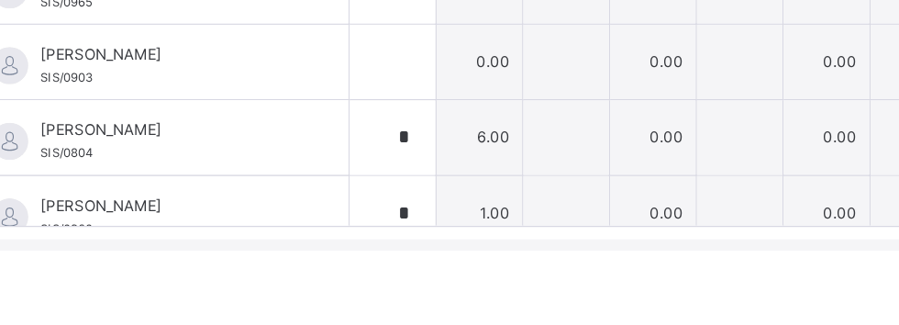
type input "**"
click at [361, 176] on input "text" at bounding box center [329, 185] width 63 height 55
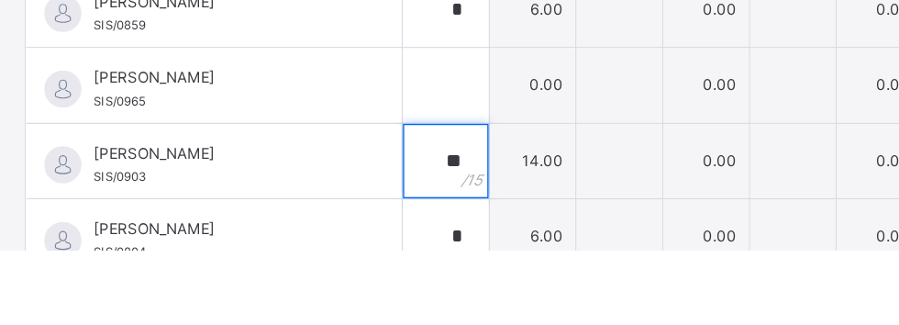
scroll to position [382, 0]
type input "**"
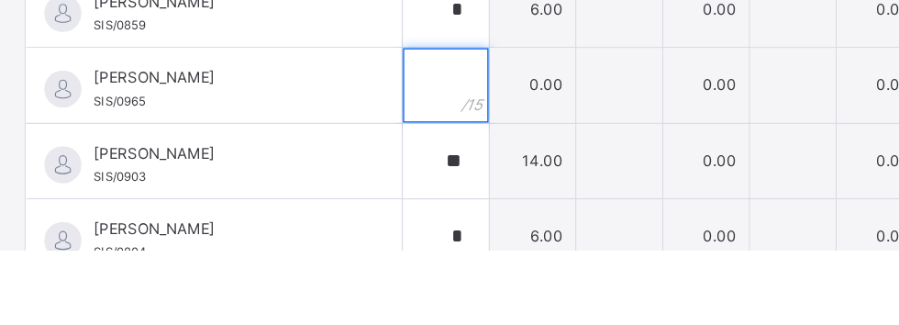
click at [361, 196] on input "text" at bounding box center [329, 202] width 63 height 55
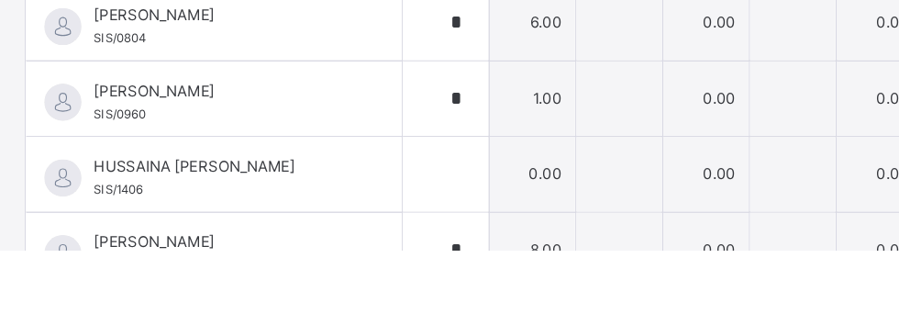
scroll to position [297, 0]
type input "*"
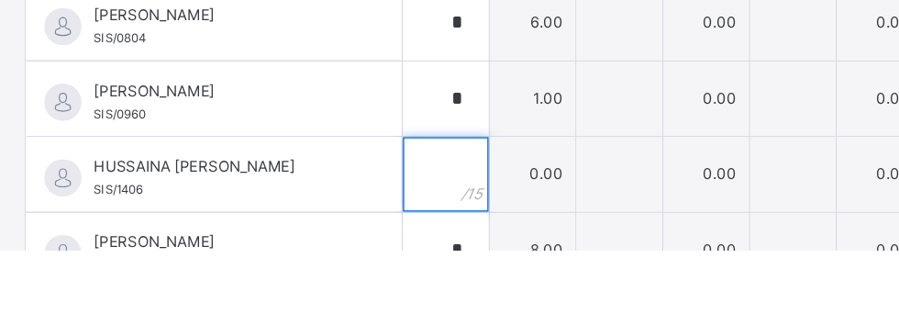
click at [361, 260] on input "text" at bounding box center [329, 268] width 63 height 55
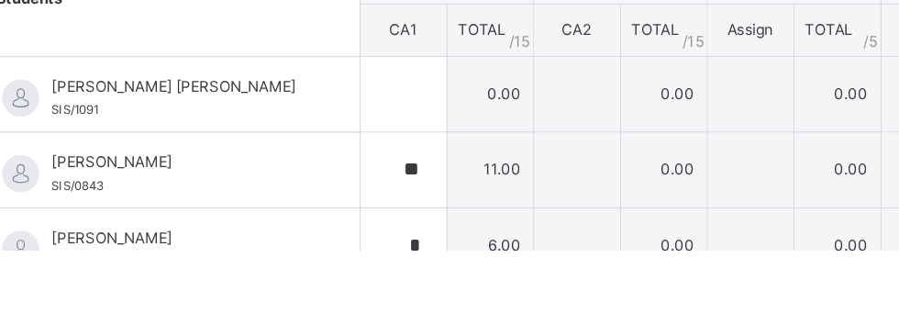
scroll to position [206, 0]
type input "*"
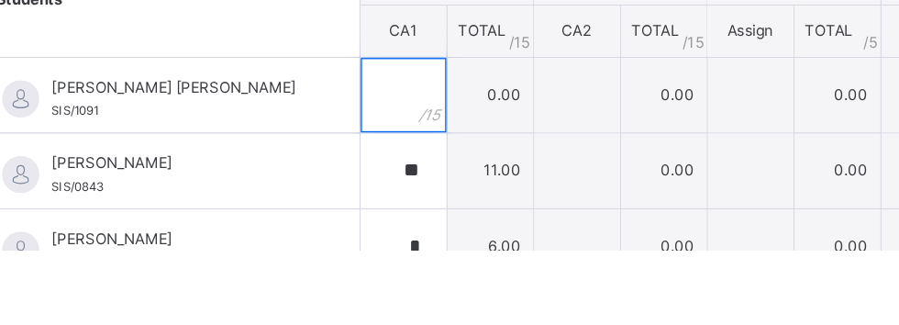
click at [361, 204] on input "text" at bounding box center [329, 210] width 63 height 55
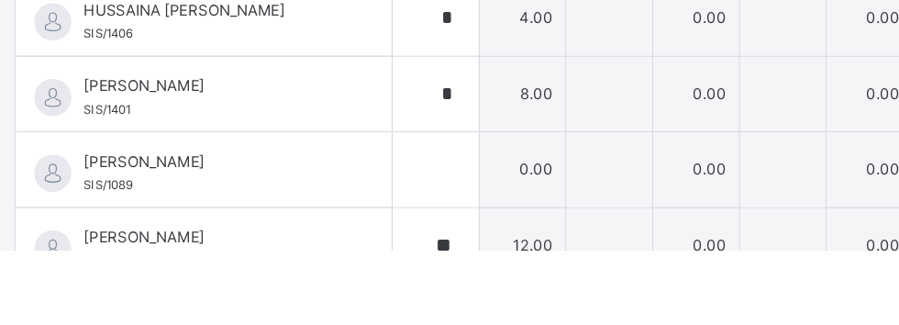
scroll to position [416, 0]
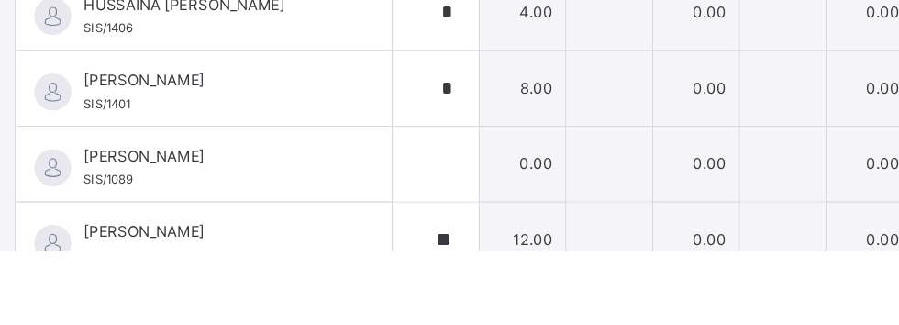
type input "*"
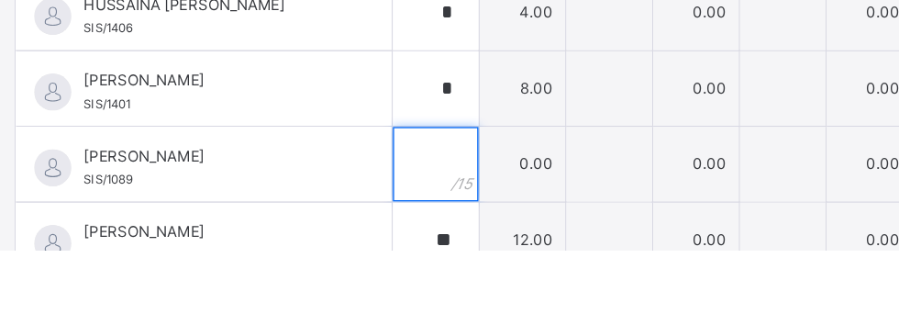
click at [361, 256] on input "text" at bounding box center [329, 261] width 63 height 55
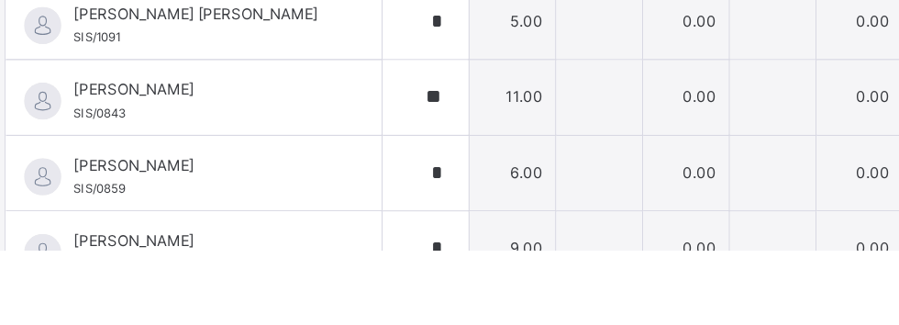
scroll to position [0, 0]
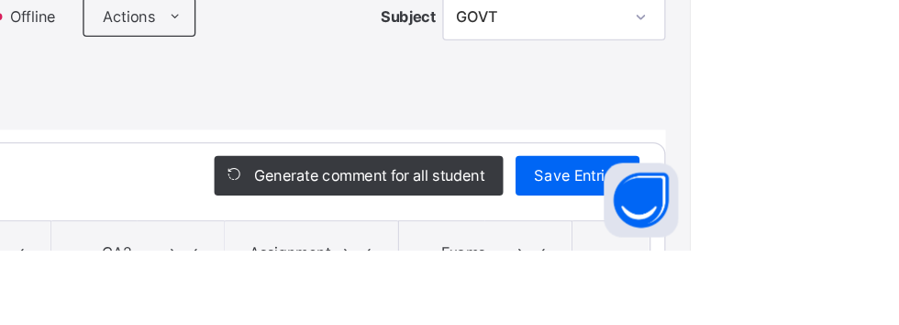
type input "*"
click at [847, 271] on span "Save Entries" at bounding box center [815, 269] width 64 height 17
type input "*"
type input "**"
type input "*"
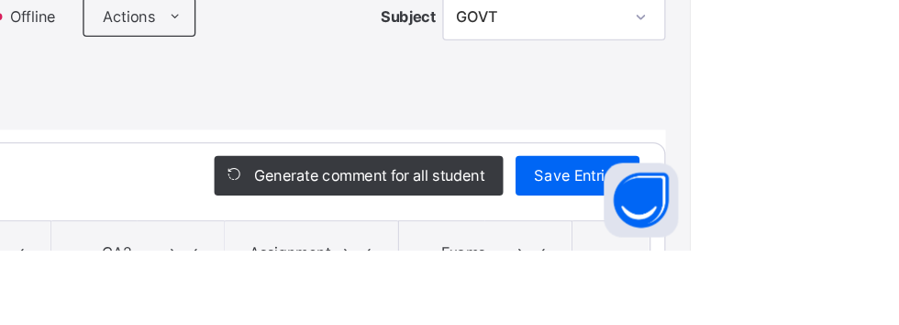
type input "*"
type input "**"
type input "*"
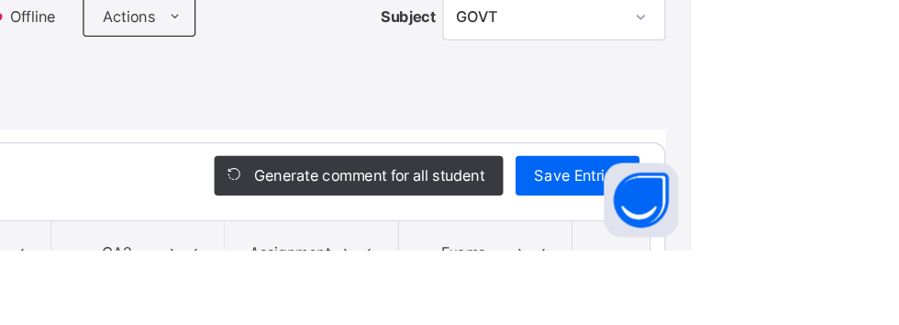
type input "*"
type input "**"
click at [847, 268] on span "Save Entries" at bounding box center [815, 269] width 64 height 17
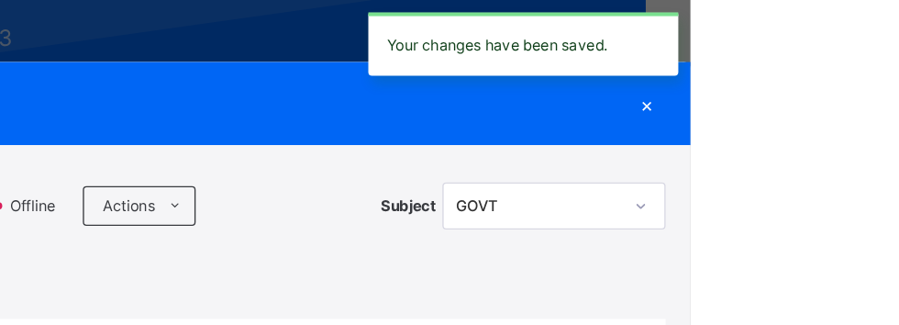
type input "*"
type input "**"
type input "*"
type input "**"
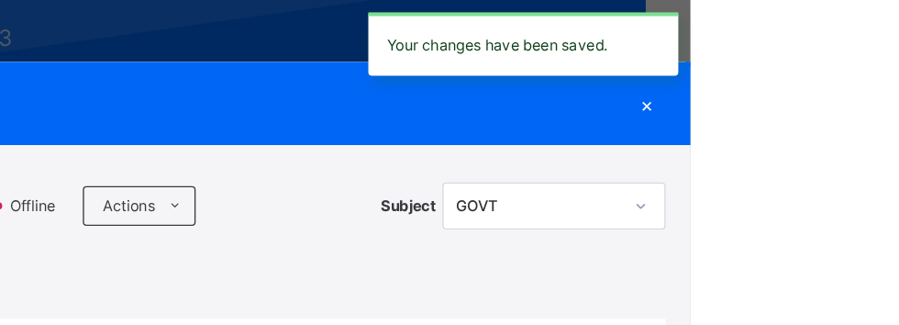
type input "*"
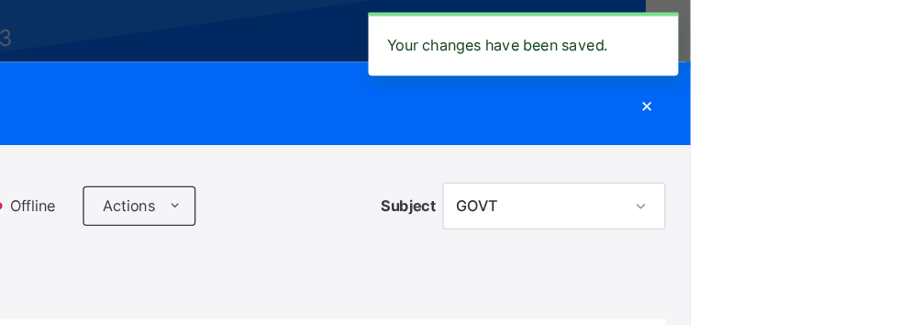
type input "**"
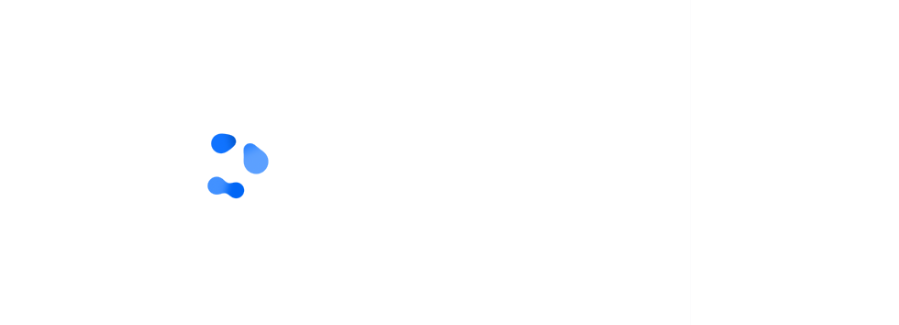
scroll to position [191, 0]
